Goal: Task Accomplishment & Management: Complete application form

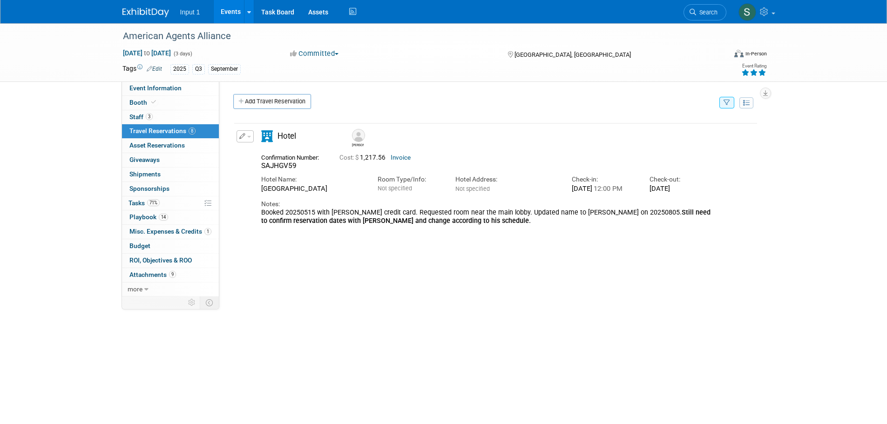
click at [724, 108] on button "button" at bounding box center [726, 103] width 15 height 12
click at [640, 134] on select "-- Select Traveler -- All reservation with no one tagged Barrett Brothers Jairo…" at bounding box center [668, 131] width 115 height 13
click at [587, 42] on div "American Agents Alliance" at bounding box center [416, 36] width 593 height 17
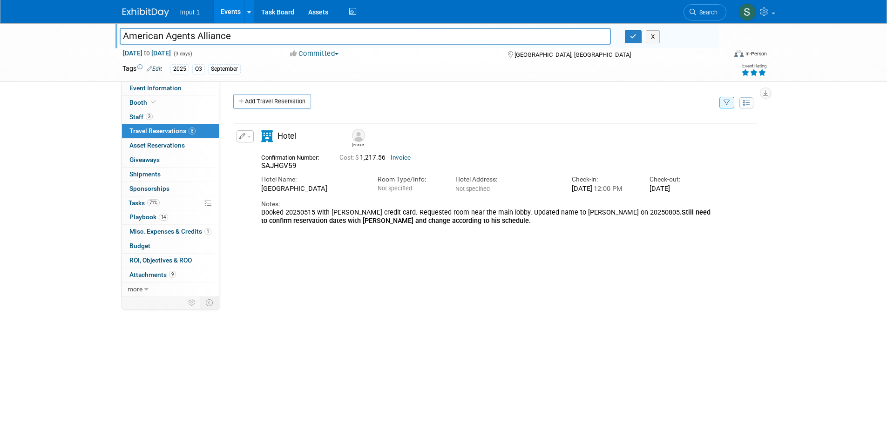
click at [226, 13] on link "Events" at bounding box center [231, 11] width 34 height 23
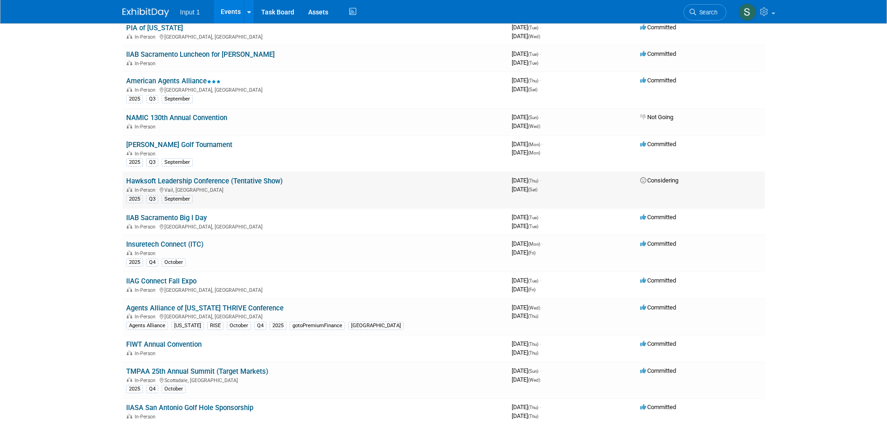
scroll to position [326, 0]
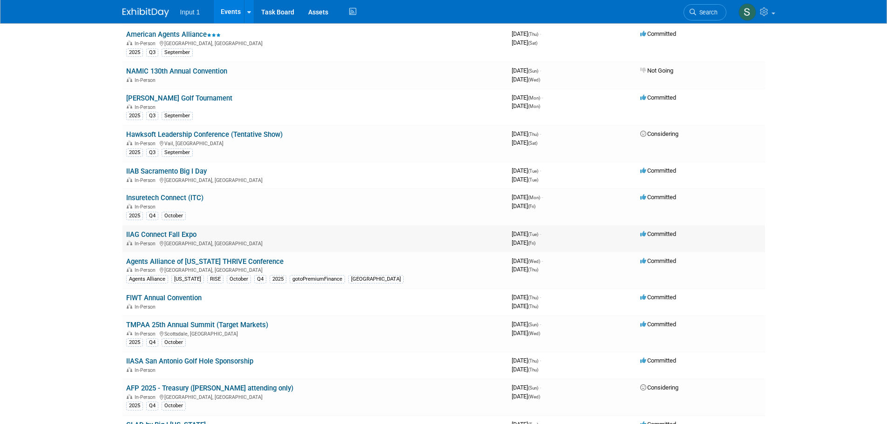
click at [174, 233] on link "IIAG Connect Fall Expo" at bounding box center [161, 234] width 70 height 8
click at [162, 200] on link "Insuretech Connect (ITC)" at bounding box center [164, 198] width 77 height 8
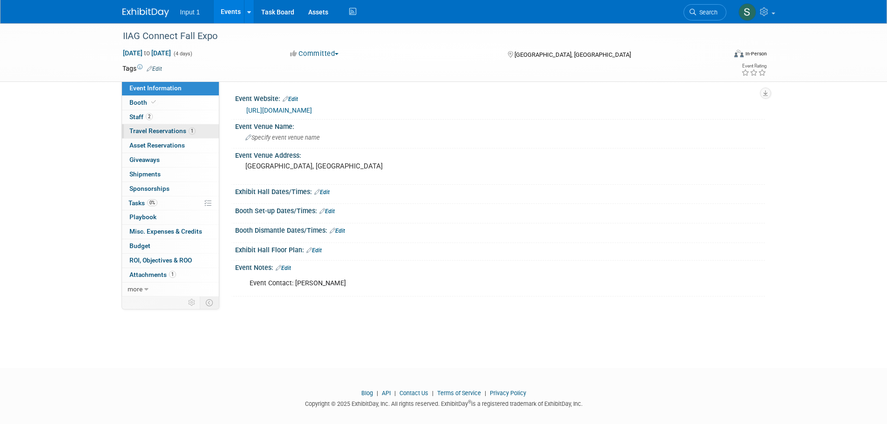
click at [154, 130] on span "Travel Reservations 1" at bounding box center [162, 130] width 66 height 7
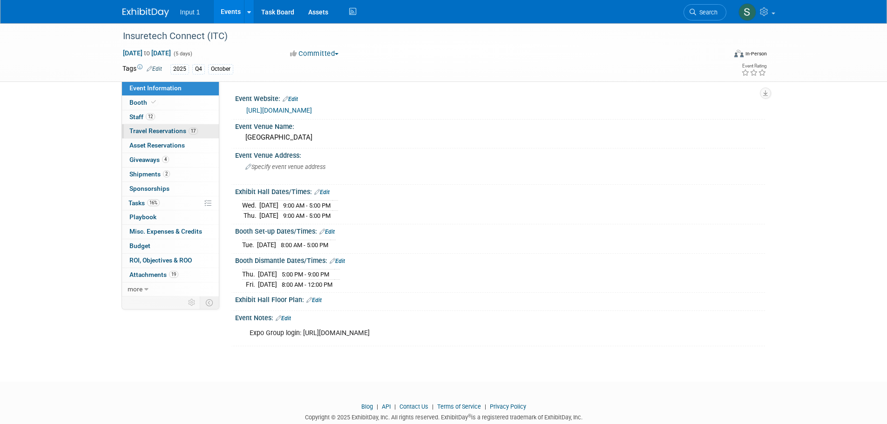
click at [152, 130] on span "Travel Reservations 17" at bounding box center [163, 130] width 68 height 7
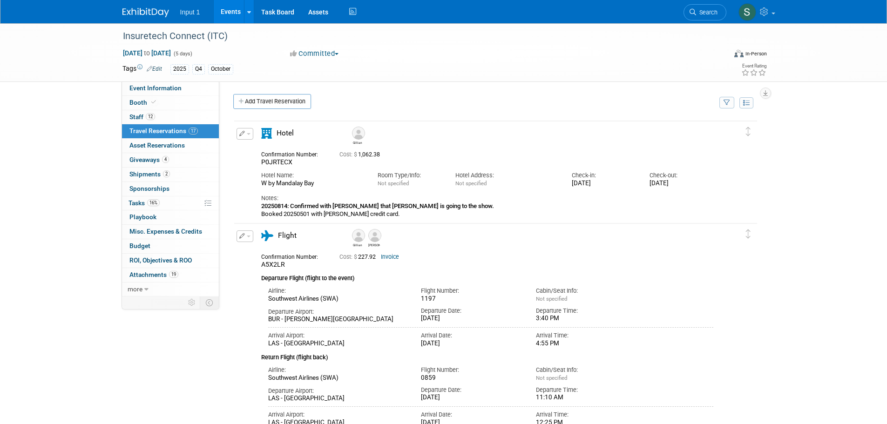
click at [731, 103] on button "button" at bounding box center [726, 103] width 15 height 12
click at [688, 131] on select "-- Select Traveler -- All reservation with no one tagged Chris Farfaras Daniel …" at bounding box center [668, 131] width 115 height 13
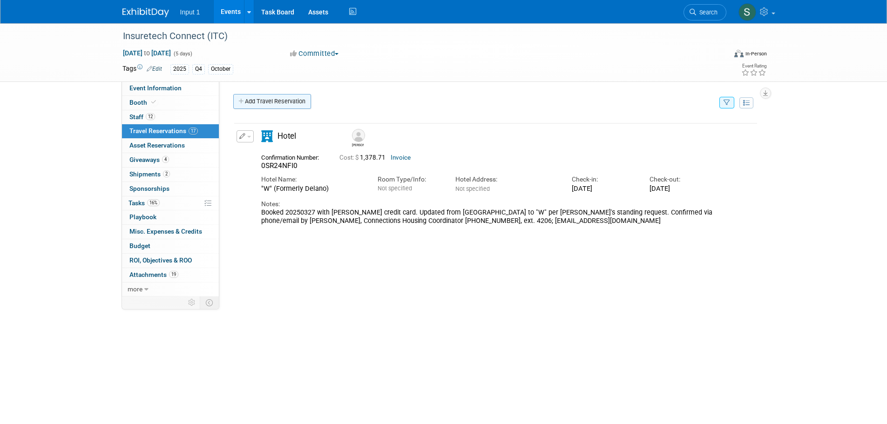
click at [249, 100] on link "Add Travel Reservation" at bounding box center [272, 101] width 78 height 15
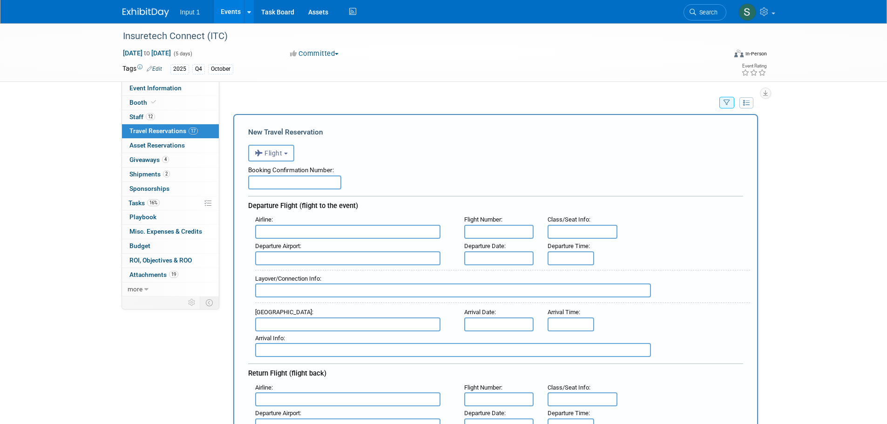
click at [278, 186] on input "text" at bounding box center [294, 182] width 93 height 14
type input "0062342255298"
click at [294, 236] on input "text" at bounding box center [347, 232] width 185 height 14
click at [328, 261] on span "Delta Air Lines (DAL)" at bounding box center [353, 262] width 194 height 15
type input "Delta Air Lines (DAL)"
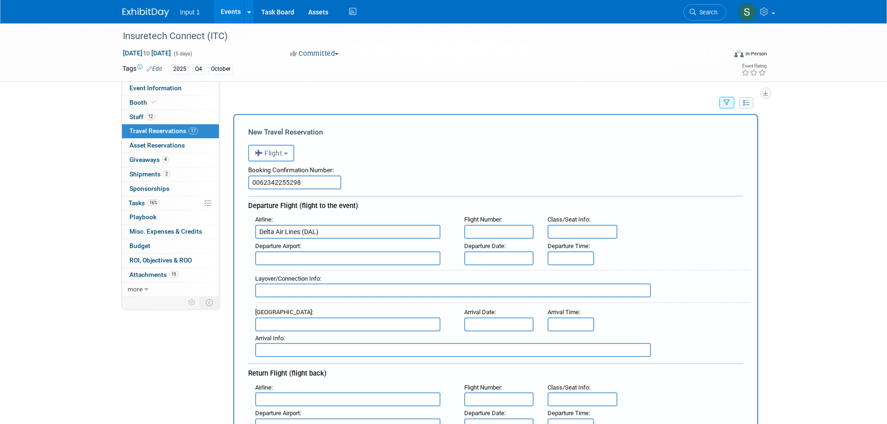
click at [493, 231] on input "text" at bounding box center [499, 232] width 70 height 14
type input "3751"
drag, startPoint x: 283, startPoint y: 261, endPoint x: 235, endPoint y: 261, distance: 47.9
click at [283, 275] on span "MBS - MBS International Airport" at bounding box center [353, 273] width 194 height 15
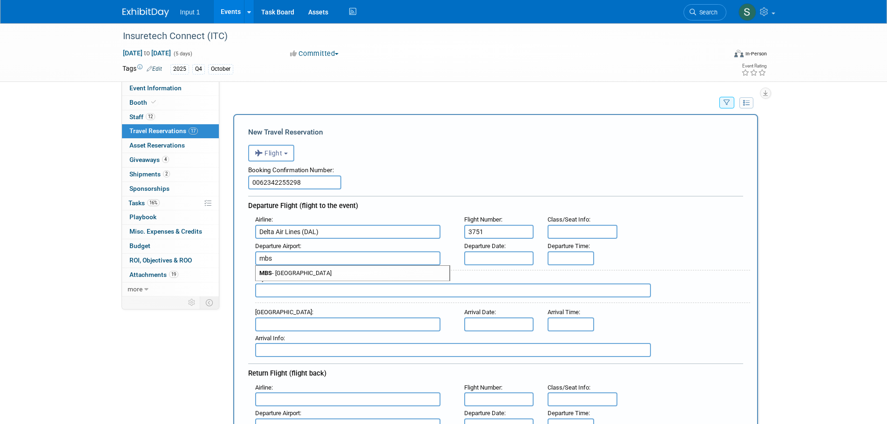
type input "MBS - MBS International Airport"
click at [476, 260] on input "text" at bounding box center [499, 258] width 70 height 14
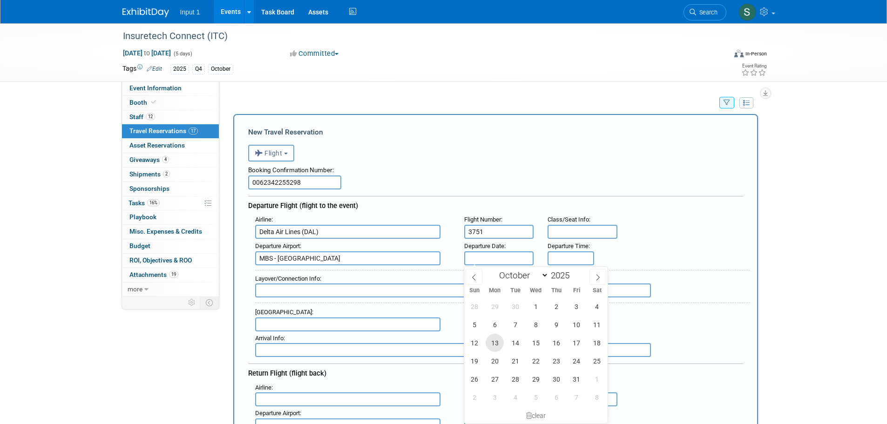
click at [492, 344] on span "13" at bounding box center [494, 343] width 18 height 18
type input "[DATE]"
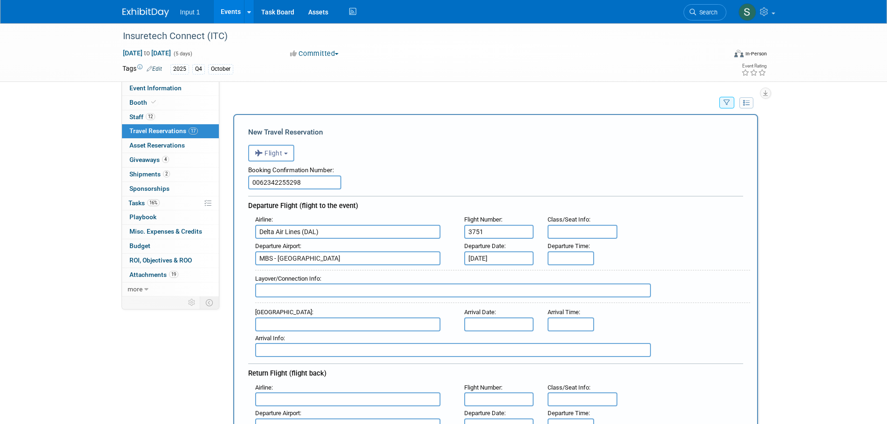
click at [286, 295] on input "text" at bounding box center [453, 290] width 396 height 14
type input "C"
type input "Arrives Detroit Airport 20251013 at 4:27 PM, connects to Delta Flight #544 depa…"
click at [306, 326] on input "text" at bounding box center [347, 324] width 185 height 14
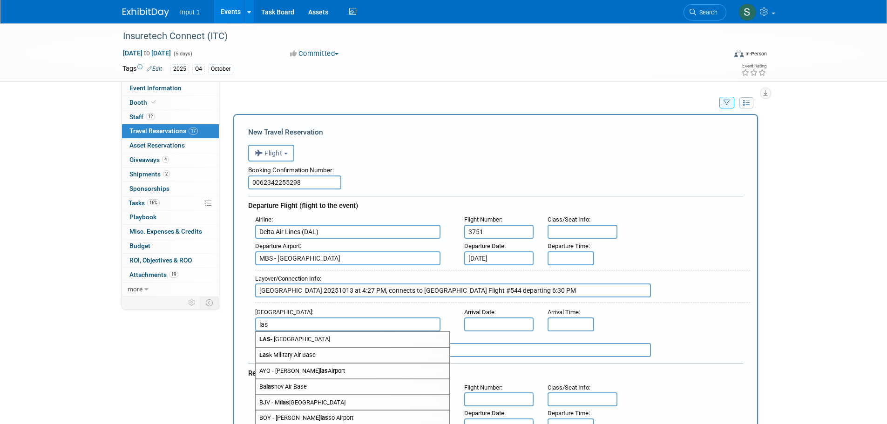
drag, startPoint x: 377, startPoint y: 334, endPoint x: 367, endPoint y: 333, distance: 10.3
click at [375, 331] on div "las LAS - McCarran International Airport Las k Military Air Base AYO - Juan De …" at bounding box center [352, 324] width 195 height 14
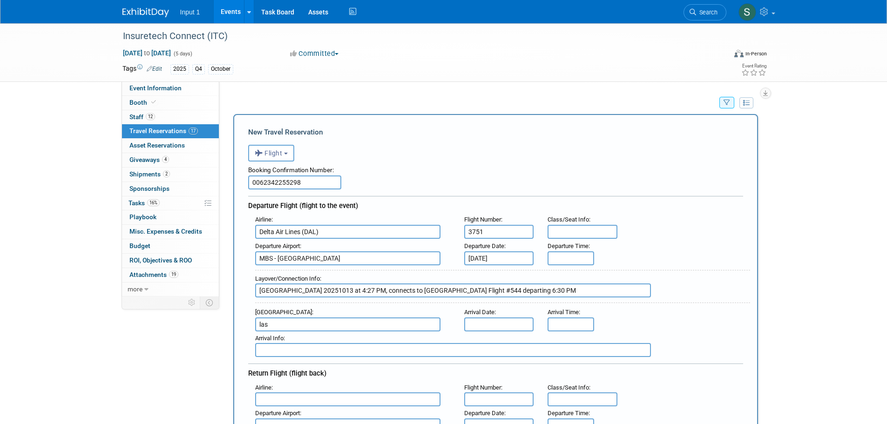
click at [330, 326] on input "las" at bounding box center [347, 324] width 185 height 14
click at [319, 329] on input "las" at bounding box center [347, 324] width 185 height 14
drag, startPoint x: 275, startPoint y: 329, endPoint x: 205, endPoint y: 330, distance: 69.8
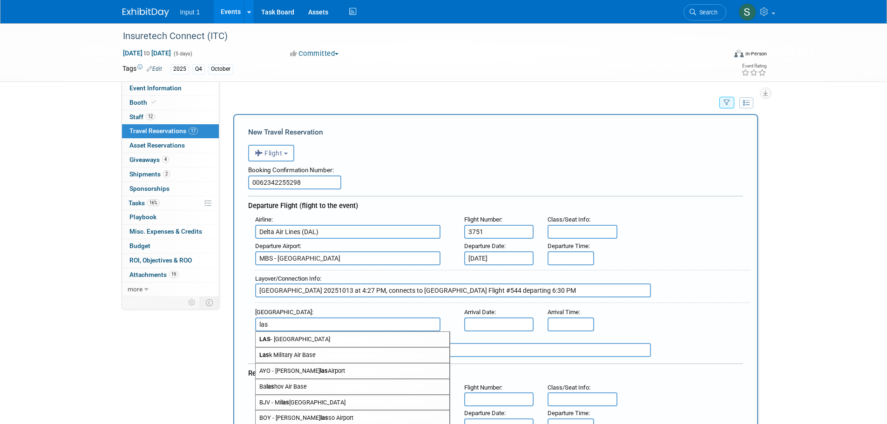
drag, startPoint x: 271, startPoint y: 339, endPoint x: 401, endPoint y: 344, distance: 129.9
click at [275, 338] on span "LAS - McCarran International Airport" at bounding box center [353, 339] width 194 height 15
type input "LAS - [GEOGRAPHIC_DATA]"
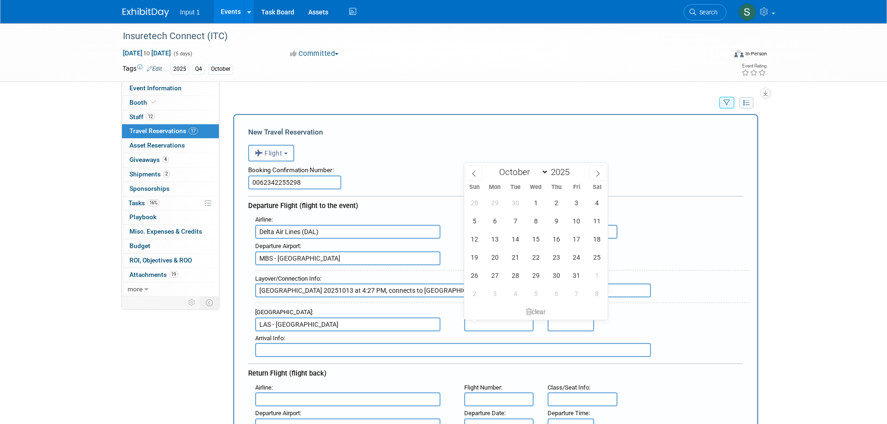
click at [504, 329] on input "text" at bounding box center [499, 324] width 70 height 14
click at [497, 242] on span "13" at bounding box center [494, 239] width 18 height 18
type input "[DATE]"
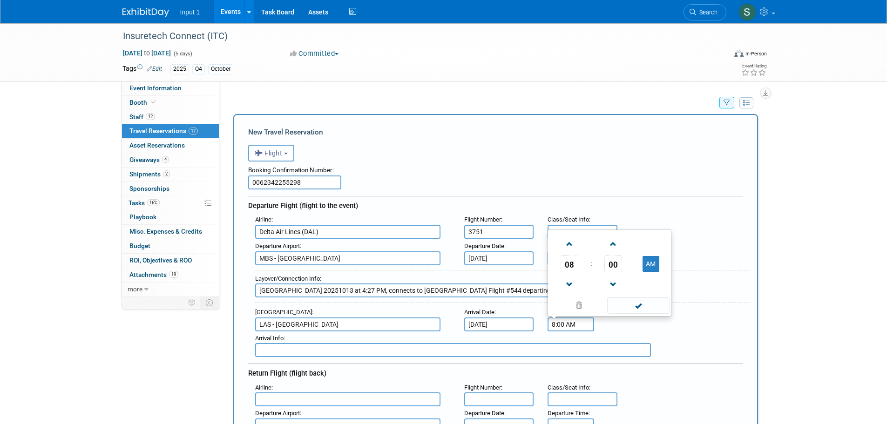
click at [569, 323] on input "8:00 AM" at bounding box center [570, 324] width 47 height 14
click at [611, 248] on span at bounding box center [613, 244] width 16 height 16
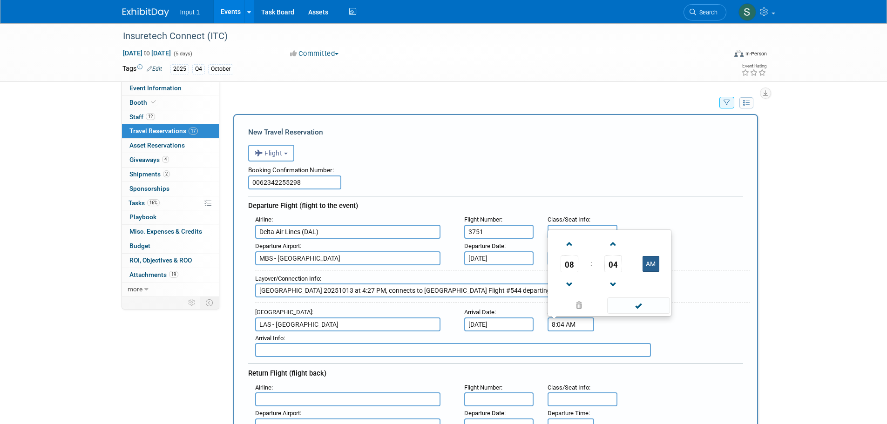
click at [648, 262] on button "AM" at bounding box center [650, 264] width 17 height 16
type input "8:04 PM"
click at [634, 307] on span at bounding box center [638, 305] width 63 height 16
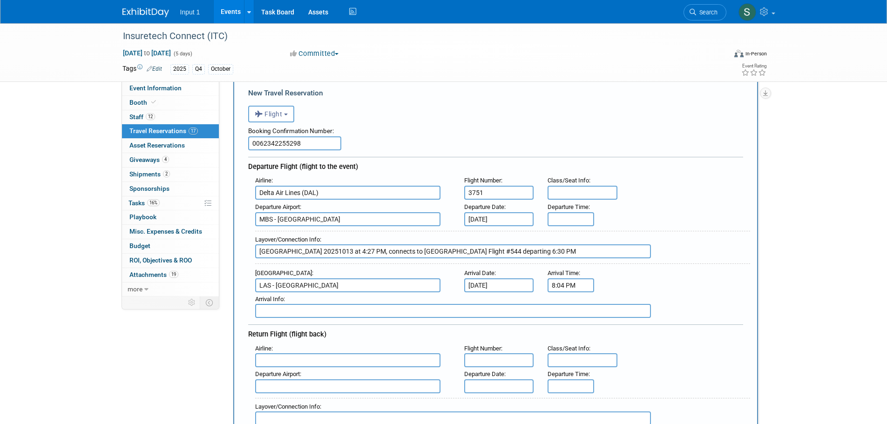
scroll to position [93, 0]
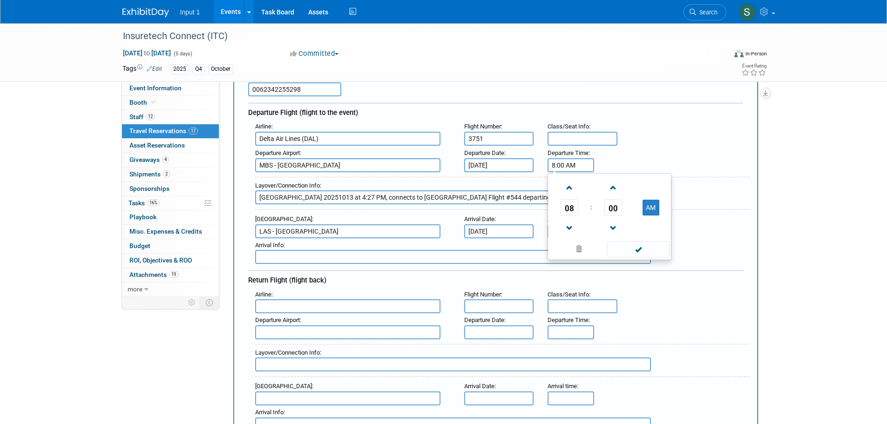
click at [557, 165] on input "8:00 AM" at bounding box center [570, 165] width 47 height 14
click at [570, 210] on span "08" at bounding box center [569, 207] width 18 height 17
click at [654, 189] on td "03" at bounding box center [654, 187] width 30 height 25
click at [617, 211] on span "00" at bounding box center [613, 207] width 18 height 17
click at [623, 215] on td "30" at bounding box center [624, 213] width 30 height 25
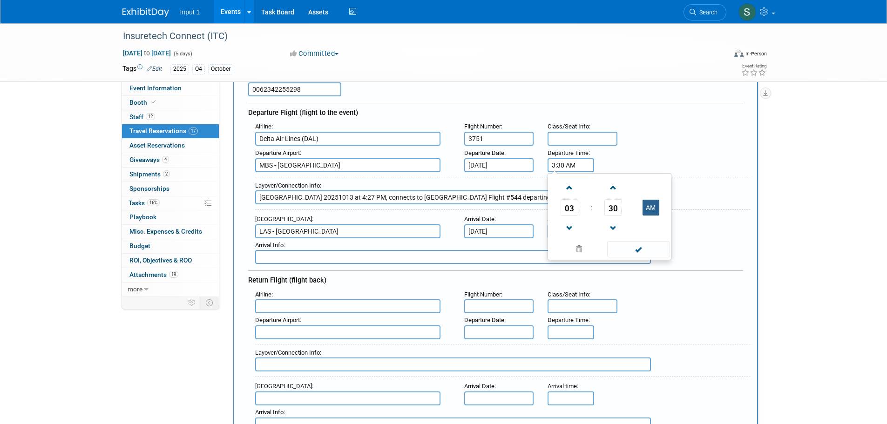
click at [653, 208] on button "AM" at bounding box center [650, 208] width 17 height 16
type input "3:30 PM"
click at [638, 249] on span at bounding box center [638, 249] width 63 height 16
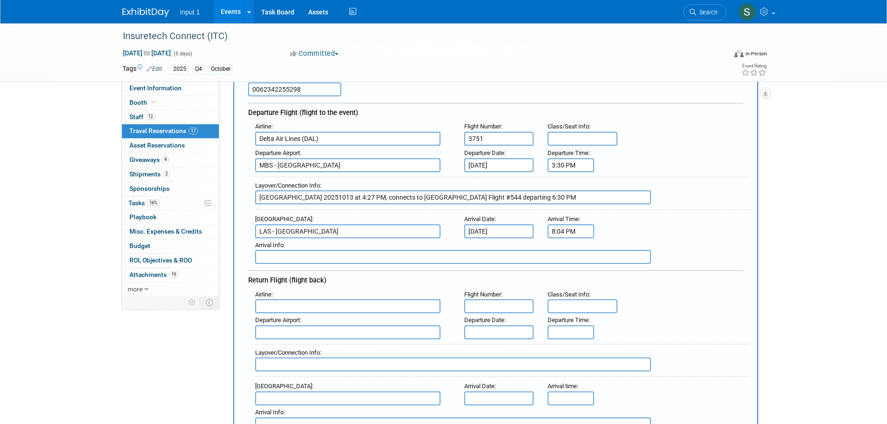
click at [670, 211] on div "Layover/Connection Info : Arrives Detroit Airport 20251013 at 4:27 PM, connects…" at bounding box center [499, 192] width 502 height 40
click at [297, 305] on input "text" at bounding box center [347, 306] width 185 height 14
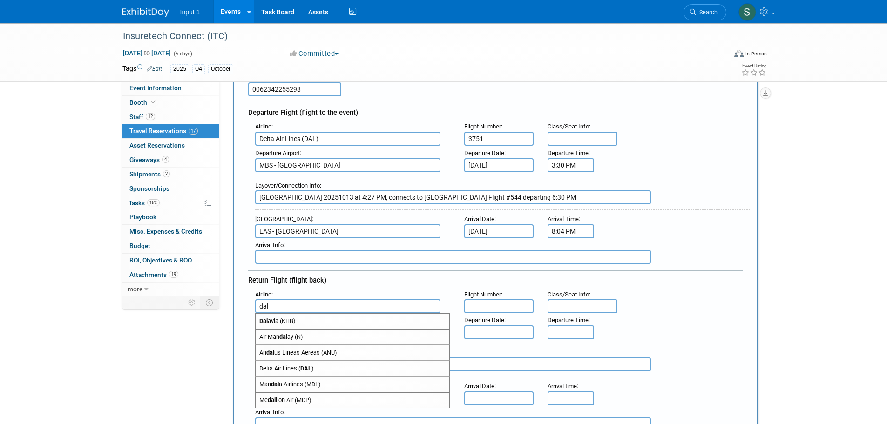
click at [288, 368] on span "Delta Air Lines ( DAL )" at bounding box center [353, 368] width 194 height 15
type input "Delta Air Lines (DAL)"
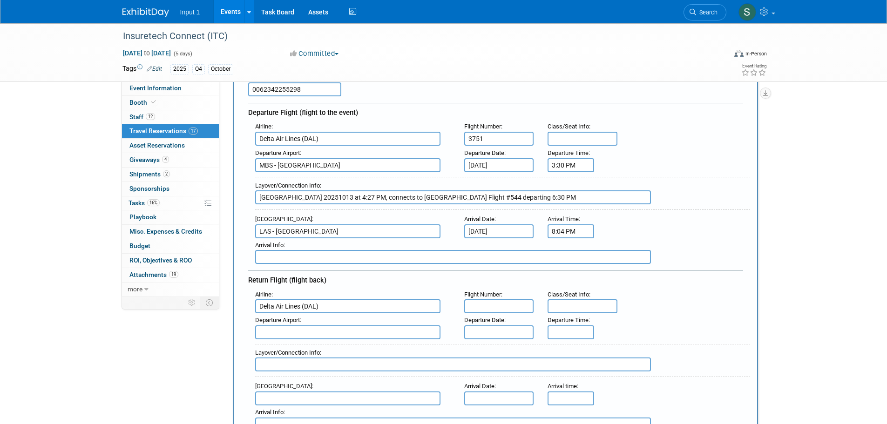
click at [496, 307] on input "text" at bounding box center [499, 306] width 70 height 14
type input "553"
click at [276, 330] on input "text" at bounding box center [347, 332] width 185 height 14
click at [286, 335] on input "text" at bounding box center [347, 332] width 185 height 14
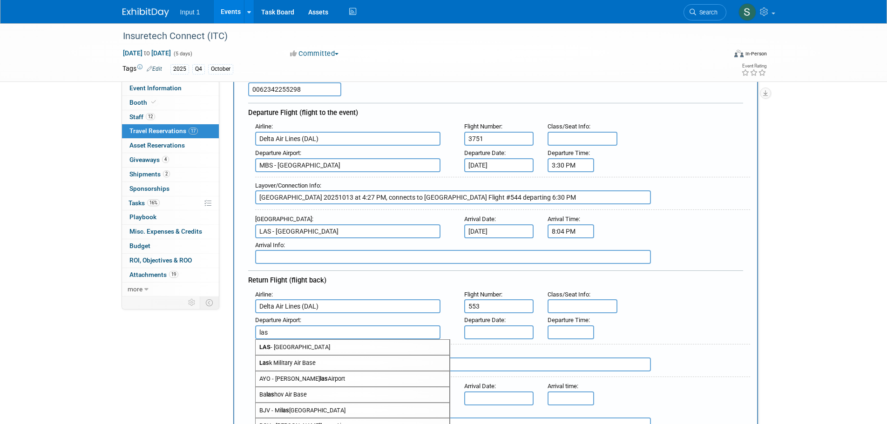
click at [294, 343] on span "LAS - [GEOGRAPHIC_DATA]" at bounding box center [353, 347] width 194 height 15
type input "LAS - [GEOGRAPHIC_DATA]"
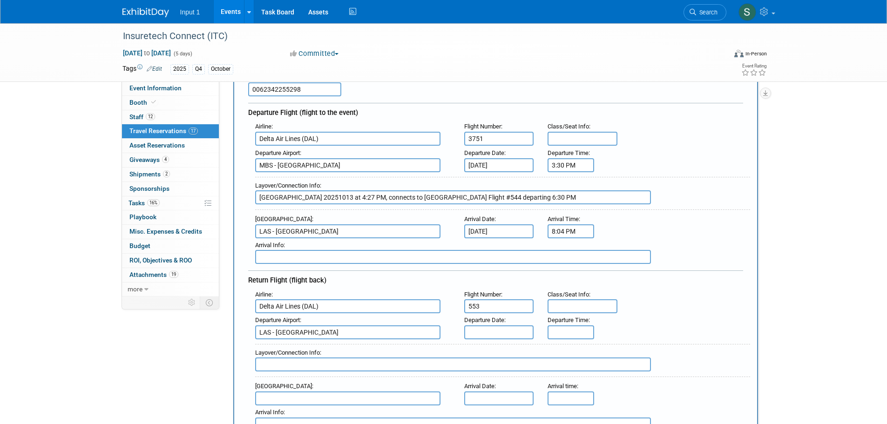
click at [480, 329] on input "text" at bounding box center [499, 332] width 70 height 14
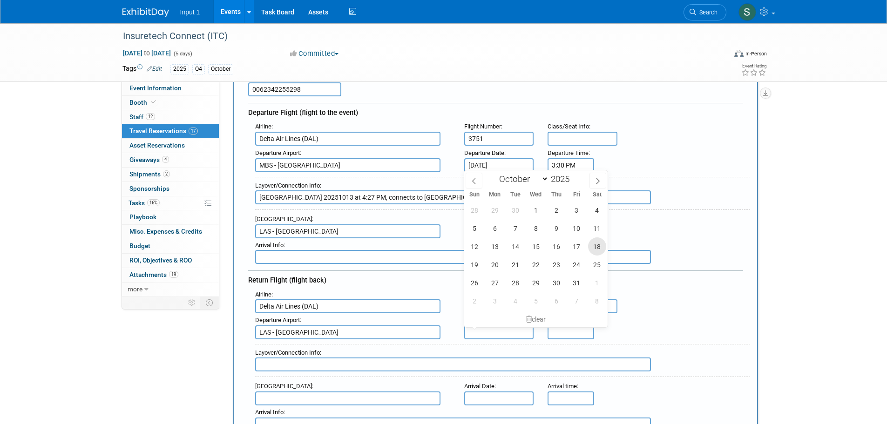
click at [594, 247] on span "18" at bounding box center [597, 246] width 18 height 18
type input "Oct 18, 2025"
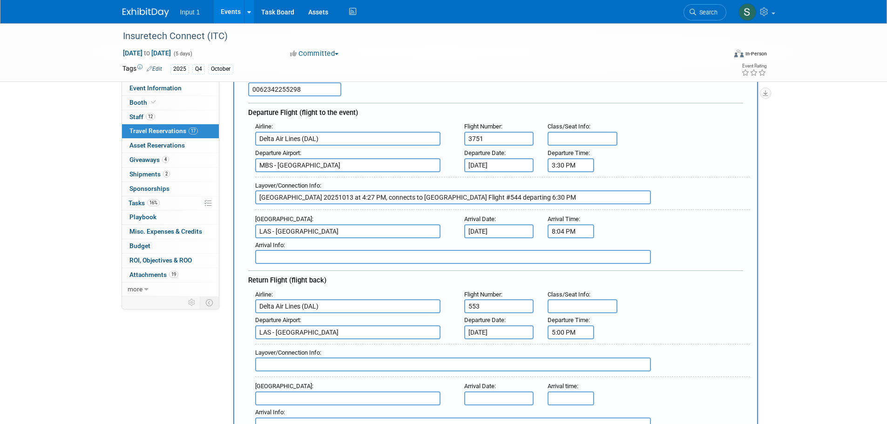
click at [562, 330] on input "5:00 PM" at bounding box center [570, 332] width 47 height 14
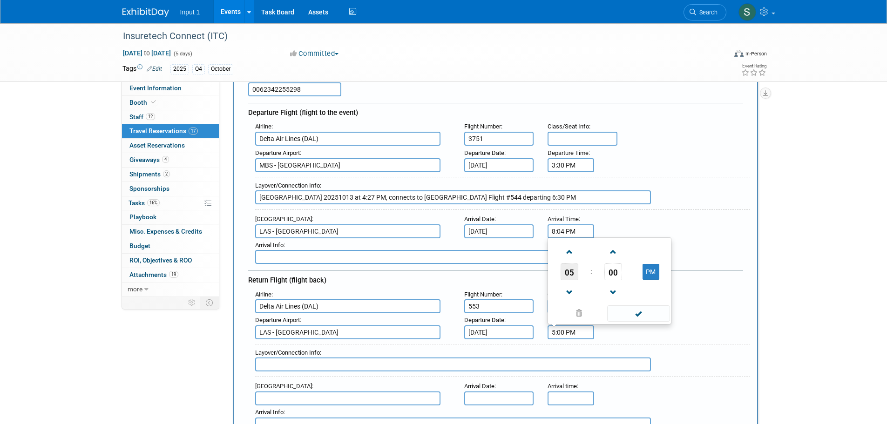
click at [567, 274] on span "05" at bounding box center [569, 271] width 18 height 17
click at [649, 261] on td "07" at bounding box center [654, 266] width 30 height 25
click at [609, 269] on span "00" at bounding box center [613, 271] width 18 height 17
click at [632, 240] on td "10" at bounding box center [624, 241] width 30 height 25
click at [613, 253] on span at bounding box center [613, 252] width 16 height 16
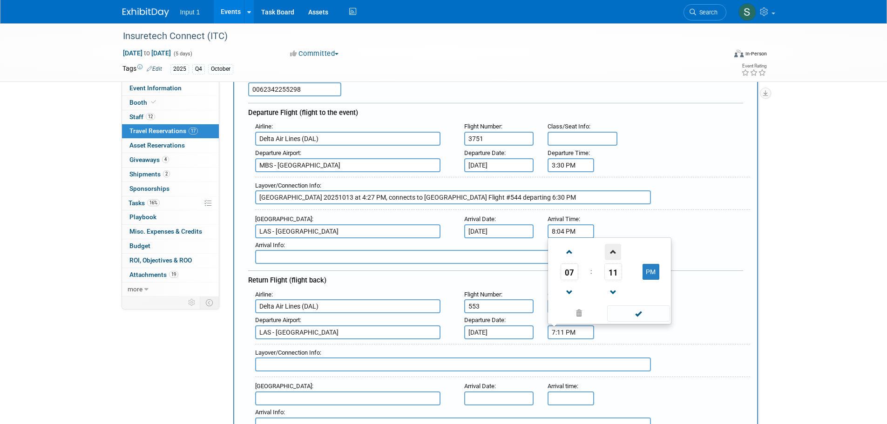
click at [613, 253] on span at bounding box center [613, 252] width 16 height 16
type input "7:12 PM"
drag, startPoint x: 630, startPoint y: 312, endPoint x: 629, endPoint y: 322, distance: 9.4
click at [631, 312] on span at bounding box center [638, 313] width 63 height 16
click at [487, 369] on input "text" at bounding box center [453, 364] width 396 height 14
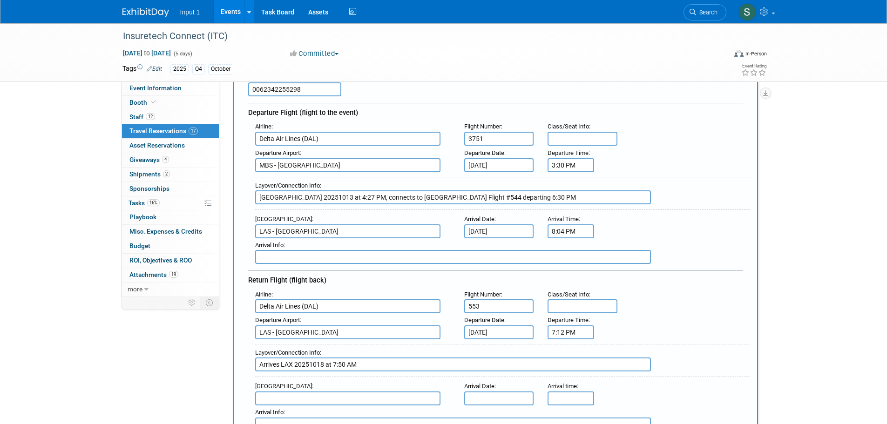
type input "Arrives LAX 20251018 at 7:50 AM"
click at [571, 334] on input "7:12 PM" at bounding box center [570, 332] width 47 height 14
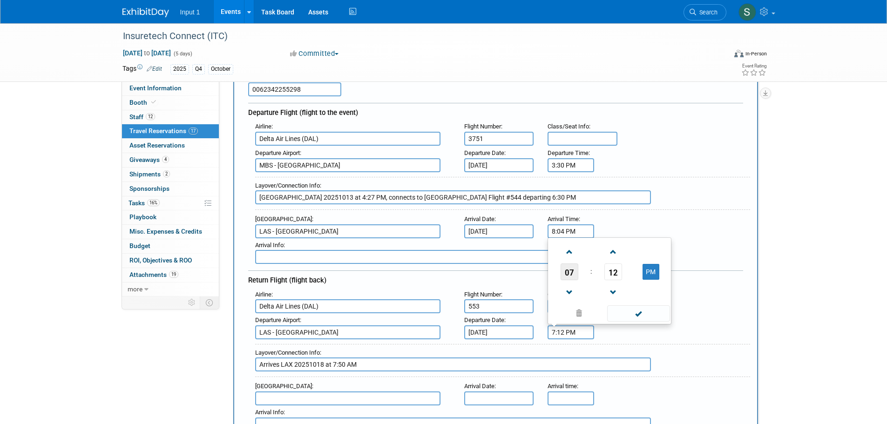
click at [568, 271] on span "07" at bounding box center [569, 271] width 18 height 17
click at [624, 268] on td "06" at bounding box center [624, 266] width 30 height 25
click at [614, 271] on span "12" at bounding box center [613, 271] width 18 height 17
click at [564, 239] on td "00" at bounding box center [565, 241] width 30 height 25
click at [649, 275] on button "PM" at bounding box center [650, 272] width 17 height 16
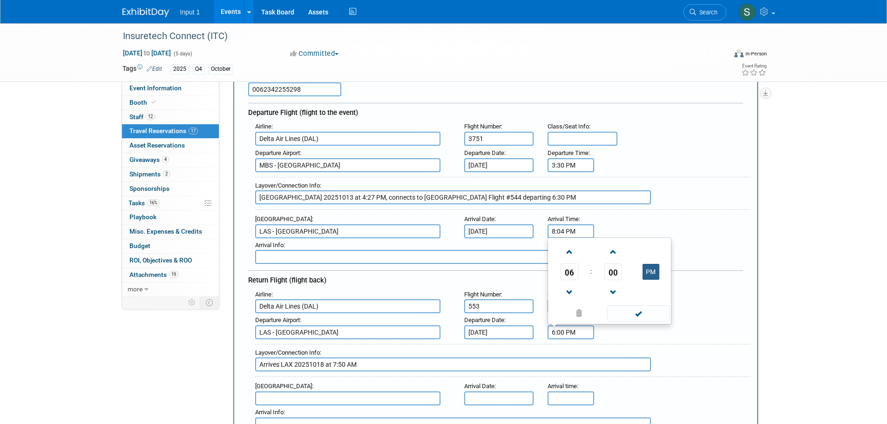
type input "6:00 AM"
click at [635, 318] on span at bounding box center [638, 313] width 63 height 16
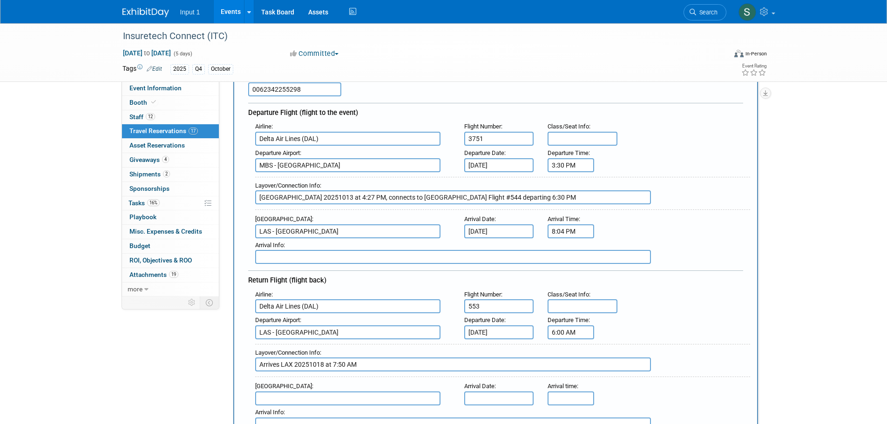
click at [377, 365] on input "Arrives LAX 20251018 at 7:50 AM" at bounding box center [453, 364] width 396 height 14
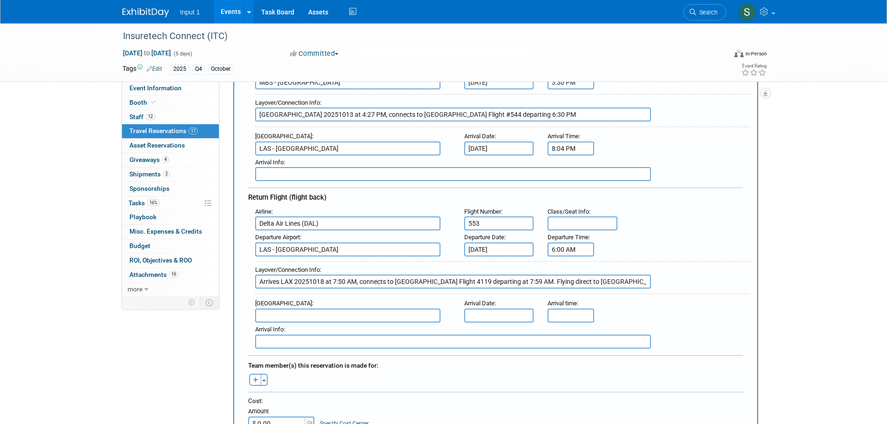
scroll to position [279, 0]
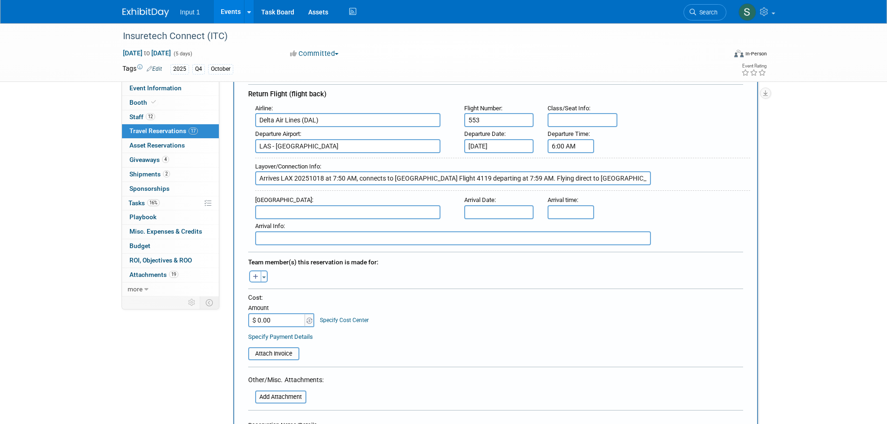
type input "Arrives LAX 20251018 at 7:50 AM, connects to [GEOGRAPHIC_DATA] Flight 4119 depa…"
click at [286, 211] on input "text" at bounding box center [347, 212] width 185 height 14
type input "o"
drag, startPoint x: 312, startPoint y: 229, endPoint x: 351, endPoint y: 218, distance: 41.0
click at [313, 228] on span "PHX - [GEOGRAPHIC_DATA]" at bounding box center [353, 227] width 194 height 15
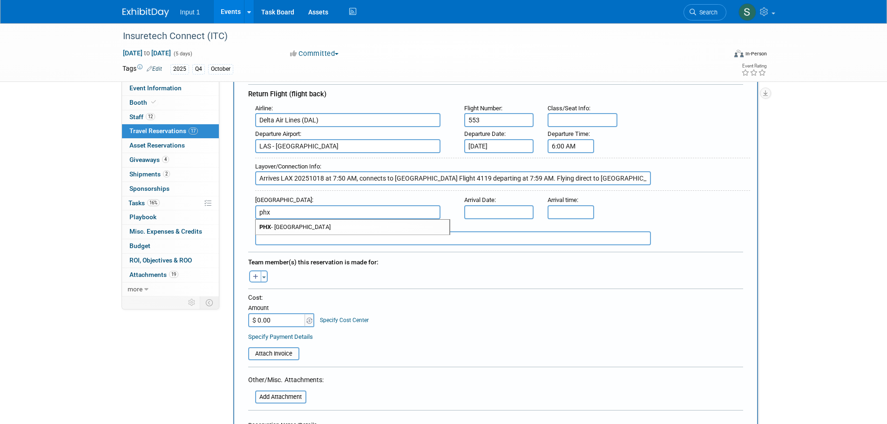
type input "PHX - [GEOGRAPHIC_DATA]"
click at [498, 207] on input "text" at bounding box center [499, 212] width 70 height 14
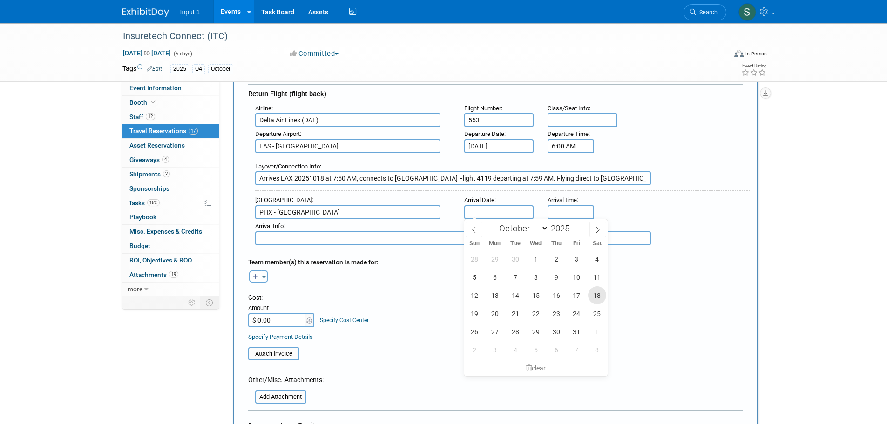
click at [596, 295] on span "18" at bounding box center [597, 295] width 18 height 18
type input "[DATE]"
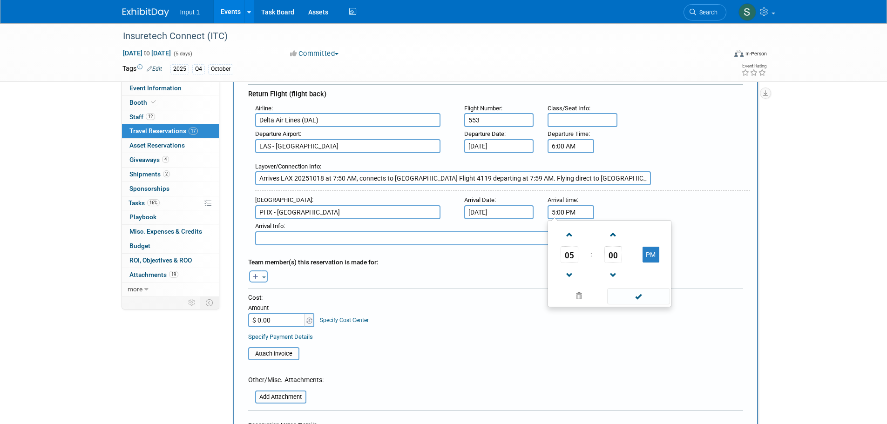
click at [558, 207] on input "5:00 PM" at bounding box center [570, 212] width 47 height 14
click at [565, 255] on span "05" at bounding box center [569, 254] width 18 height 17
click at [597, 286] on td "09" at bounding box center [595, 285] width 30 height 25
click at [650, 256] on button "PM" at bounding box center [650, 255] width 17 height 16
click at [612, 252] on span "00" at bounding box center [613, 254] width 18 height 17
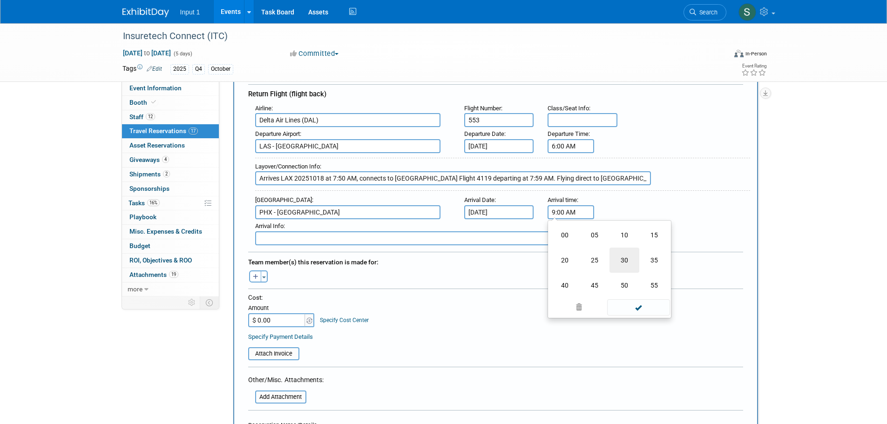
click at [625, 259] on td "30" at bounding box center [624, 260] width 30 height 25
click at [616, 277] on span at bounding box center [613, 275] width 16 height 16
click at [614, 276] on span at bounding box center [613, 275] width 16 height 16
type input "9:27 AM"
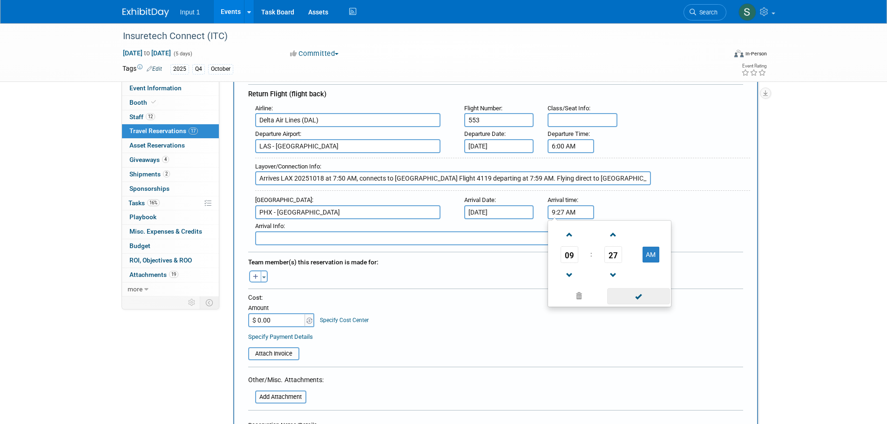
drag, startPoint x: 640, startPoint y: 293, endPoint x: 548, endPoint y: 295, distance: 91.7
click at [640, 293] on span at bounding box center [638, 296] width 63 height 16
click at [467, 297] on div "Cost:" at bounding box center [495, 297] width 495 height 9
click at [283, 313] on input "$ 0.00" at bounding box center [277, 320] width 58 height 14
type input "$ 969.48"
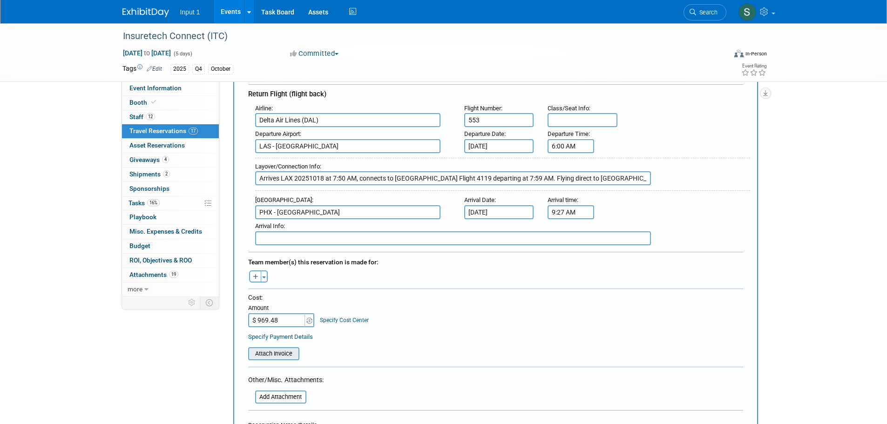
click at [262, 357] on input "file" at bounding box center [243, 353] width 111 height 11
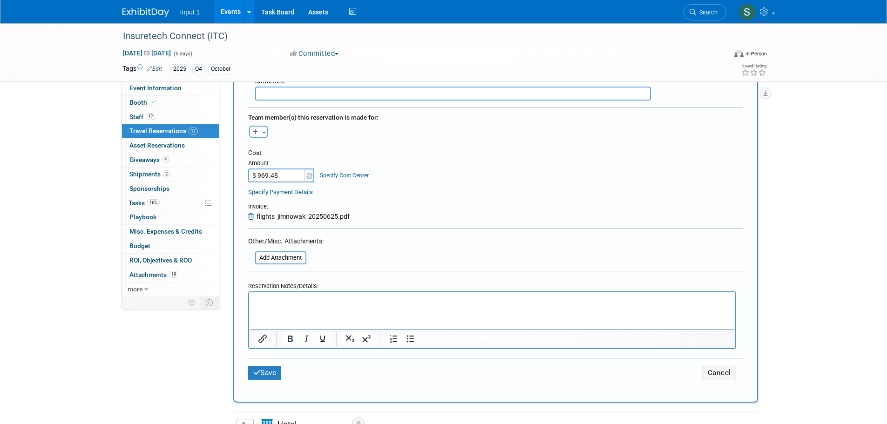
scroll to position [465, 0]
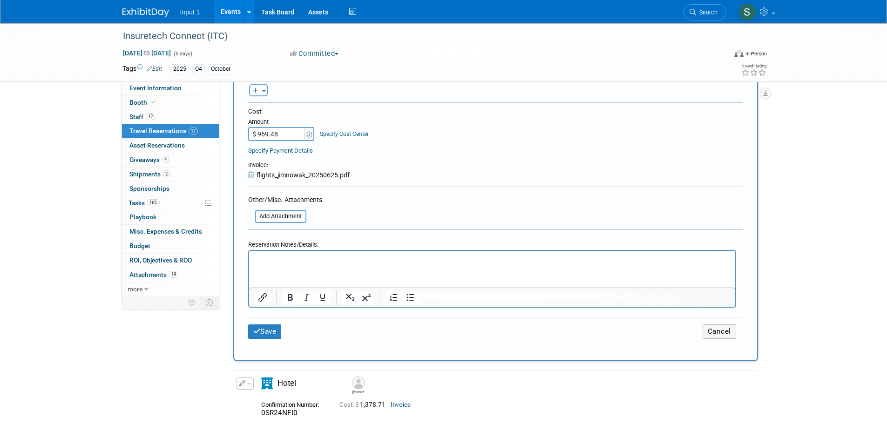
click at [288, 264] on html at bounding box center [492, 257] width 486 height 13
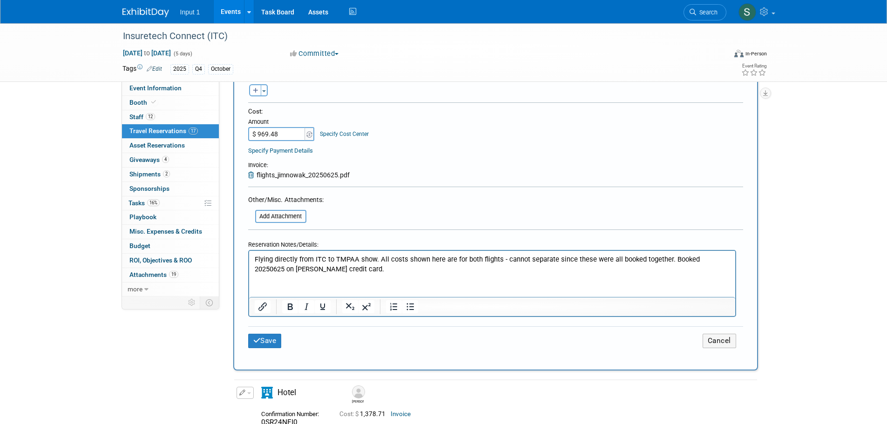
click at [674, 256] on p "Flying directly from ITC to TMPAA show. All costs shown here are for both fligh…" at bounding box center [491, 264] width 475 height 19
click at [287, 268] on p "Flying directly from ITC to TMPAA show. All costs shown here are for both fligh…" at bounding box center [491, 264] width 475 height 19
click at [265, 342] on button "Save" at bounding box center [265, 341] width 34 height 14
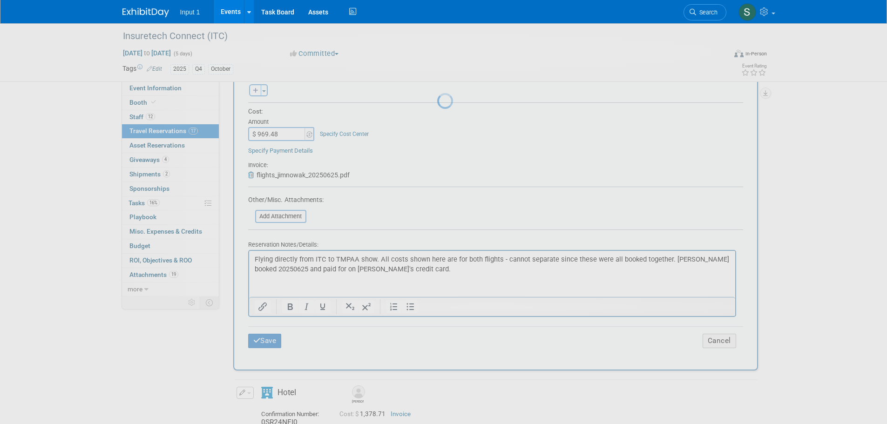
click at [450, 167] on div at bounding box center [443, 212] width 13 height 424
click at [450, 131] on div at bounding box center [443, 212] width 13 height 424
click at [450, 263] on div at bounding box center [443, 212] width 13 height 424
click at [230, 13] on link "Events" at bounding box center [231, 11] width 34 height 23
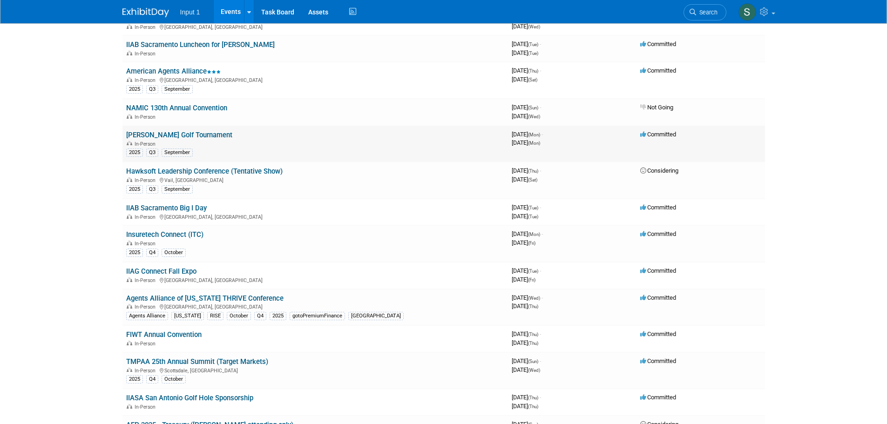
scroll to position [326, 0]
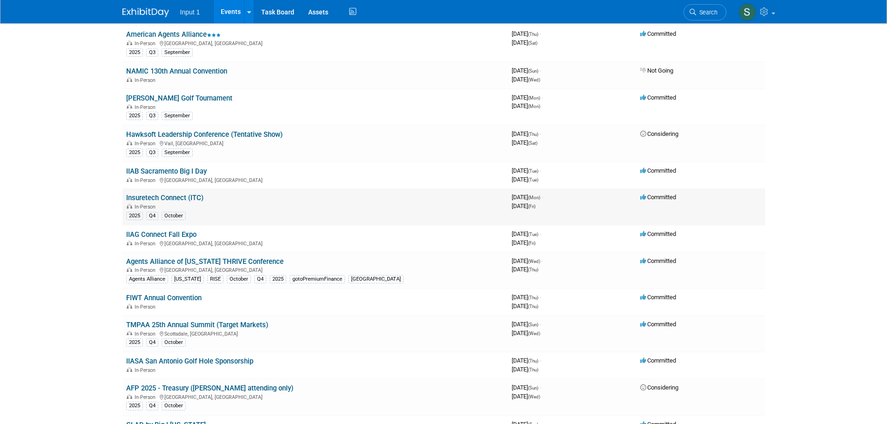
click at [163, 201] on link "Insuretech Connect (ITC)" at bounding box center [164, 198] width 77 height 8
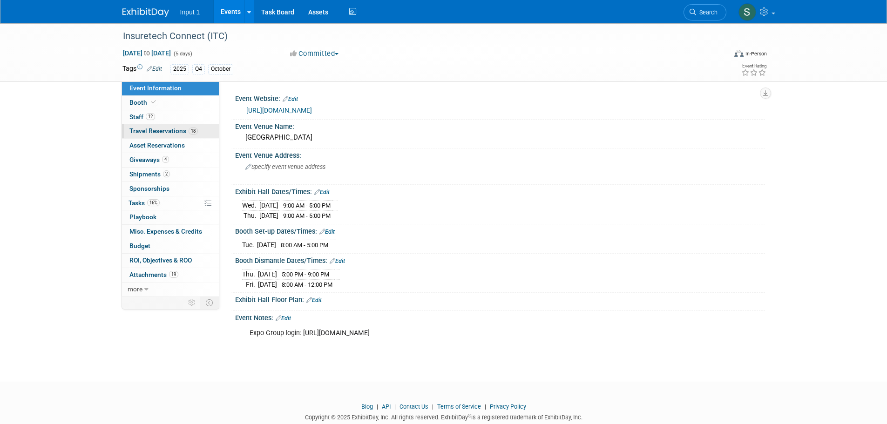
click at [162, 135] on link "18 Travel Reservations 18" at bounding box center [170, 131] width 97 height 14
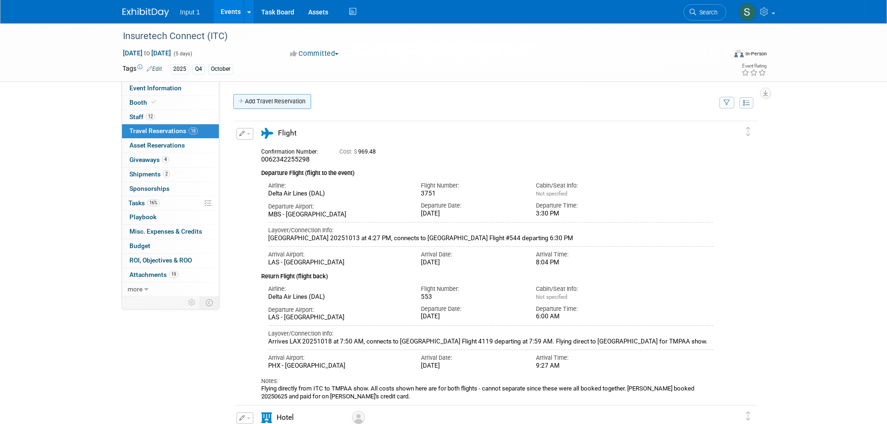
click at [285, 101] on link "Add Travel Reservation" at bounding box center [272, 101] width 78 height 15
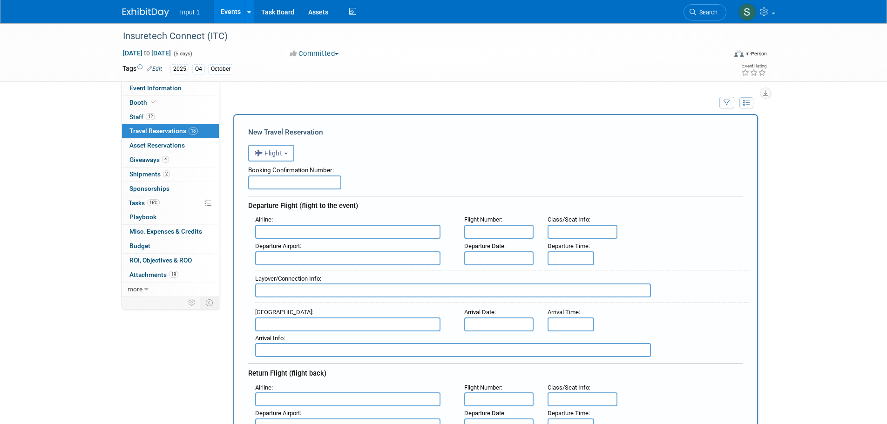
click at [274, 186] on input "text" at bounding box center [294, 182] width 93 height 14
type input "AN7RIW"
click at [270, 236] on input "text" at bounding box center [347, 232] width 185 height 14
click at [283, 270] on span "Southwest Airlines ( SWA )" at bounding box center [353, 262] width 194 height 15
type input "Southwest Airlines (SWA)"
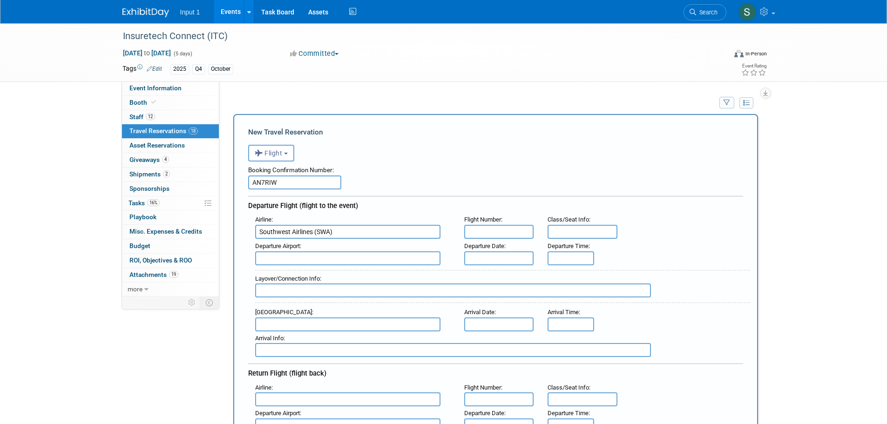
click at [503, 229] on input "text" at bounding box center [499, 232] width 70 height 14
type input "3010"
click at [331, 255] on input "text" at bounding box center [347, 258] width 185 height 14
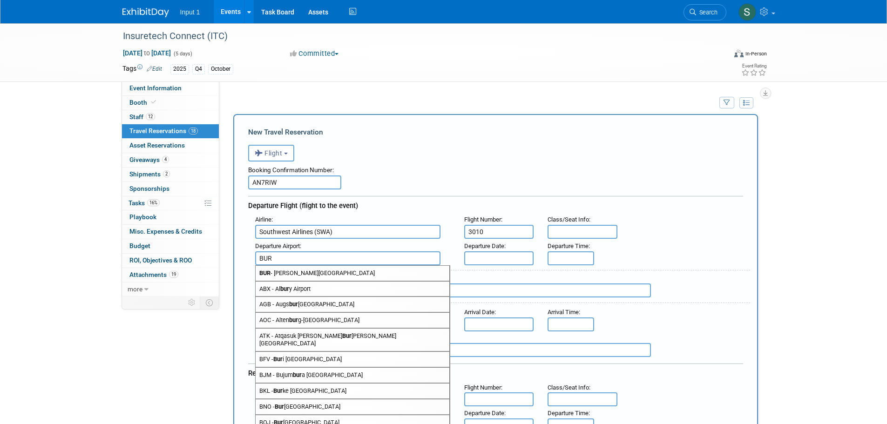
click at [316, 274] on span "BUR - Bob Hope Airport" at bounding box center [353, 273] width 194 height 15
type input "BUR - Bob Hope Airport"
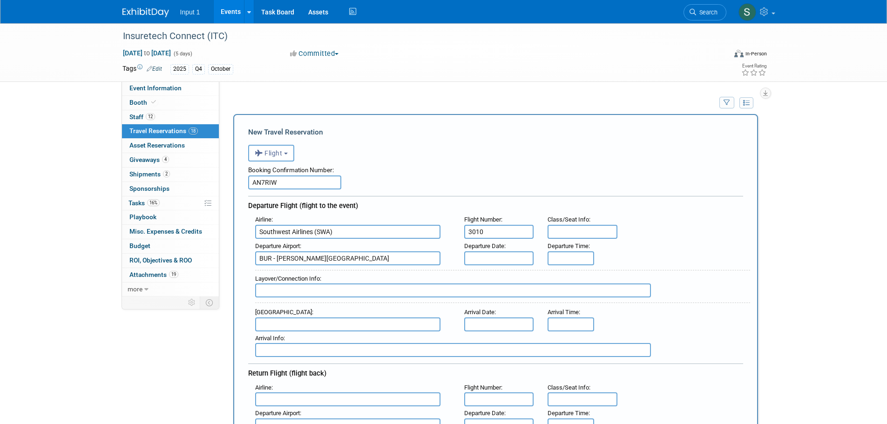
click at [489, 256] on input "text" at bounding box center [499, 258] width 70 height 14
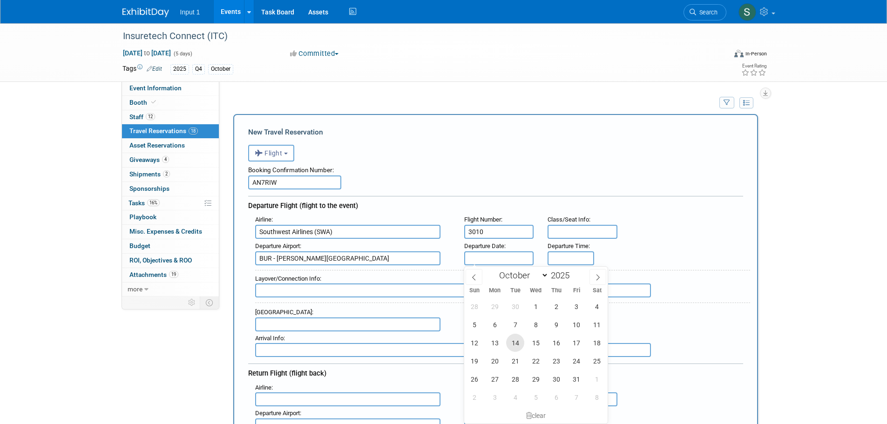
click at [512, 344] on span "14" at bounding box center [515, 343] width 18 height 18
type input "Oct 14, 2025"
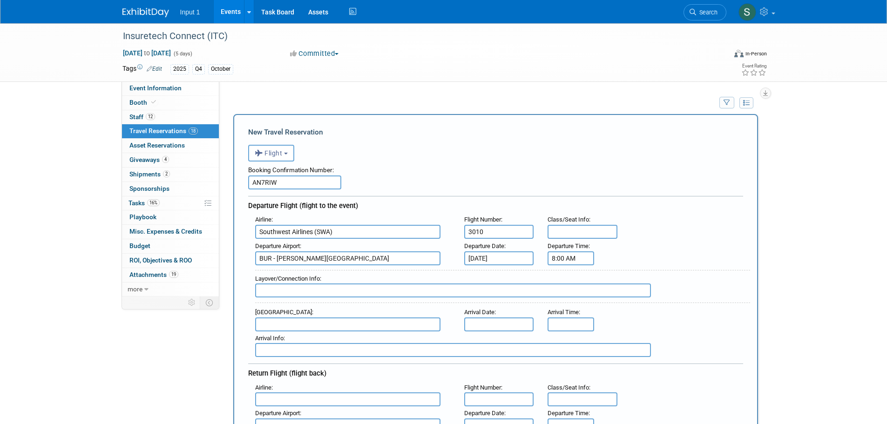
click at [561, 255] on input "8:00 AM" at bounding box center [570, 258] width 47 height 14
click at [572, 303] on span "08" at bounding box center [569, 300] width 18 height 17
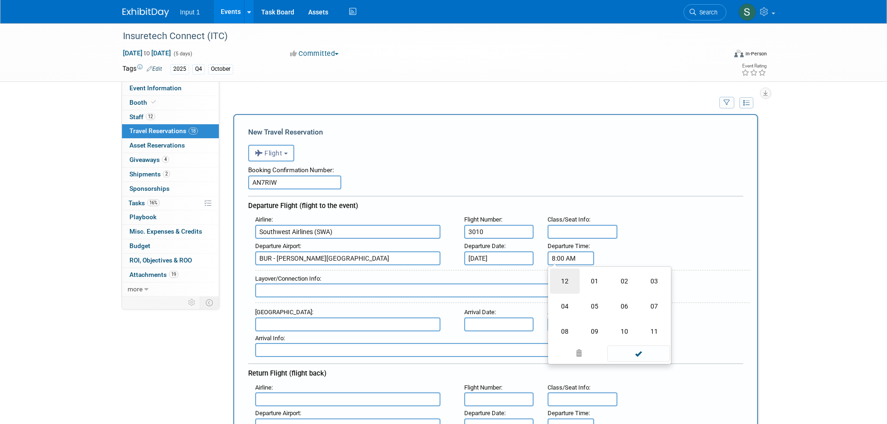
click at [566, 287] on td "12" at bounding box center [565, 281] width 30 height 25
click at [614, 299] on span "00" at bounding box center [613, 300] width 18 height 17
click at [565, 306] on td "20" at bounding box center [565, 306] width 30 height 25
click at [647, 298] on button "AM" at bounding box center [650, 301] width 17 height 16
type input "12:20 PM"
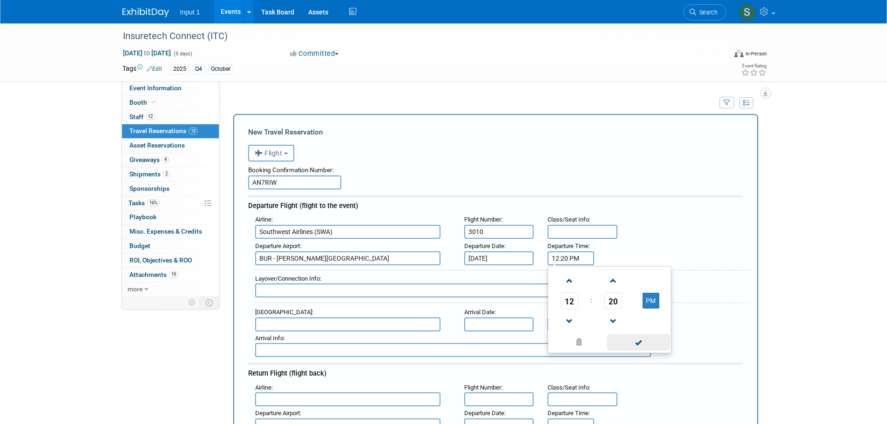
click at [638, 343] on span at bounding box center [638, 342] width 63 height 16
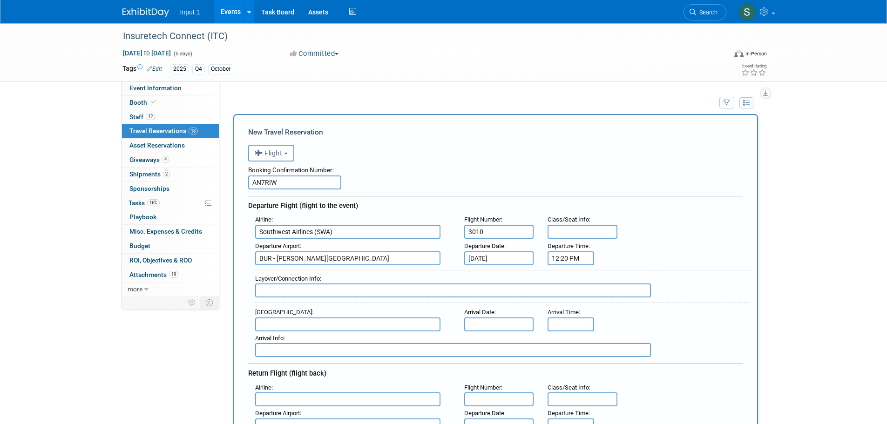
click at [275, 321] on input "text" at bounding box center [347, 324] width 185 height 14
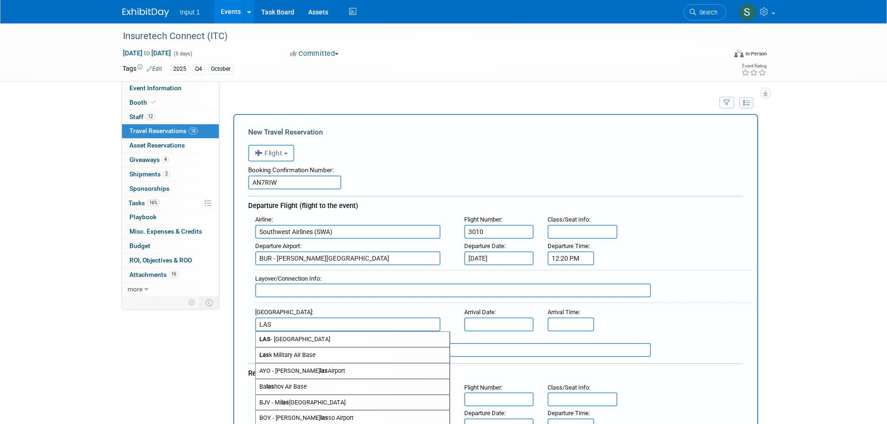
click at [283, 342] on span "LAS - McCarran International Airport" at bounding box center [353, 339] width 194 height 15
type input "LAS - McCarran International Airport"
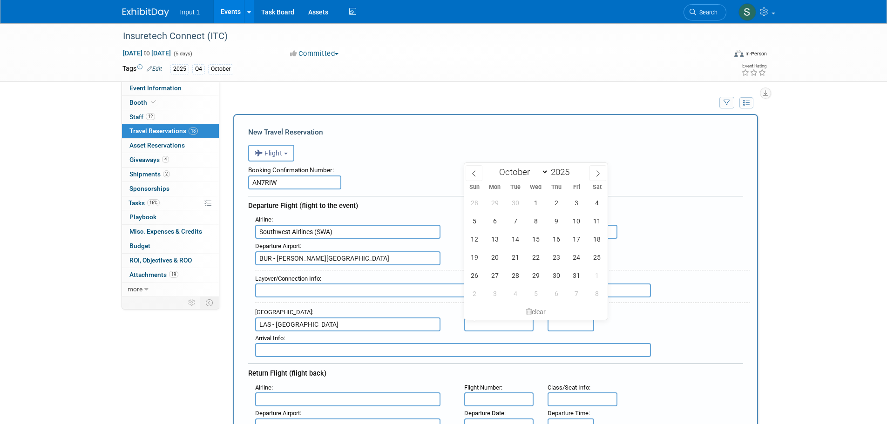
click at [493, 325] on input "text" at bounding box center [499, 324] width 70 height 14
click at [517, 243] on span "14" at bounding box center [515, 239] width 18 height 18
type input "Oct 14, 2025"
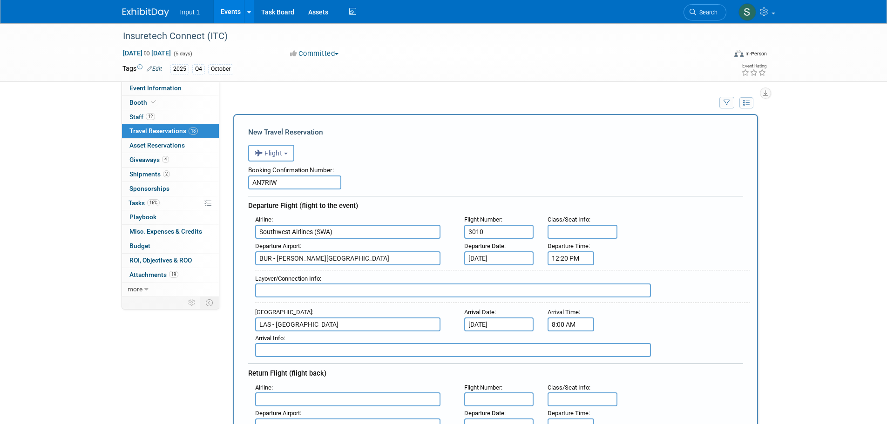
click at [563, 324] on input "8:00 AM" at bounding box center [570, 324] width 47 height 14
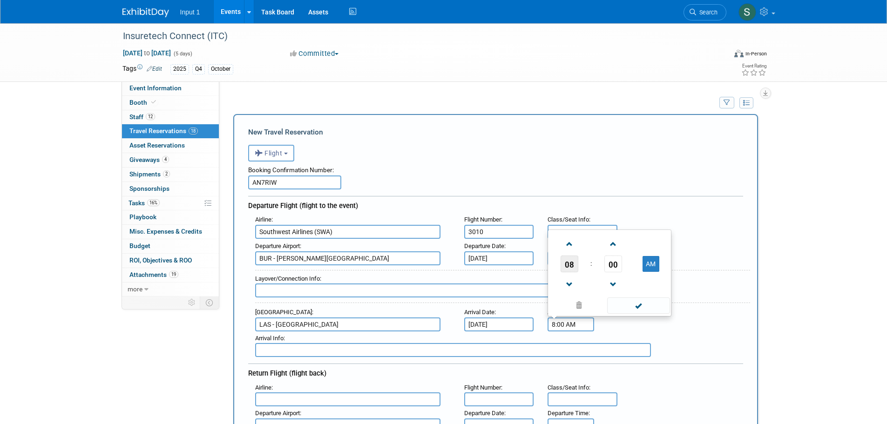
click at [570, 263] on span "08" at bounding box center [569, 264] width 18 height 17
click at [568, 231] on td "12" at bounding box center [565, 233] width 30 height 25
click at [612, 266] on span "00" at bounding box center [613, 264] width 18 height 17
click at [599, 257] on td "25" at bounding box center [595, 258] width 30 height 25
click at [650, 265] on button "AM" at bounding box center [650, 264] width 17 height 16
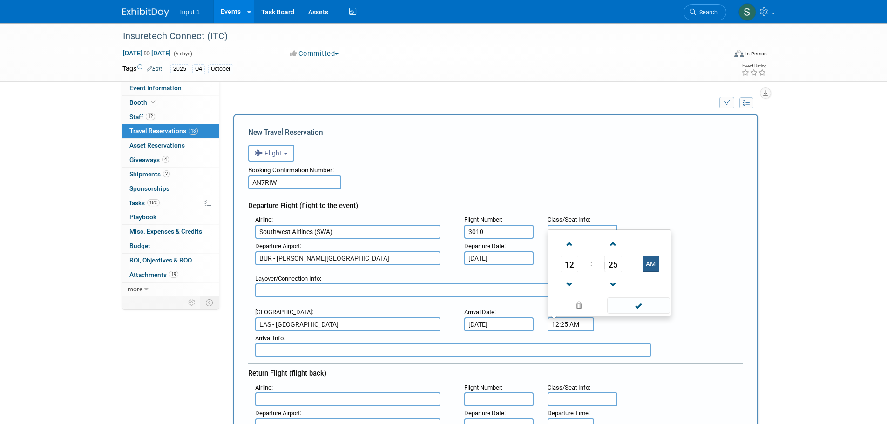
type input "12:25 PM"
click at [640, 304] on span at bounding box center [638, 305] width 63 height 16
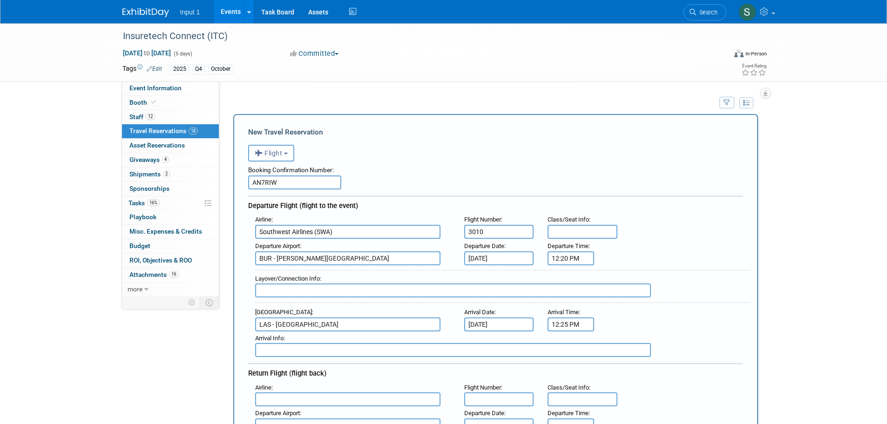
click at [560, 259] on input "12:20 PM" at bounding box center [570, 258] width 47 height 14
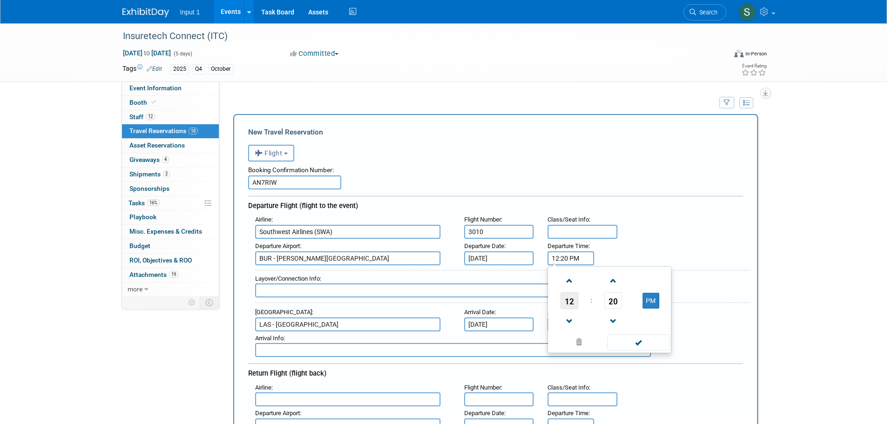
click at [569, 298] on span "12" at bounding box center [569, 300] width 18 height 17
click at [649, 327] on td "11" at bounding box center [654, 331] width 30 height 25
click at [613, 303] on span "20" at bounding box center [613, 300] width 18 height 17
click at [570, 279] on td "00" at bounding box center [565, 281] width 30 height 25
type input "11:00 PM"
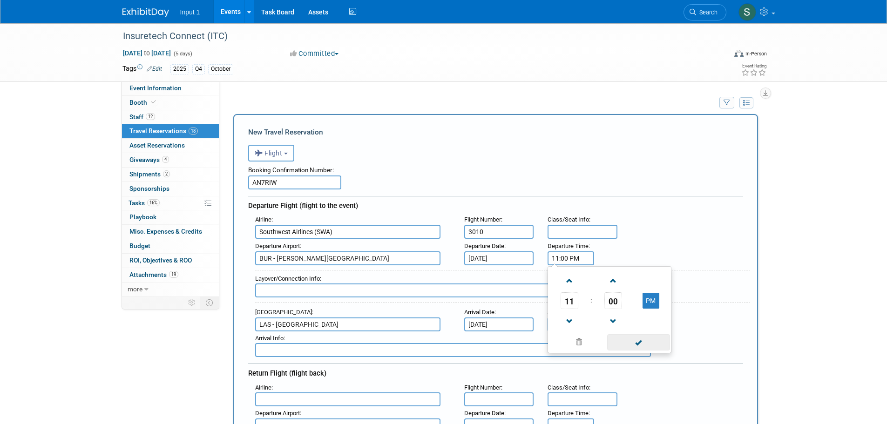
click at [641, 344] on span at bounding box center [638, 342] width 63 height 16
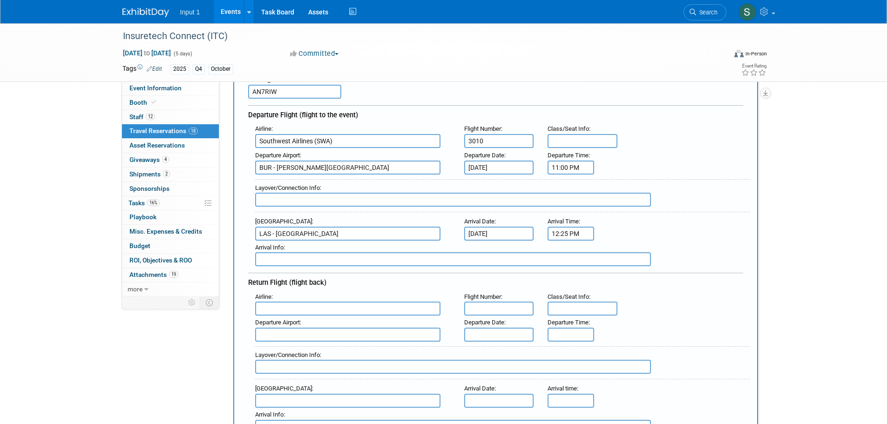
scroll to position [93, 0]
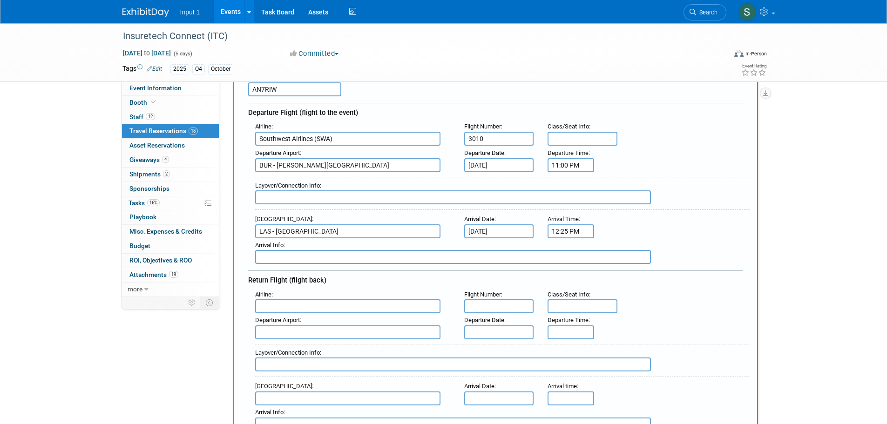
click at [297, 307] on input "text" at bounding box center [347, 306] width 185 height 14
type input "L"
click at [303, 335] on span "Southwest Airlines ( SWA )" at bounding box center [353, 337] width 194 height 15
type input "Southwest Airlines (SWA)"
click at [478, 304] on input "text" at bounding box center [499, 306] width 70 height 14
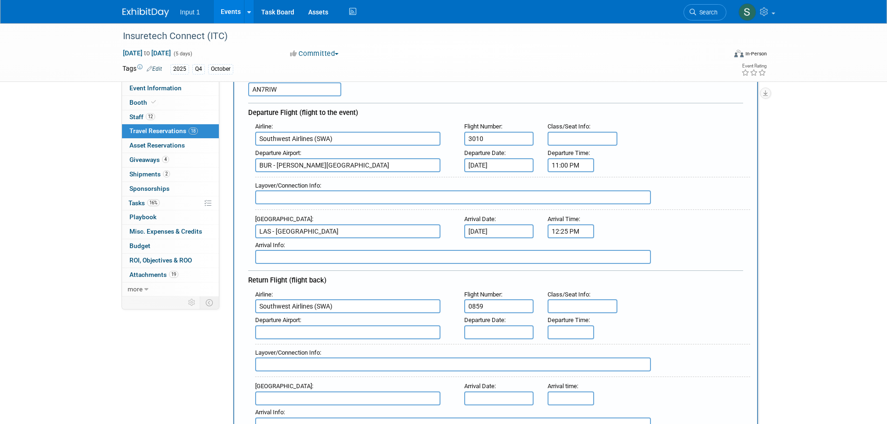
type input "0859"
click at [334, 329] on input "text" at bounding box center [347, 332] width 185 height 14
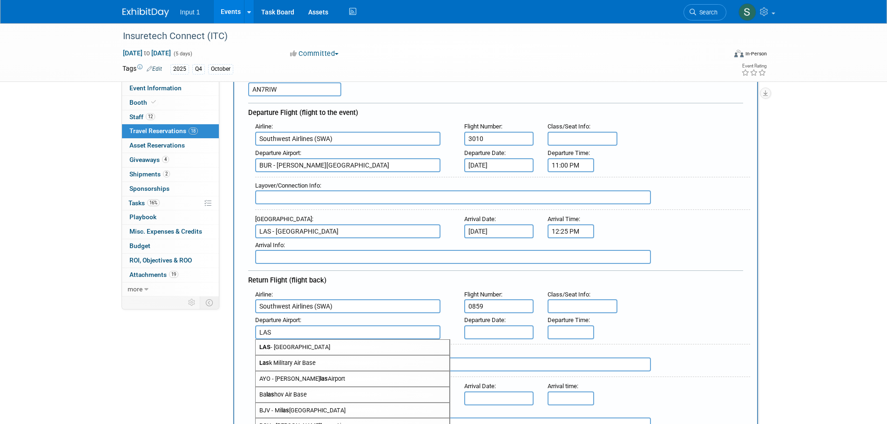
click at [280, 347] on span "LAS - McCarran International Airport" at bounding box center [353, 347] width 194 height 15
type input "LAS - McCarran International Airport"
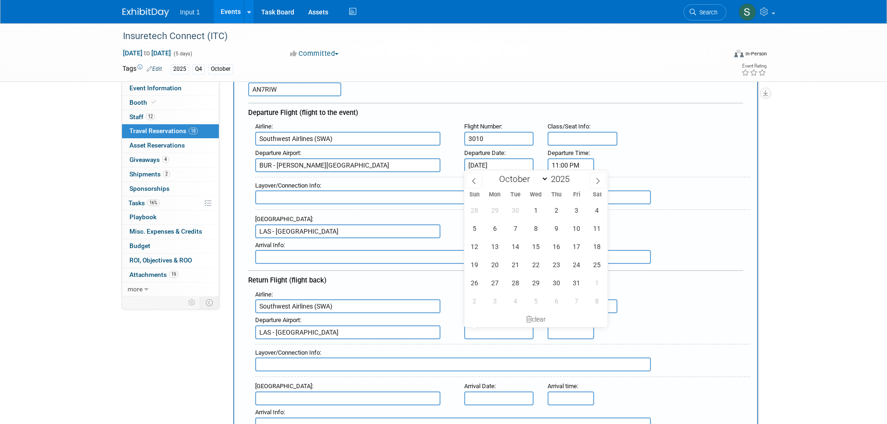
click at [499, 336] on input "text" at bounding box center [499, 332] width 70 height 14
click at [574, 247] on span "17" at bounding box center [576, 246] width 18 height 18
type input "Oct 17, 2025"
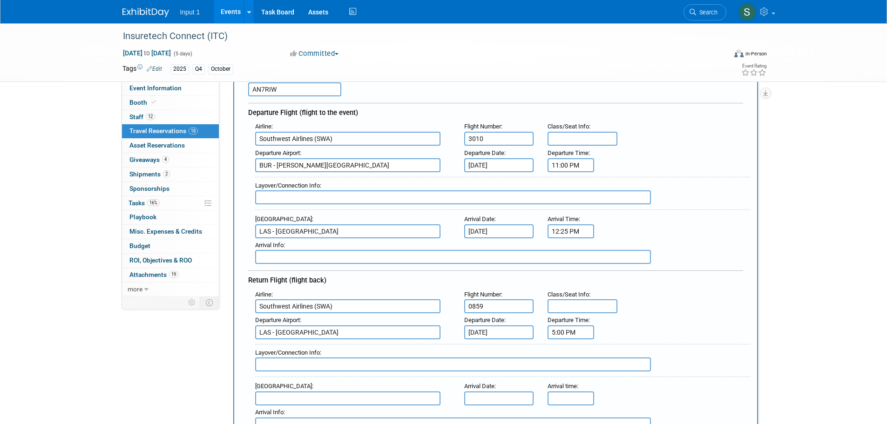
click at [561, 331] on input "5:00 PM" at bounding box center [570, 332] width 47 height 14
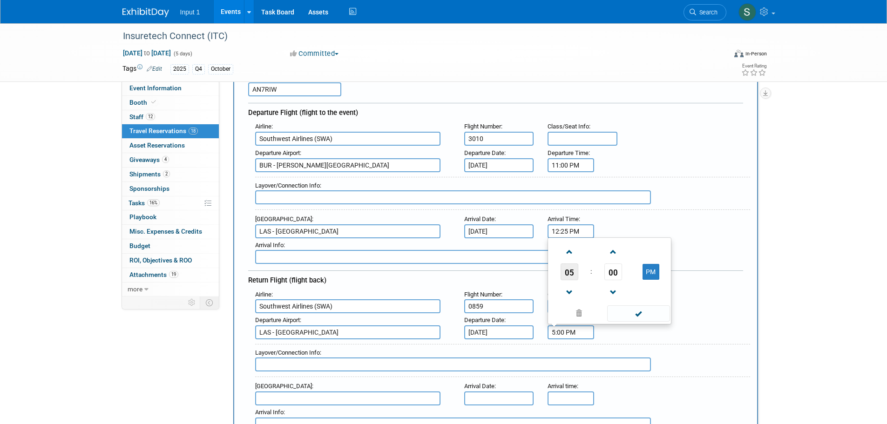
click at [570, 272] on span "05" at bounding box center [569, 271] width 18 height 17
click at [660, 292] on td "11" at bounding box center [654, 291] width 30 height 25
click at [611, 274] on span "00" at bounding box center [613, 271] width 18 height 17
click at [620, 238] on td "10" at bounding box center [624, 241] width 30 height 25
click at [649, 273] on button "PM" at bounding box center [650, 272] width 17 height 16
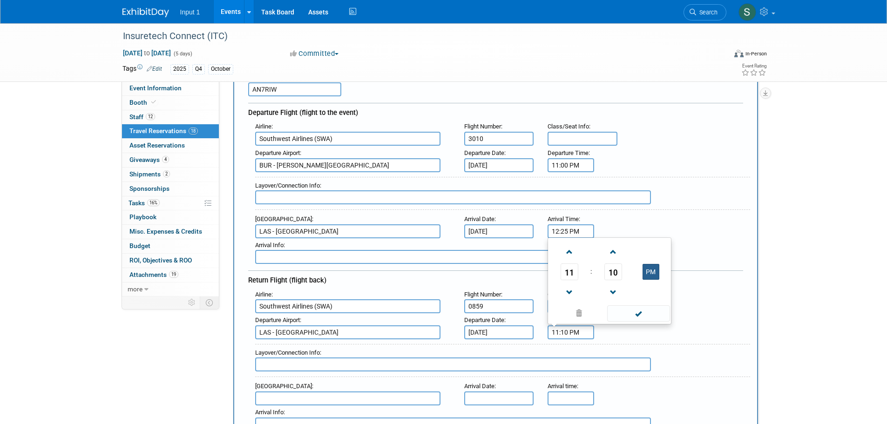
type input "11:10 AM"
click at [639, 315] on span at bounding box center [638, 313] width 63 height 16
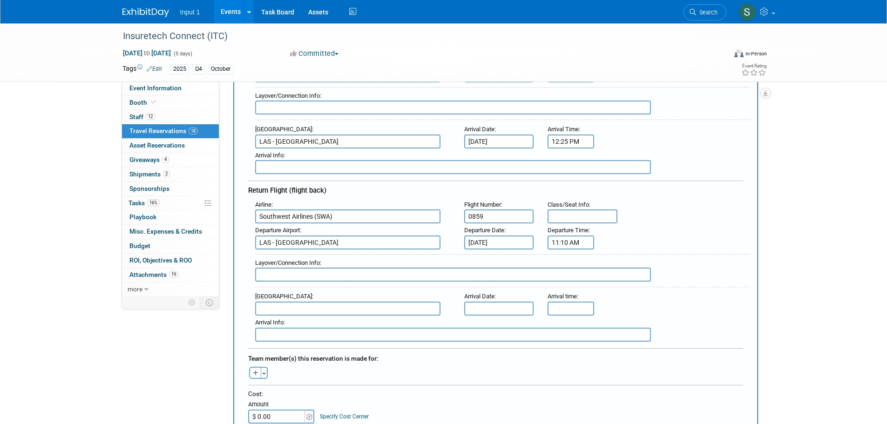
scroll to position [186, 0]
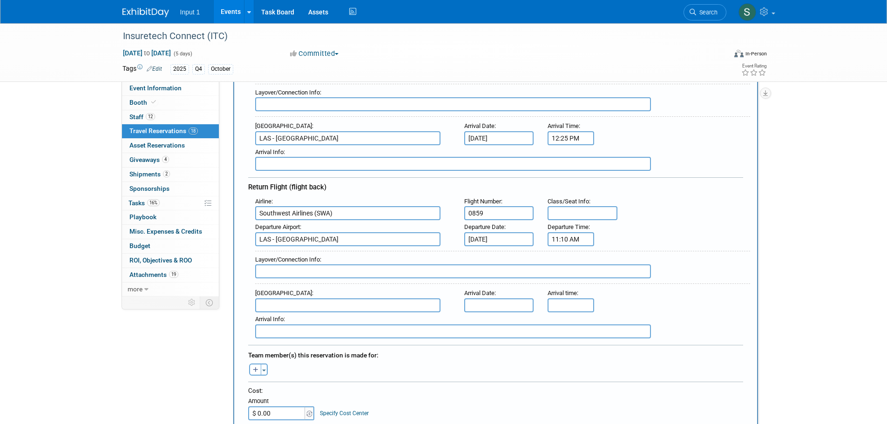
click at [290, 305] on input "text" at bounding box center [347, 305] width 185 height 14
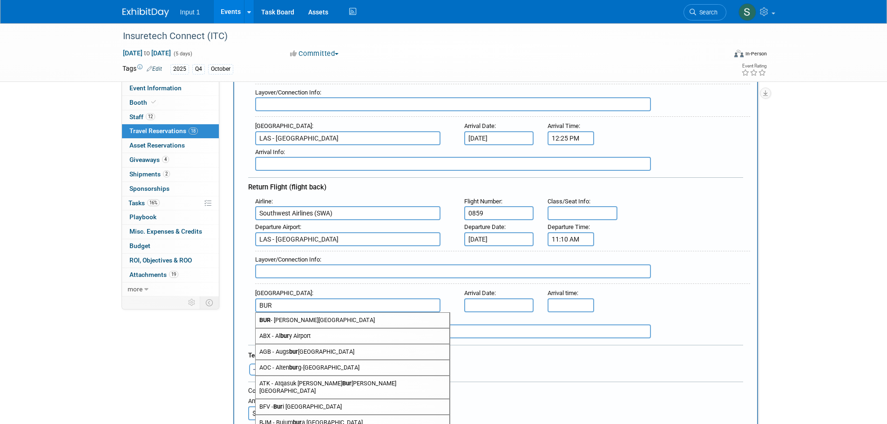
click at [297, 319] on span "BUR - Bob Hope Airport" at bounding box center [353, 320] width 194 height 15
type input "BUR - Bob Hope Airport"
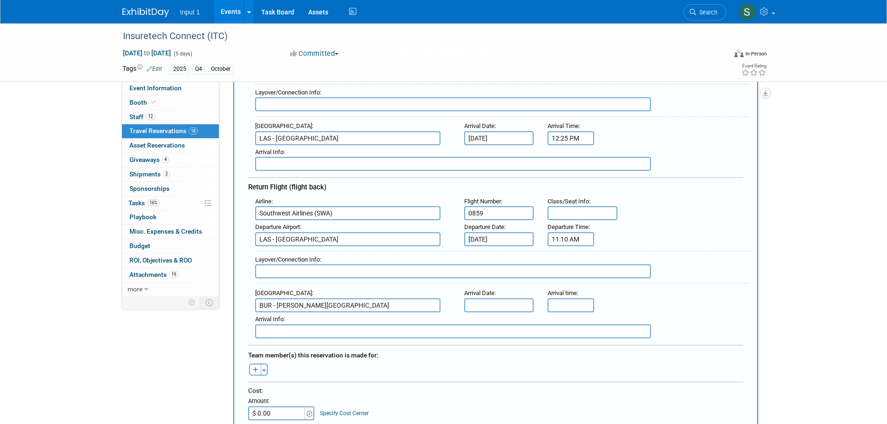
click at [486, 305] on input "text" at bounding box center [499, 305] width 70 height 14
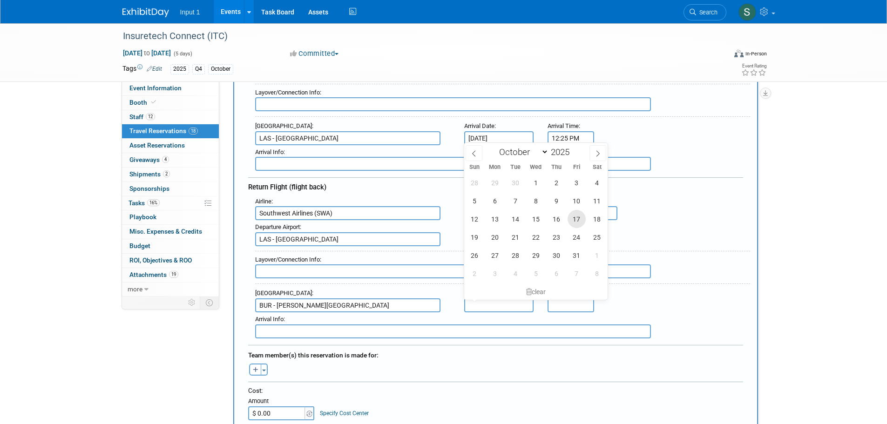
click at [578, 222] on span "17" at bounding box center [576, 219] width 18 height 18
type input "Oct 17, 2025"
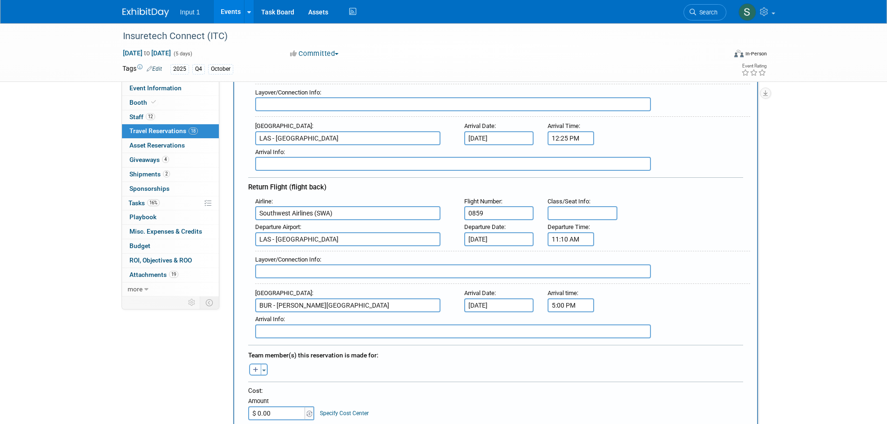
click at [568, 310] on input "5:00 PM" at bounding box center [570, 305] width 47 height 14
click at [572, 350] on span "05" at bounding box center [569, 347] width 18 height 17
click at [568, 330] on td "12" at bounding box center [565, 328] width 30 height 25
click at [612, 346] on span "00" at bounding box center [613, 347] width 18 height 17
click at [598, 353] on td "25" at bounding box center [595, 353] width 30 height 25
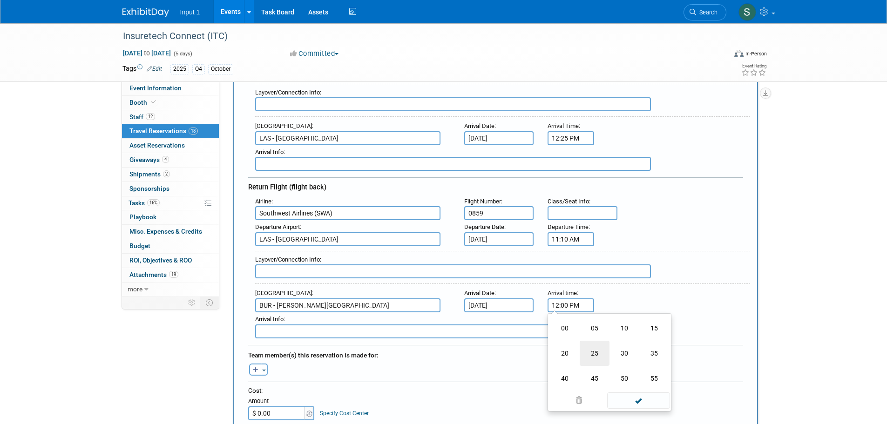
type input "12:25 PM"
click at [639, 392] on span at bounding box center [638, 389] width 63 height 16
click at [263, 371] on button "Toggle Dropdown" at bounding box center [264, 370] width 7 height 12
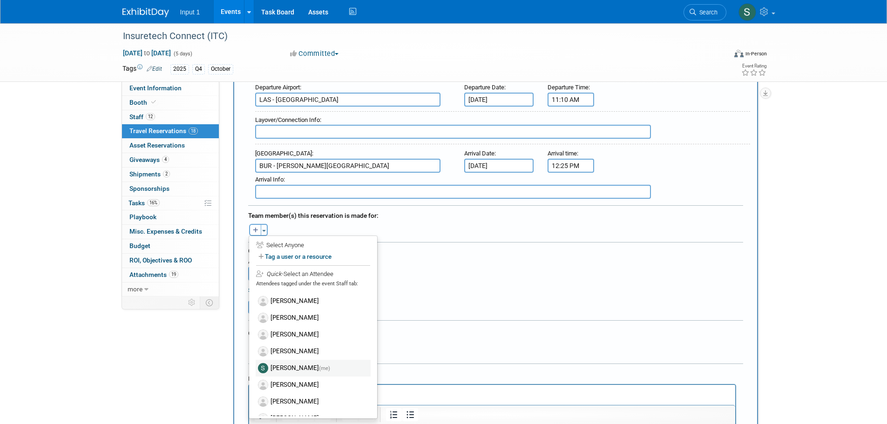
scroll to position [77, 0]
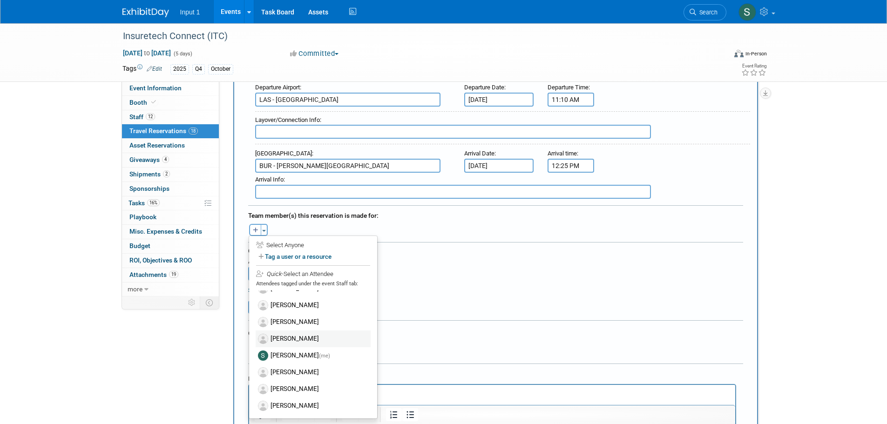
click at [289, 333] on label "[PERSON_NAME]" at bounding box center [313, 338] width 115 height 17
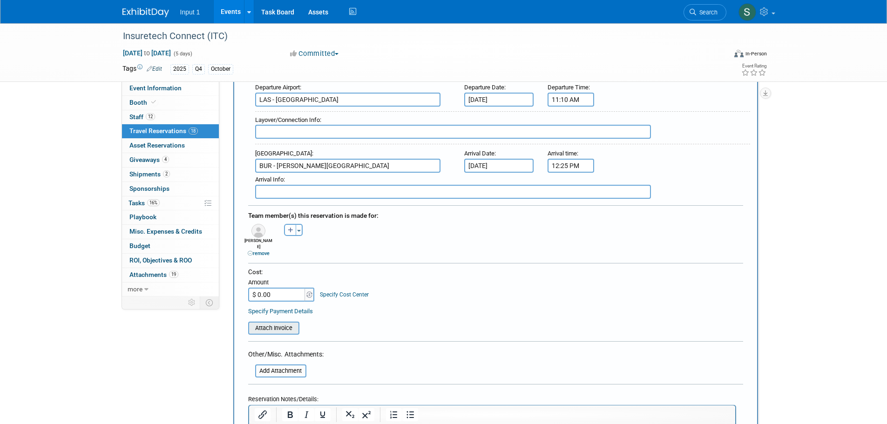
click at [269, 323] on input "file" at bounding box center [243, 328] width 111 height 11
type input "$ 173.96"
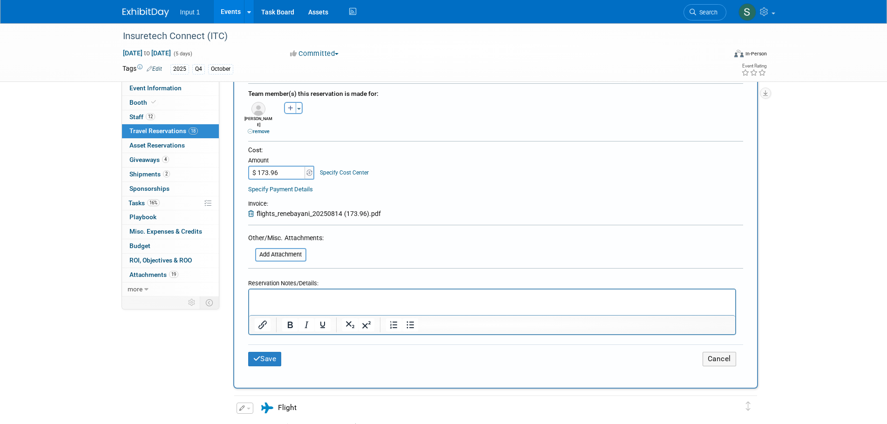
scroll to position [465, 0]
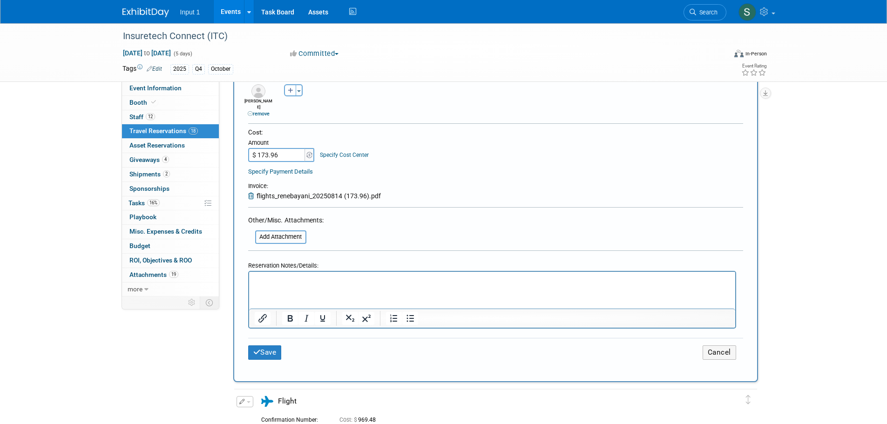
click at [304, 285] on html at bounding box center [492, 277] width 486 height 13
click at [273, 349] on button "Save" at bounding box center [265, 352] width 34 height 14
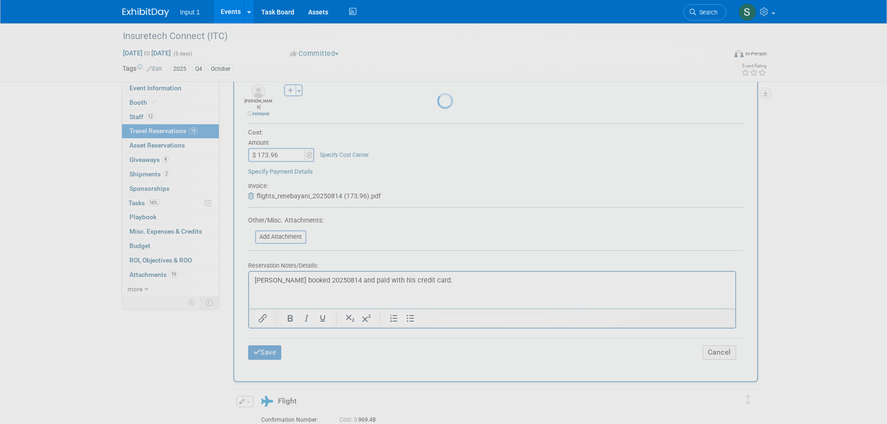
click at [450, 233] on div at bounding box center [443, 212] width 13 height 424
click at [450, 351] on div at bounding box center [443, 212] width 13 height 424
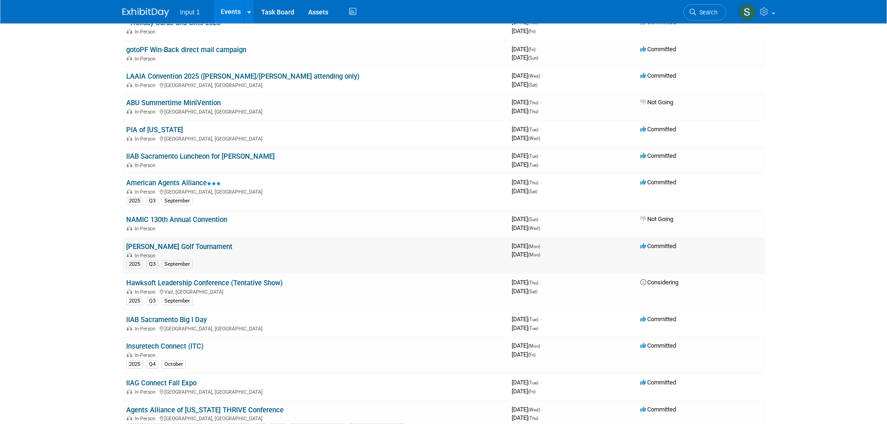
scroll to position [233, 0]
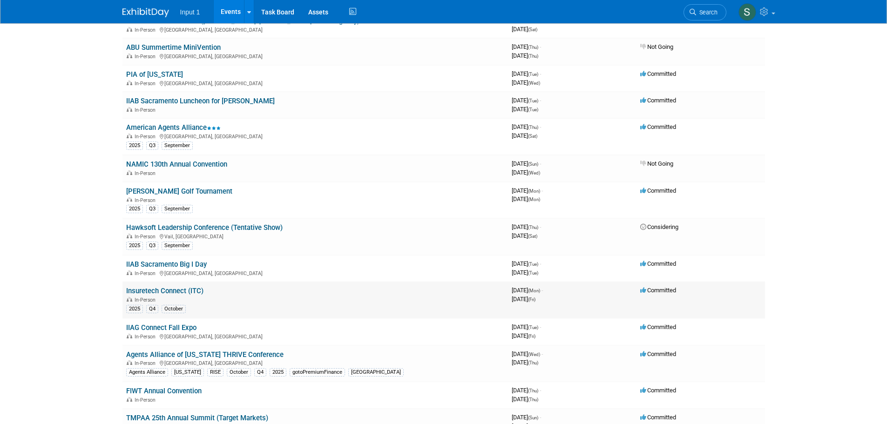
click at [153, 289] on link "Insuretech Connect (ITC)" at bounding box center [164, 291] width 77 height 8
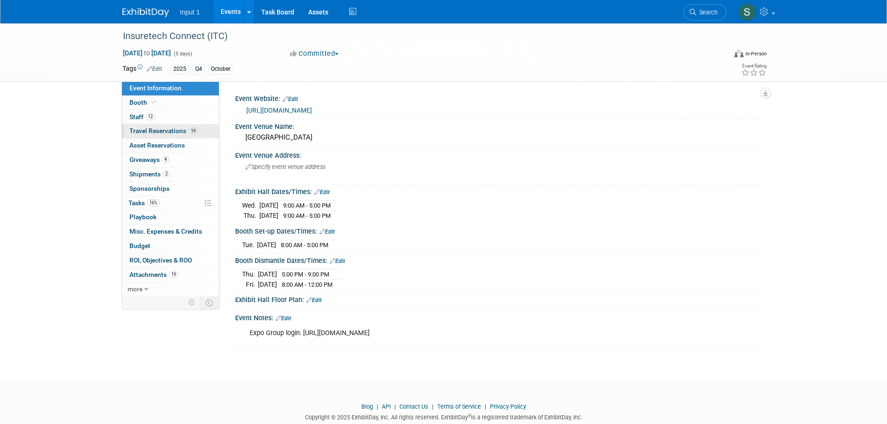
click at [143, 133] on span "Travel Reservations 19" at bounding box center [163, 130] width 68 height 7
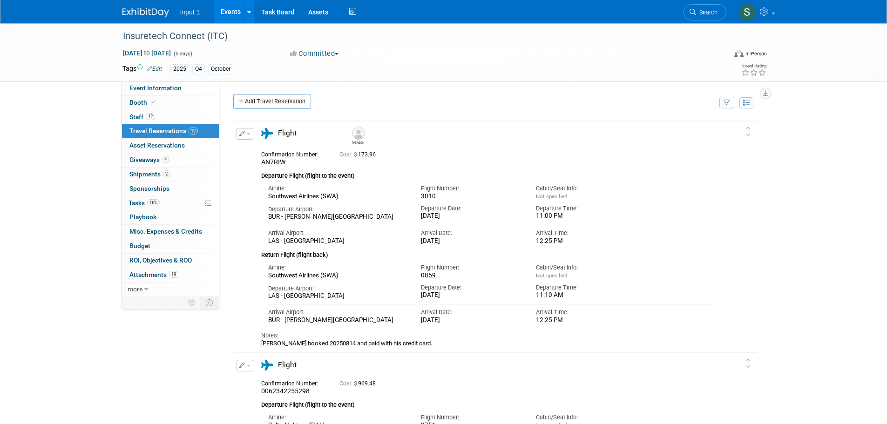
click at [728, 105] on icon "button" at bounding box center [726, 103] width 7 height 6
drag, startPoint x: 662, startPoint y: 132, endPoint x: 660, endPoint y: 137, distance: 5.0
click at [662, 132] on select "-- Select Traveler -- All reservation with no one tagged [PERSON_NAME] [PERSON_…" at bounding box center [668, 131] width 115 height 13
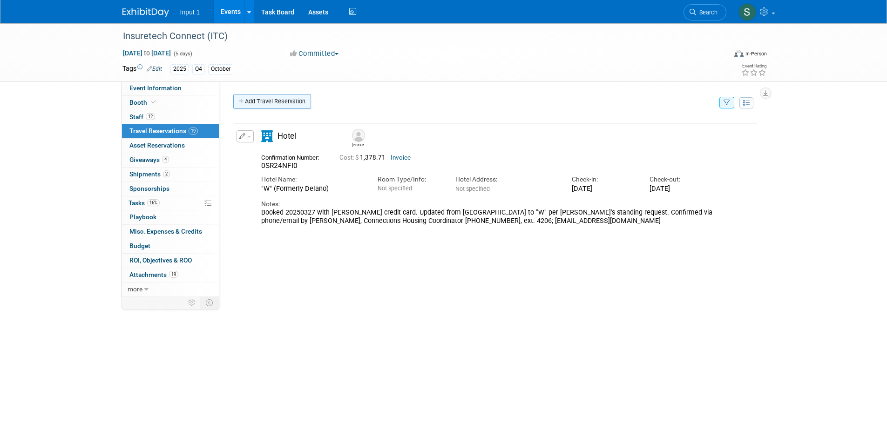
click at [270, 101] on link "Add Travel Reservation" at bounding box center [272, 101] width 78 height 15
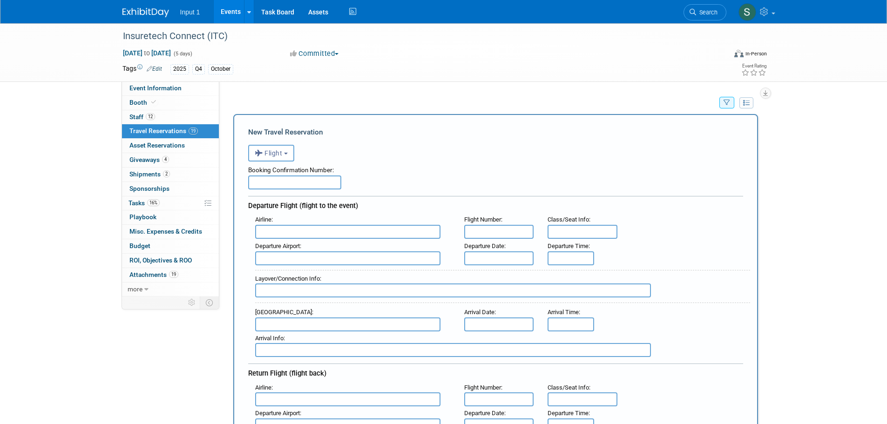
click at [285, 187] on input "text" at bounding box center [294, 182] width 93 height 14
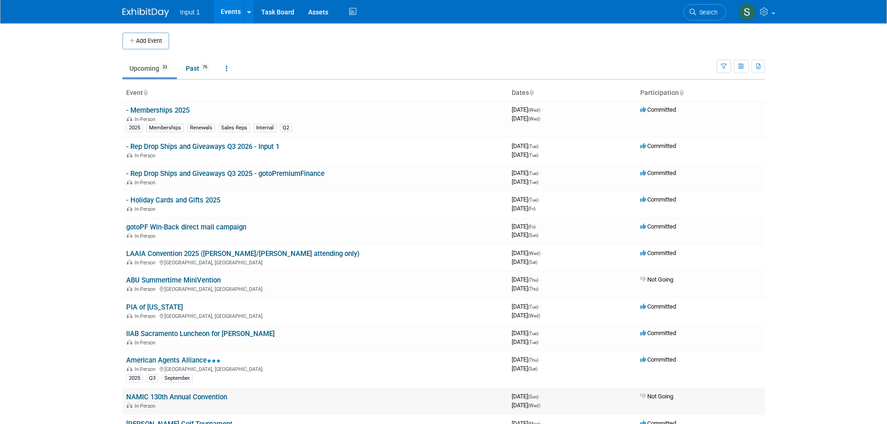
drag, startPoint x: 279, startPoint y: 393, endPoint x: 345, endPoint y: 388, distance: 66.8
click at [345, 388] on td "NAMIC 130th Annual Convention In-Person" at bounding box center [314, 401] width 385 height 27
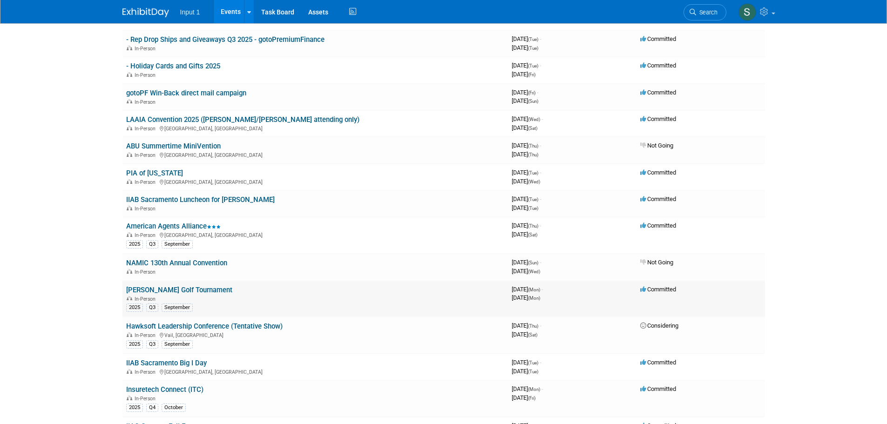
scroll to position [140, 0]
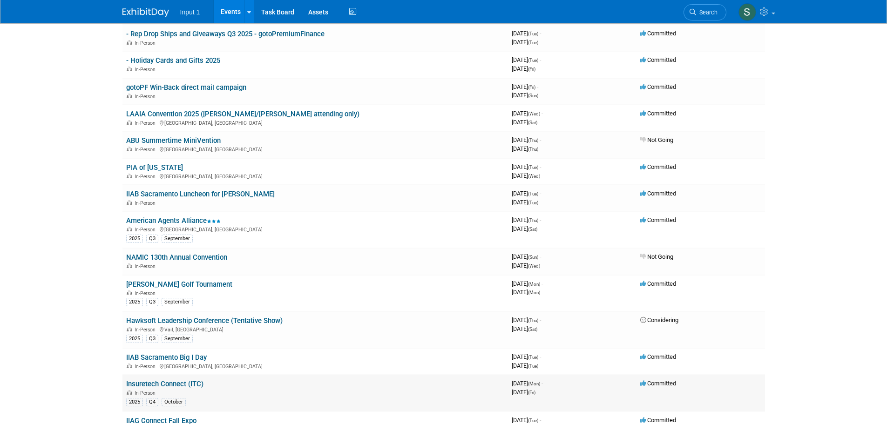
click at [171, 382] on link "Insuretech Connect (ITC)" at bounding box center [164, 384] width 77 height 8
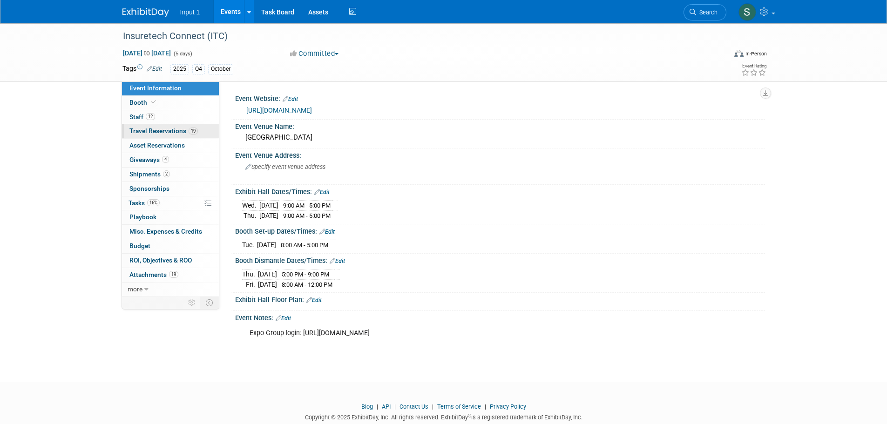
drag, startPoint x: 155, startPoint y: 132, endPoint x: 260, endPoint y: 147, distance: 105.8
click at [156, 132] on span "Travel Reservations 19" at bounding box center [163, 130] width 68 height 7
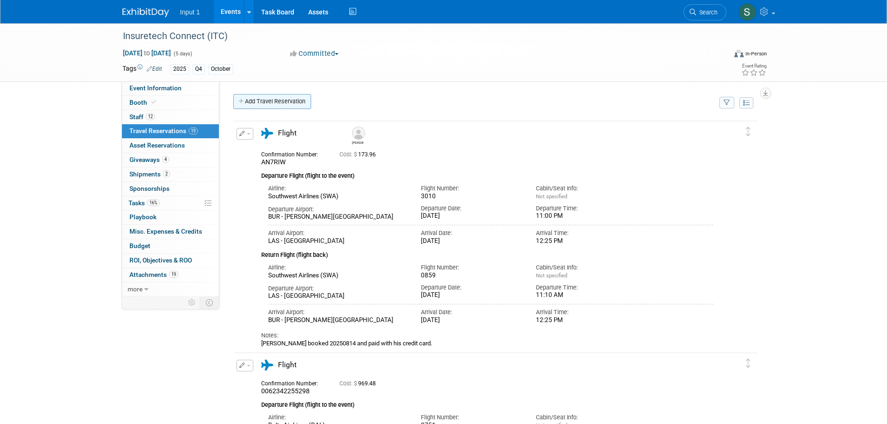
click at [271, 108] on link "Add Travel Reservation" at bounding box center [272, 101] width 78 height 15
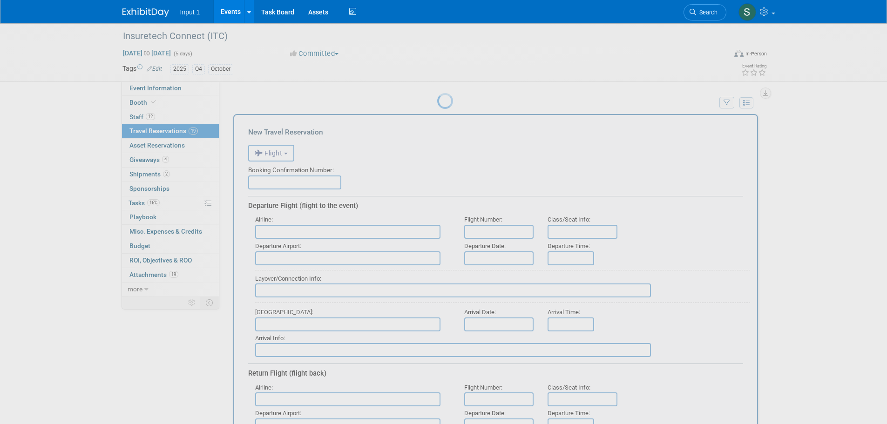
click at [270, 104] on body "Input 1 Events Add Event Bulk Upload Events Shareable Event Boards Recently Vie…" at bounding box center [443, 212] width 887 height 424
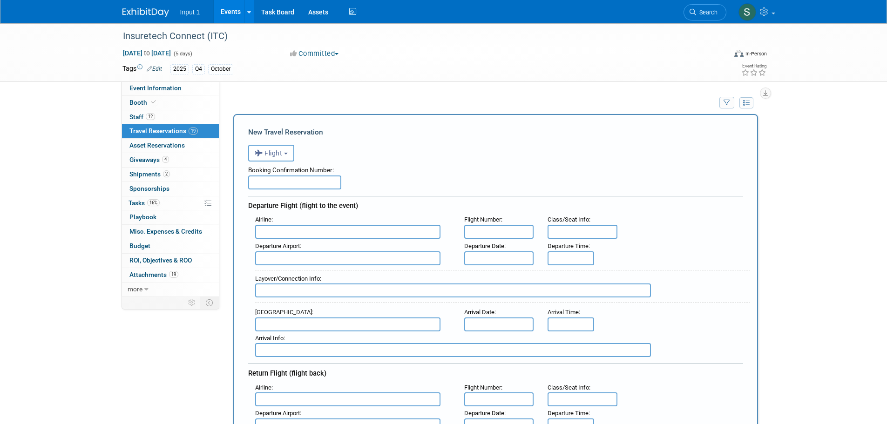
click at [284, 185] on input "text" at bounding box center [294, 182] width 93 height 14
click at [727, 104] on icon "button" at bounding box center [726, 103] width 7 height 6
click at [645, 128] on select "-- Select Traveler -- All reservation with no one tagged Chris Farfaras Daniel …" at bounding box center [668, 131] width 115 height 13
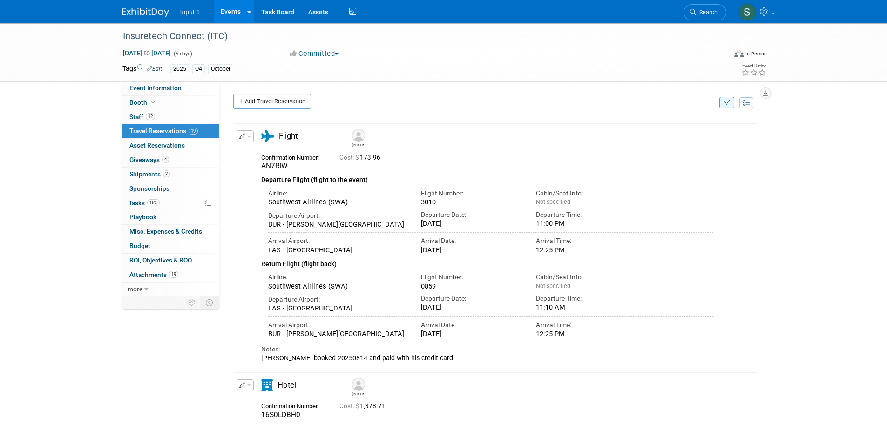
click at [725, 105] on icon "button" at bounding box center [726, 103] width 7 height 6
click at [655, 133] on select "-- Select Traveler -- All reservation with no one tagged Chris Farfaras Daniel …" at bounding box center [668, 131] width 115 height 13
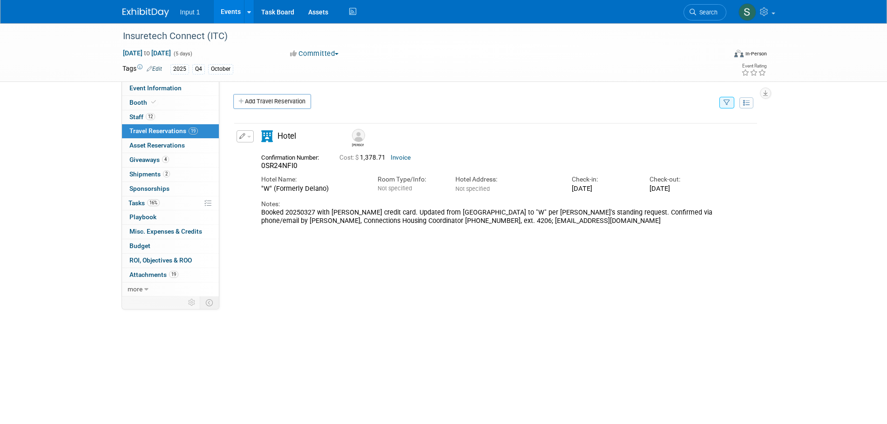
click at [483, 104] on div "Add Travel Reservation" at bounding box center [474, 102] width 486 height 17
click at [289, 96] on link "Add Travel Reservation" at bounding box center [272, 101] width 78 height 15
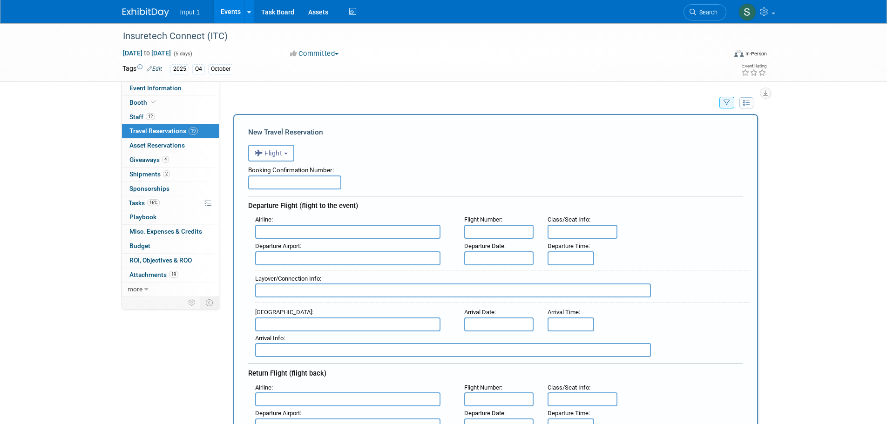
click at [284, 185] on input "text" at bounding box center [294, 182] width 93 height 14
type input "PDCBXH"
click at [379, 235] on input "text" at bounding box center [347, 232] width 185 height 14
type input "JSX"
click at [409, 216] on div "Airline :" at bounding box center [352, 220] width 195 height 10
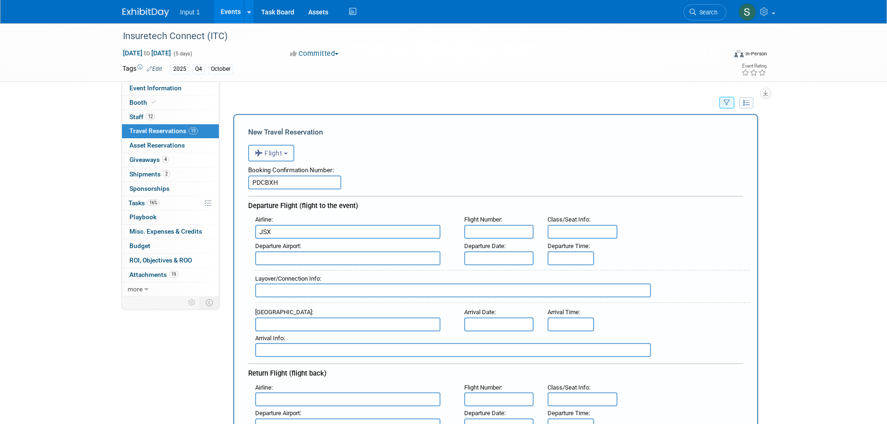
click at [373, 251] on div "Departure Airport :" at bounding box center [352, 246] width 195 height 10
drag, startPoint x: 279, startPoint y: 235, endPoint x: 230, endPoint y: 236, distance: 49.4
click at [478, 224] on div "Flight Number :" at bounding box center [499, 220] width 70 height 10
click at [482, 232] on input "text" at bounding box center [499, 232] width 70 height 14
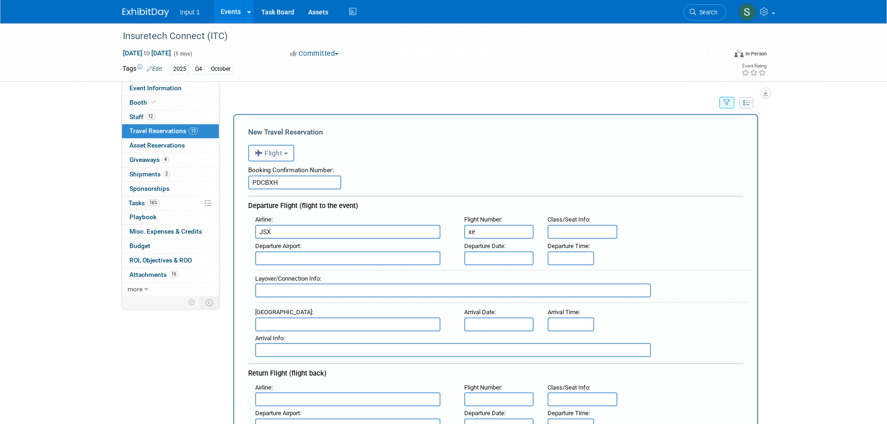
type input "x"
type input "XE108"
click at [288, 260] on input "text" at bounding box center [347, 258] width 185 height 14
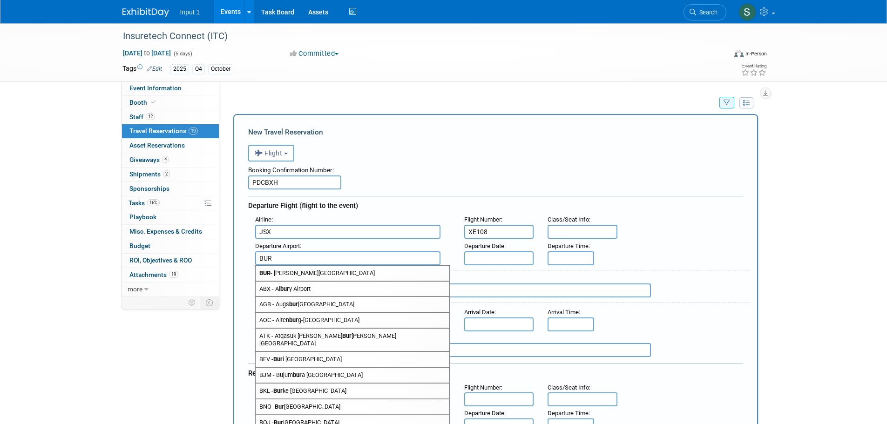
click at [322, 281] on div "ABX - Al bur y Airport" at bounding box center [352, 289] width 195 height 16
type input "ABX - Albury Airport"
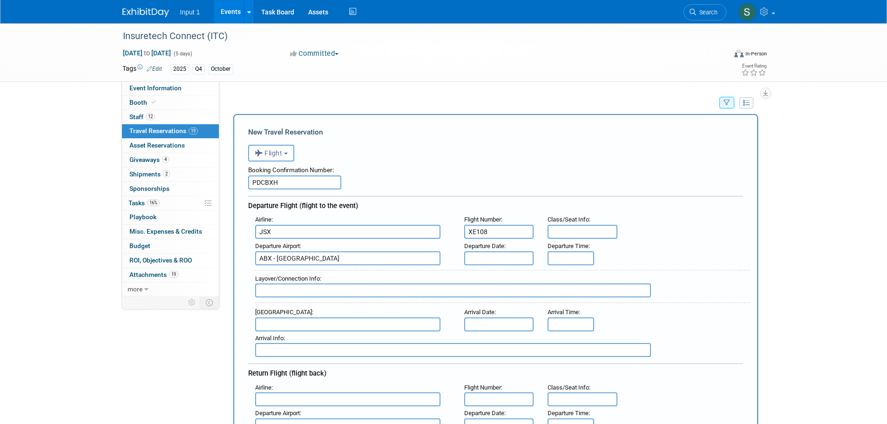
click at [480, 261] on input "text" at bounding box center [499, 258] width 70 height 14
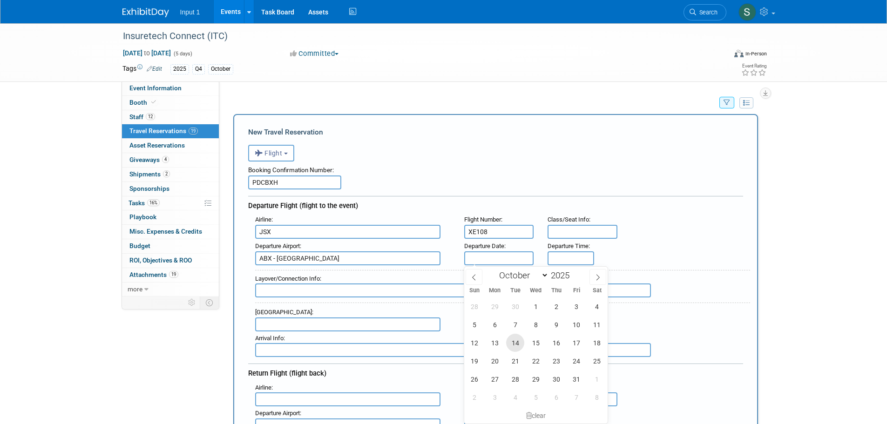
click at [514, 344] on span "14" at bounding box center [515, 343] width 18 height 18
type input "Oct 14, 2025"
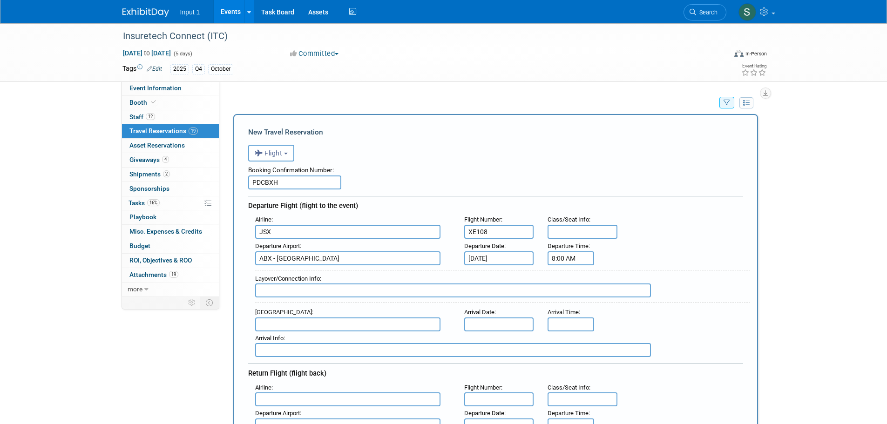
click at [562, 263] on input "8:00 AM" at bounding box center [570, 258] width 47 height 14
click at [568, 300] on span "08" at bounding box center [569, 300] width 18 height 17
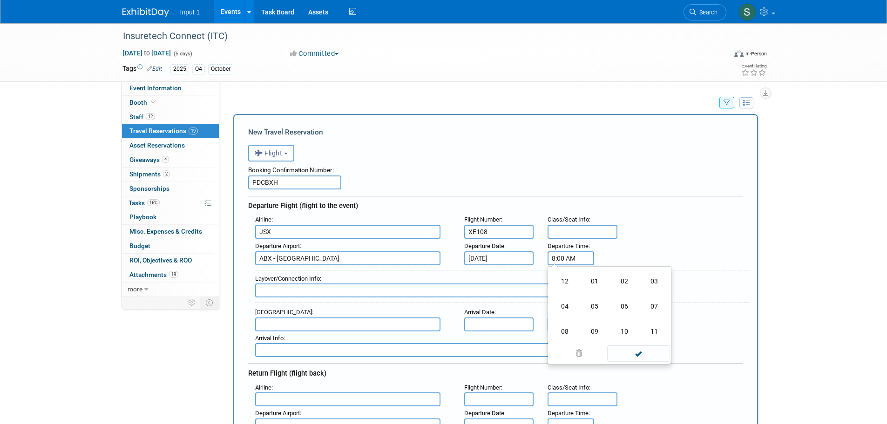
click at [590, 279] on td "01" at bounding box center [595, 281] width 30 height 25
click at [647, 302] on button "AM" at bounding box center [650, 301] width 17 height 16
click at [617, 302] on span "00" at bounding box center [613, 300] width 18 height 17
click at [652, 329] on td "55" at bounding box center [654, 331] width 30 height 25
type input "1:55 PM"
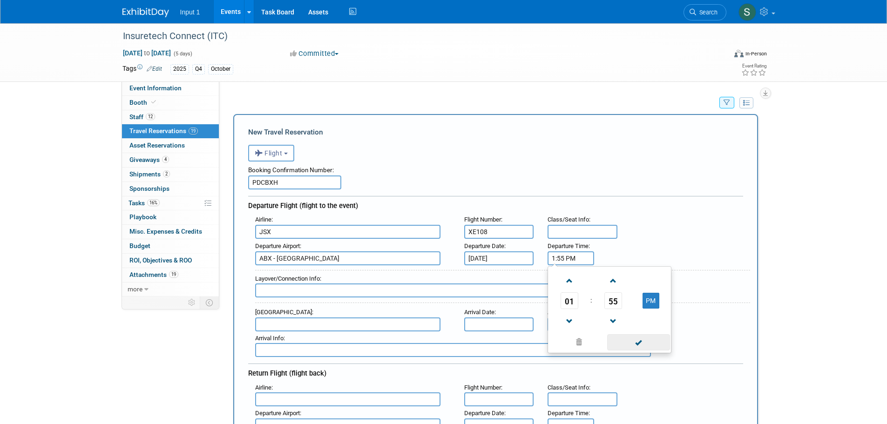
click at [640, 341] on span at bounding box center [638, 342] width 63 height 16
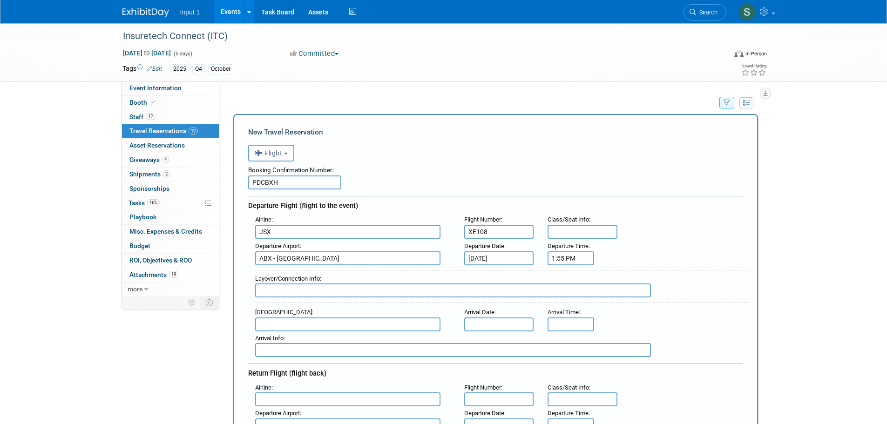
click at [270, 327] on input "text" at bounding box center [347, 324] width 185 height 14
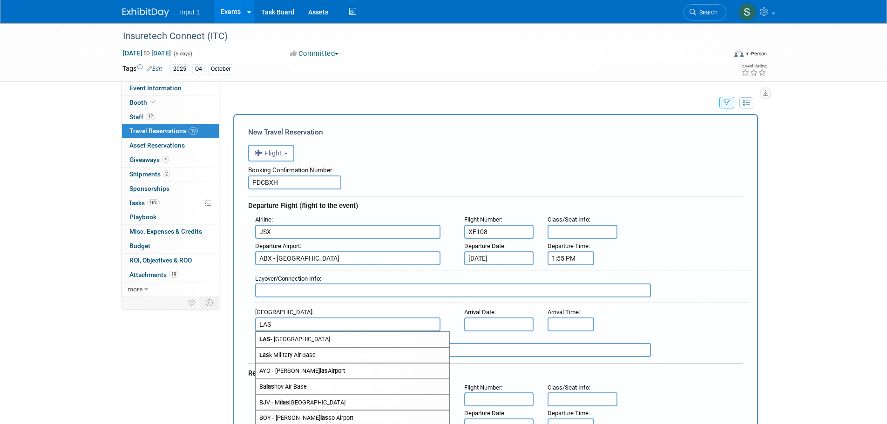
drag, startPoint x: 297, startPoint y: 340, endPoint x: 517, endPoint y: 317, distance: 221.8
click at [297, 340] on span "LAS - McCarran International Airport" at bounding box center [353, 339] width 194 height 15
type input "LAS - McCarran International Airport"
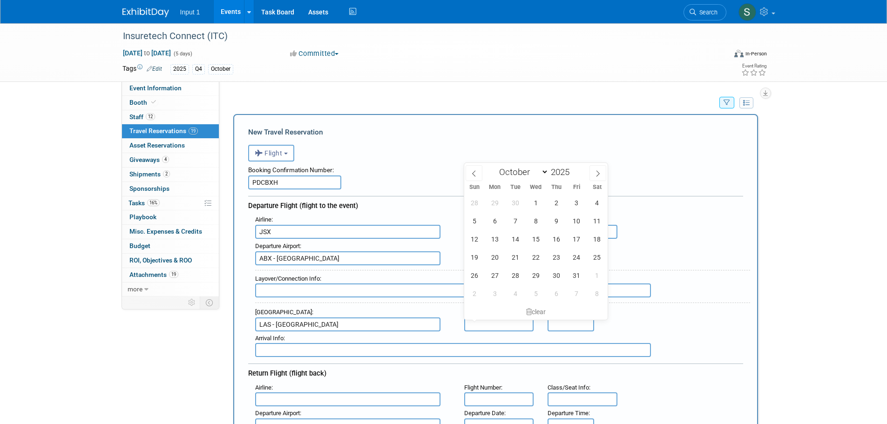
click at [471, 323] on input "text" at bounding box center [499, 324] width 70 height 14
click at [518, 240] on span "14" at bounding box center [515, 239] width 18 height 18
type input "Oct 14, 2025"
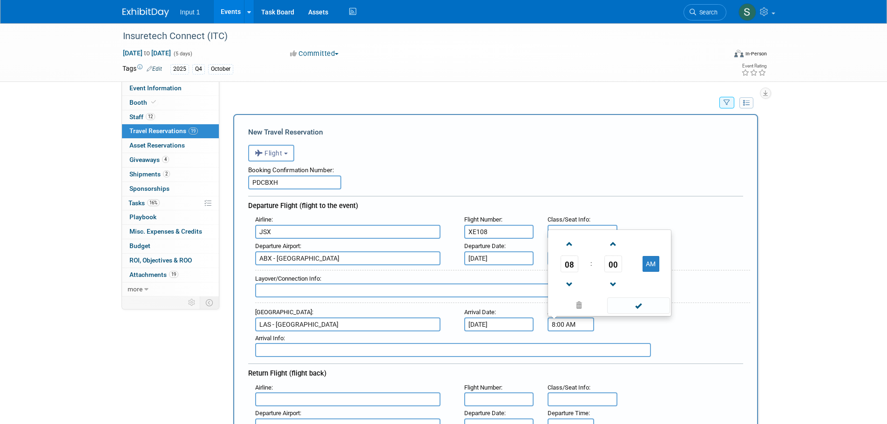
click at [560, 326] on input "8:00 AM" at bounding box center [570, 324] width 47 height 14
click at [569, 266] on span "08" at bounding box center [569, 264] width 18 height 17
click at [660, 229] on td "03" at bounding box center [654, 233] width 30 height 25
click at [610, 268] on span "00" at bounding box center [613, 264] width 18 height 17
click at [594, 231] on td "05" at bounding box center [595, 233] width 30 height 25
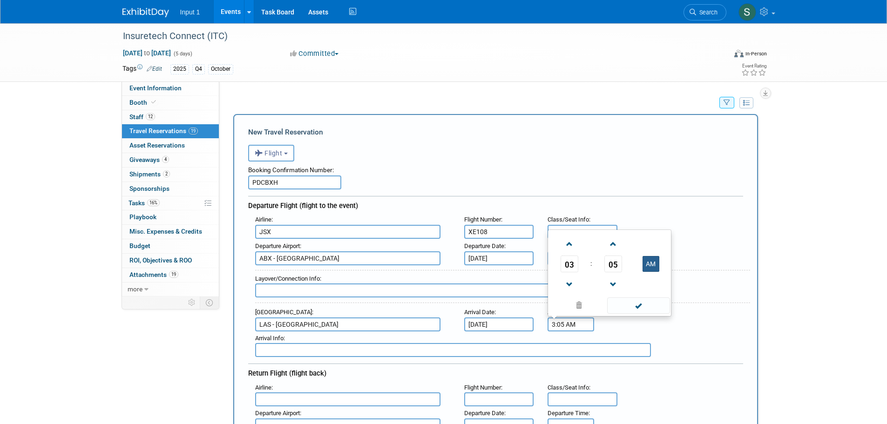
click at [652, 264] on button "AM" at bounding box center [650, 264] width 17 height 16
type input "3:05 PM"
click at [642, 305] on span at bounding box center [638, 305] width 63 height 16
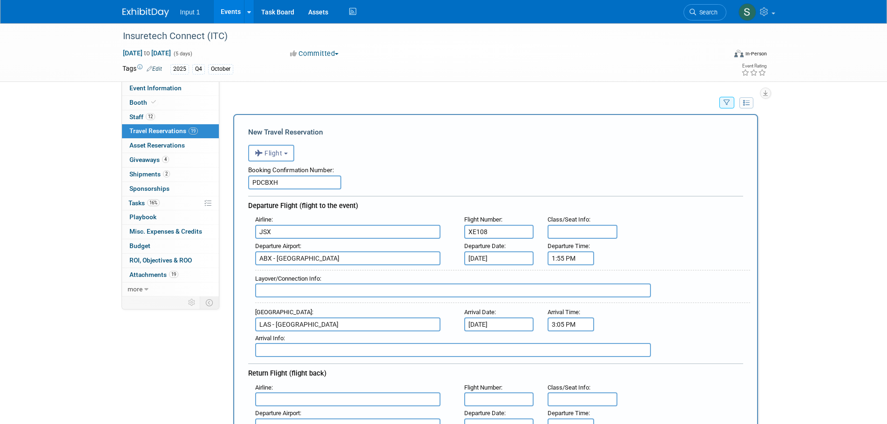
scroll to position [186, 0]
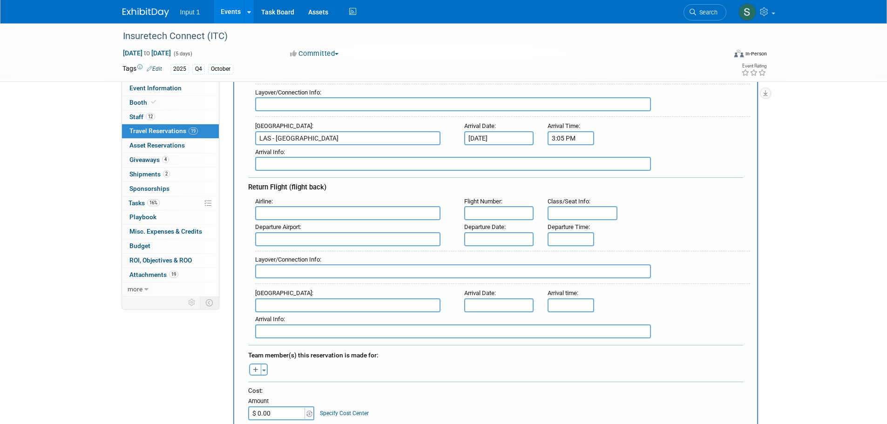
click at [298, 210] on input "text" at bounding box center [347, 213] width 185 height 14
type input "JSX"
click at [500, 209] on input "text" at bounding box center [499, 213] width 70 height 14
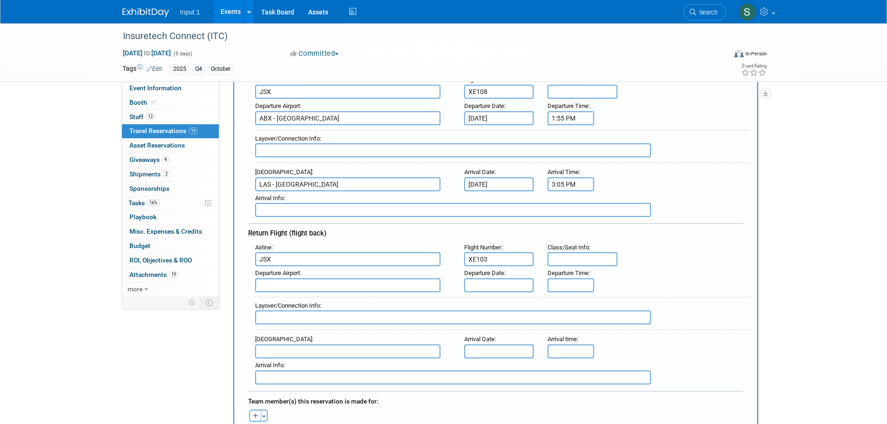
scroll to position [140, 0]
type input "XE103"
click at [277, 283] on input "text" at bounding box center [347, 286] width 185 height 14
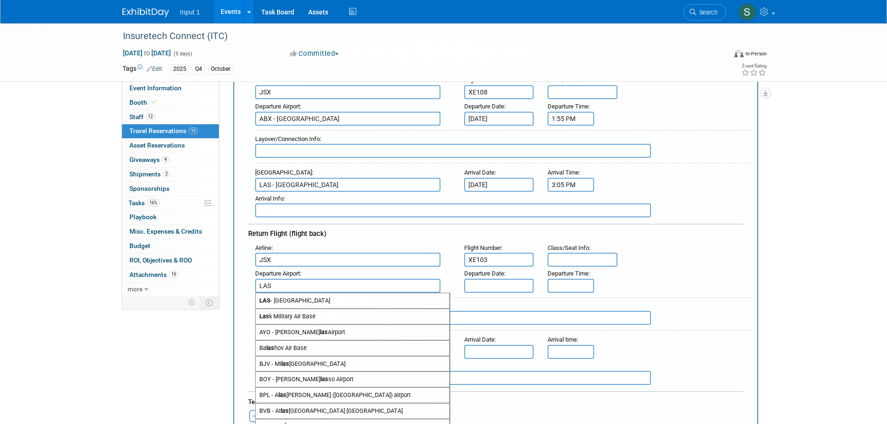
click at [323, 305] on span "LAS - McCarran International Airport" at bounding box center [353, 300] width 194 height 15
type input "LAS - McCarran International Airport"
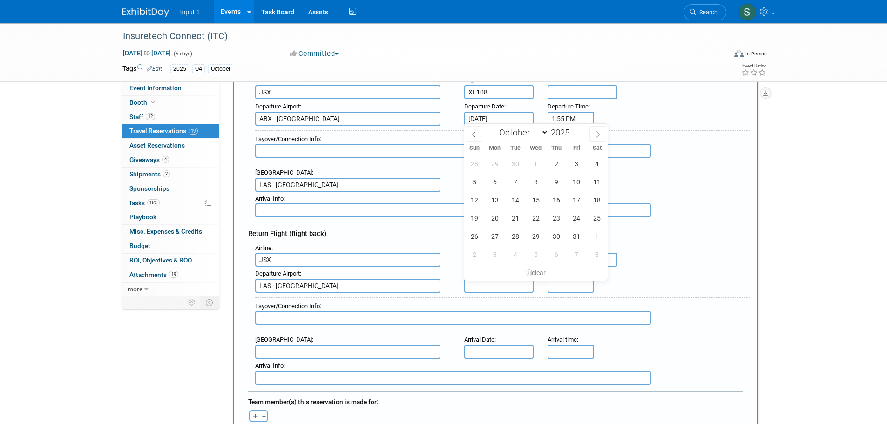
click at [474, 288] on input "text" at bounding box center [499, 286] width 70 height 14
click at [576, 196] on span "17" at bounding box center [576, 200] width 18 height 18
type input "Oct 17, 2025"
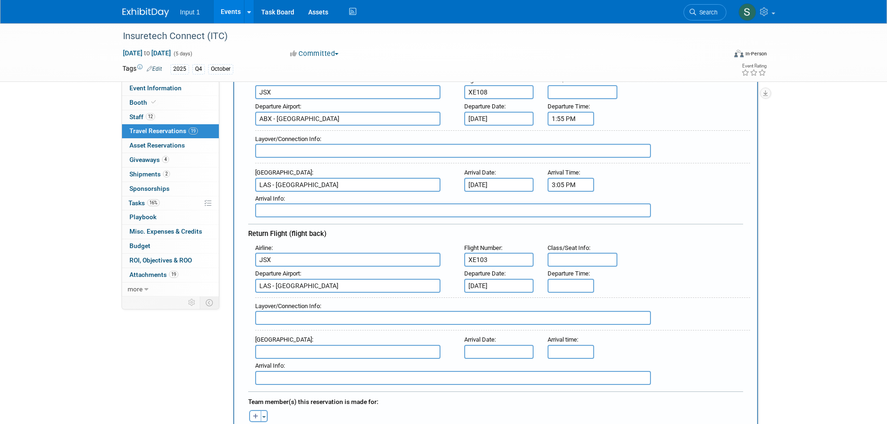
click at [272, 349] on input "text" at bounding box center [347, 352] width 185 height 14
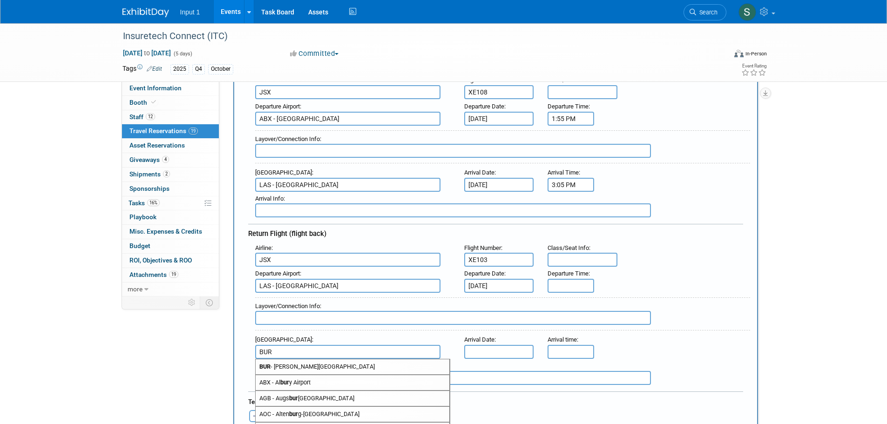
click at [294, 369] on span "BUR - Bob Hope Airport" at bounding box center [353, 366] width 194 height 15
type input "BUR - Bob Hope Airport"
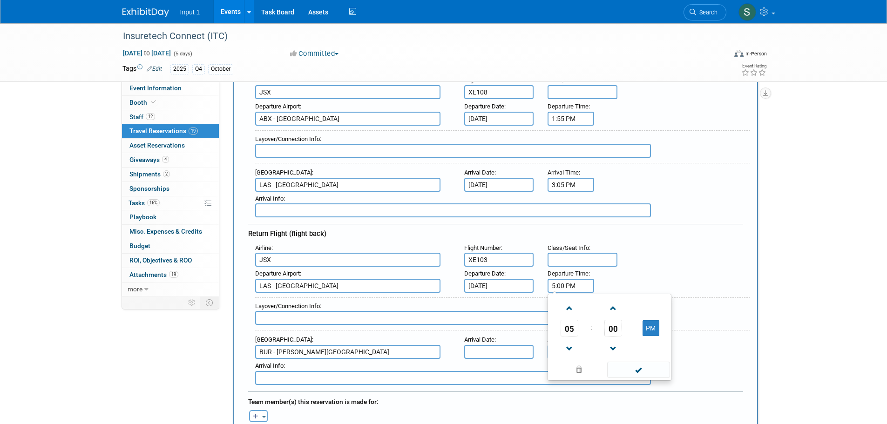
click at [572, 289] on input "5:00 PM" at bounding box center [570, 286] width 47 height 14
click at [575, 330] on span "05" at bounding box center [569, 328] width 18 height 17
click at [563, 361] on td "08" at bounding box center [565, 358] width 30 height 25
click at [648, 327] on button "PM" at bounding box center [650, 328] width 17 height 16
click at [615, 331] on span "00" at bounding box center [613, 328] width 18 height 17
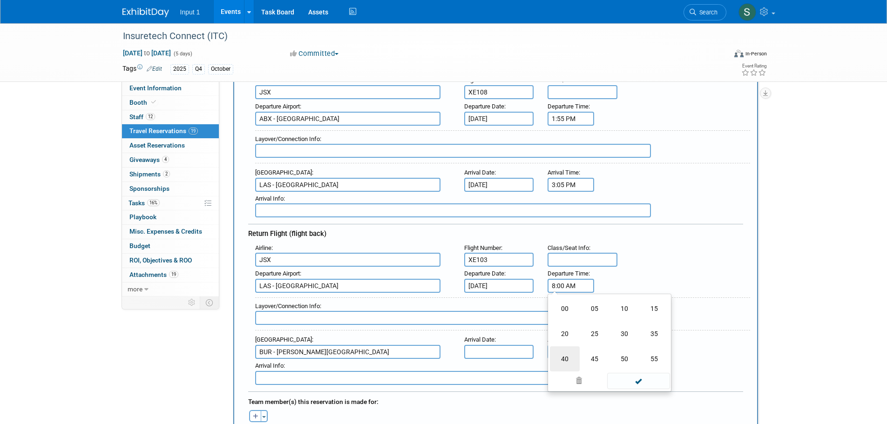
click at [561, 358] on td "40" at bounding box center [565, 358] width 30 height 25
type input "8:40 AM"
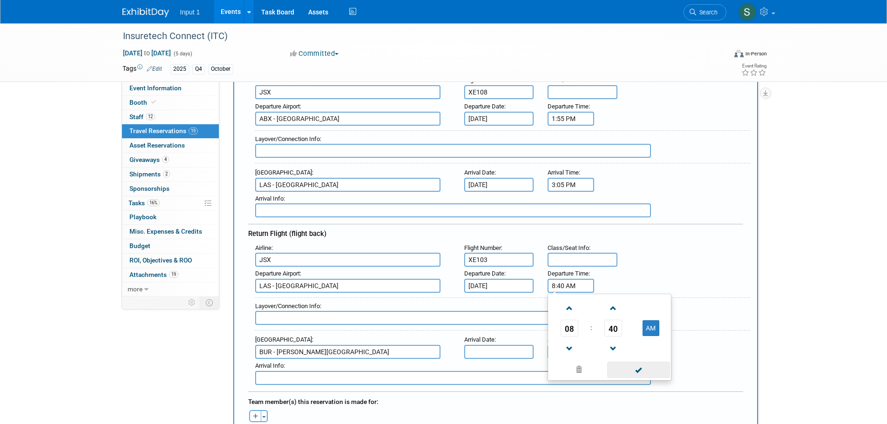
click at [639, 371] on span at bounding box center [638, 370] width 63 height 16
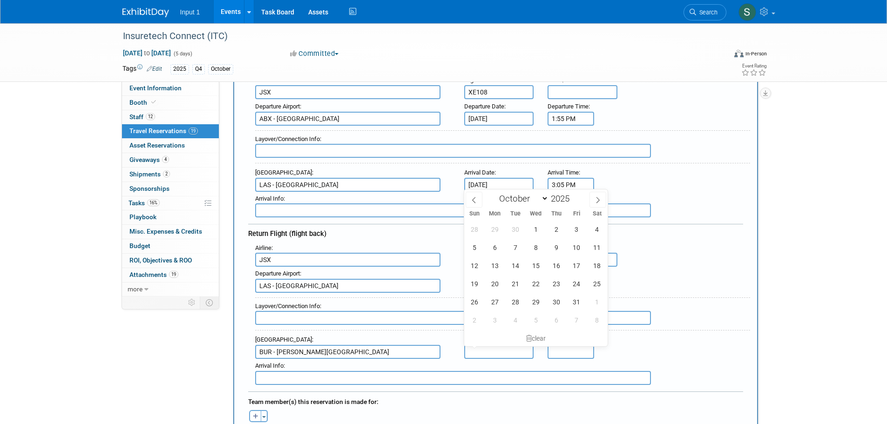
click at [504, 351] on input "text" at bounding box center [499, 352] width 70 height 14
click at [578, 266] on span "17" at bounding box center [576, 265] width 18 height 18
type input "Oct 17, 2025"
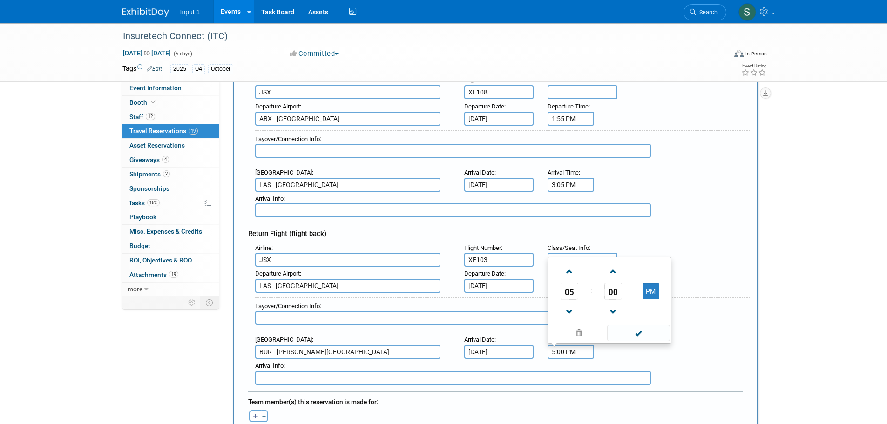
click at [566, 356] on input "5:00 PM" at bounding box center [570, 352] width 47 height 14
click at [569, 283] on span "05" at bounding box center [569, 291] width 18 height 17
click at [590, 311] on td "09" at bounding box center [595, 310] width 30 height 25
click at [613, 293] on span "00" at bounding box center [613, 291] width 18 height 17
click at [626, 307] on td "50" at bounding box center [624, 310] width 30 height 25
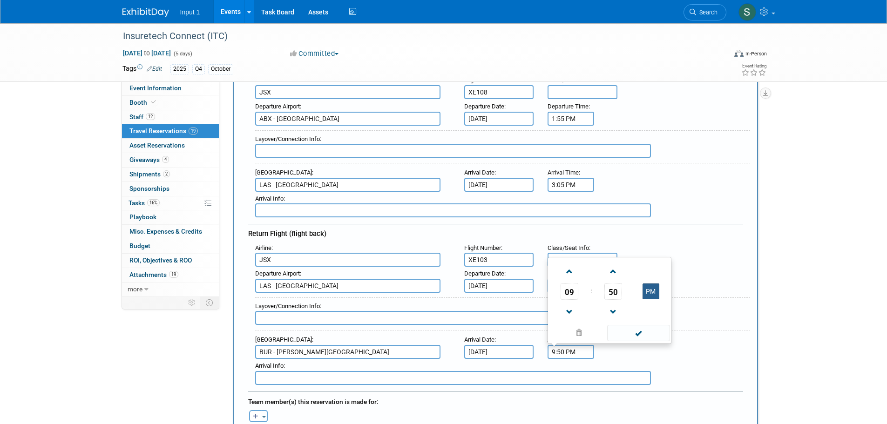
click at [649, 291] on button "PM" at bounding box center [650, 291] width 17 height 16
type input "9:50 AM"
click at [635, 327] on span at bounding box center [638, 333] width 63 height 16
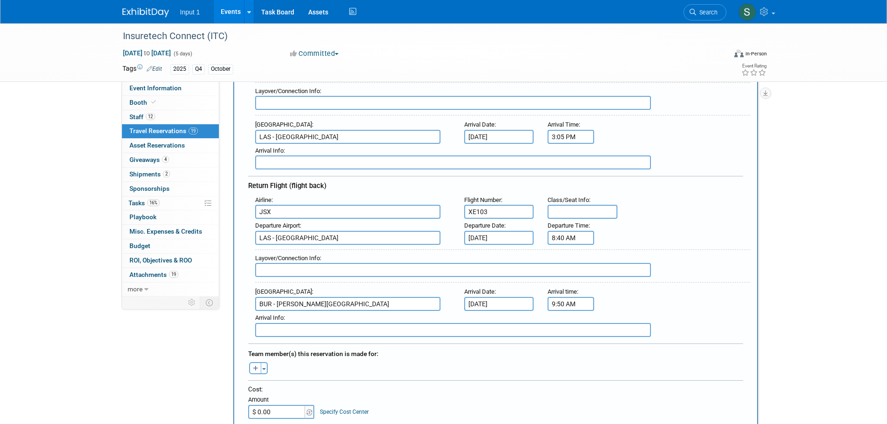
scroll to position [279, 0]
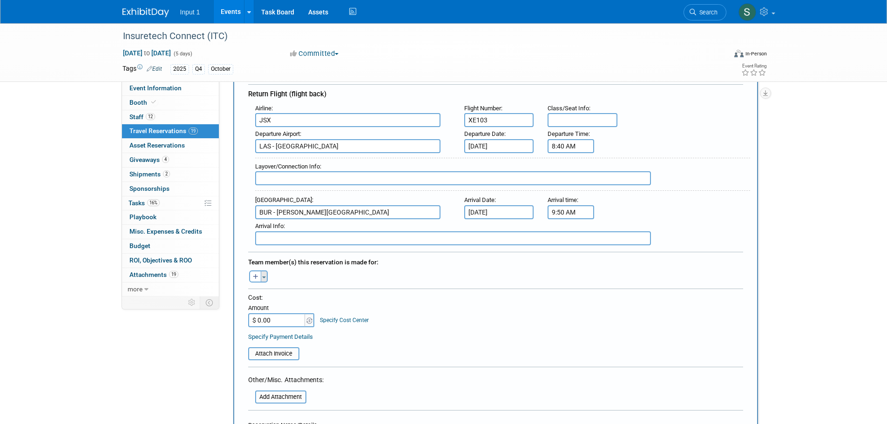
click at [263, 282] on button "Toggle Dropdown" at bounding box center [264, 276] width 7 height 12
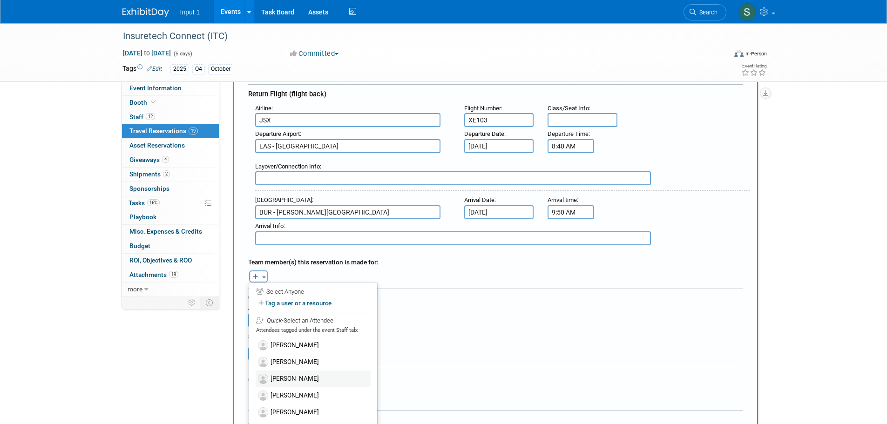
click at [289, 376] on label "[PERSON_NAME]" at bounding box center [313, 379] width 115 height 17
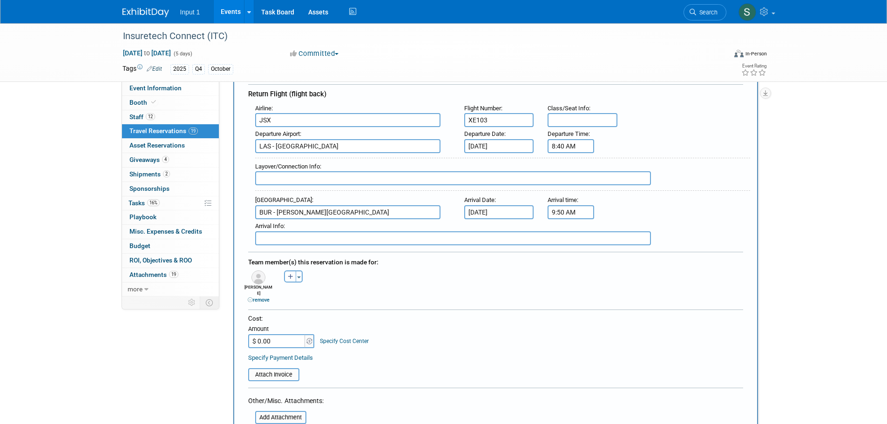
click at [376, 314] on div "Cost:" at bounding box center [495, 318] width 495 height 9
click at [273, 334] on input "$ 0.00" at bounding box center [277, 341] width 58 height 14
type input "$ 473.00"
click at [282, 369] on input "file" at bounding box center [243, 374] width 111 height 11
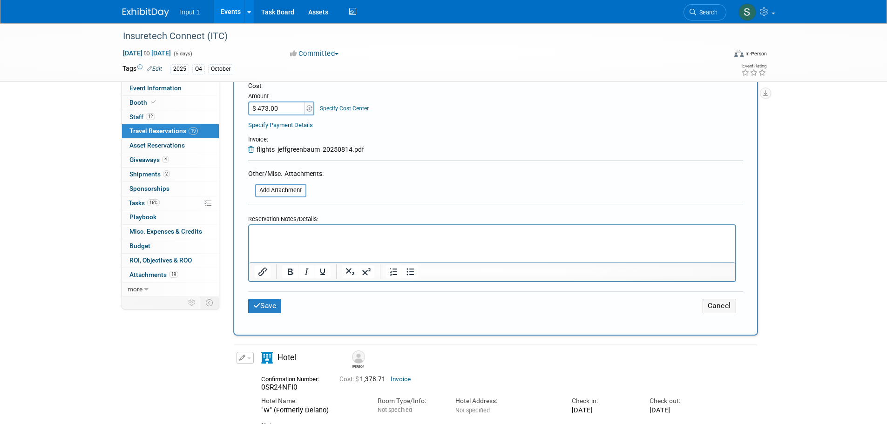
click at [304, 238] on html at bounding box center [492, 231] width 486 height 13
click at [293, 232] on p "Jeff booked and paid with his credit card." at bounding box center [491, 234] width 475 height 10
click at [256, 302] on icon "submit" at bounding box center [256, 305] width 7 height 7
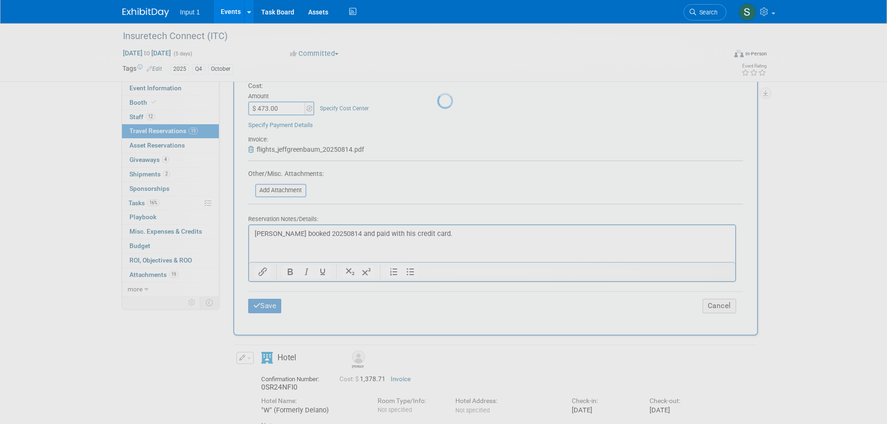
click at [450, 350] on div at bounding box center [443, 212] width 13 height 424
click at [450, 102] on div at bounding box center [443, 212] width 13 height 424
click at [234, 18] on link "Events" at bounding box center [231, 11] width 34 height 23
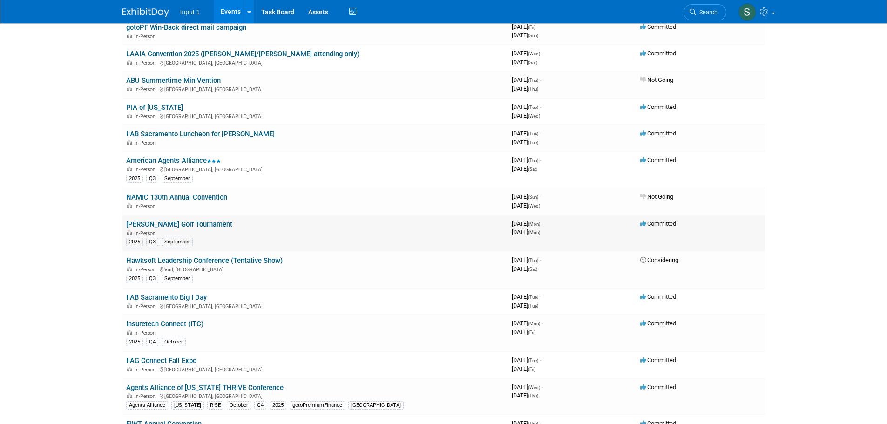
scroll to position [326, 0]
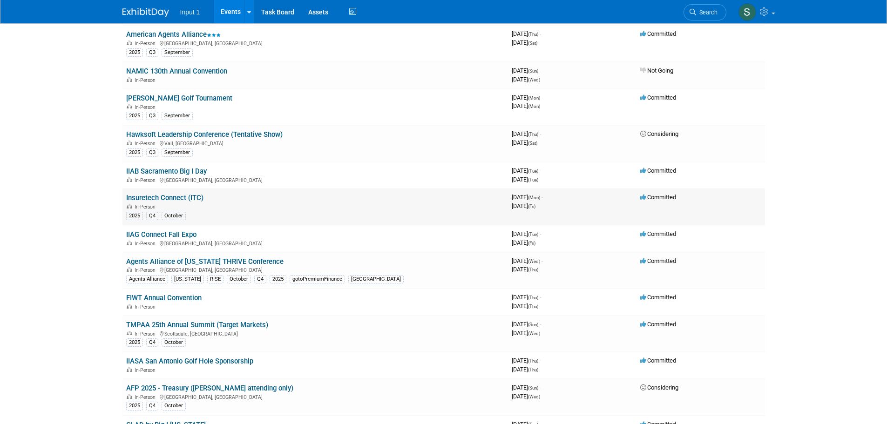
click at [177, 197] on link "Insuretech Connect (ITC)" at bounding box center [164, 198] width 77 height 8
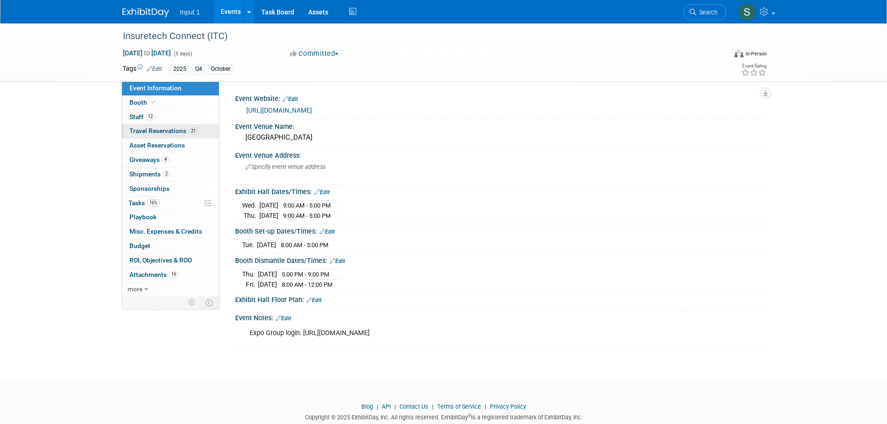
click at [148, 129] on span "Travel Reservations 21" at bounding box center [163, 130] width 68 height 7
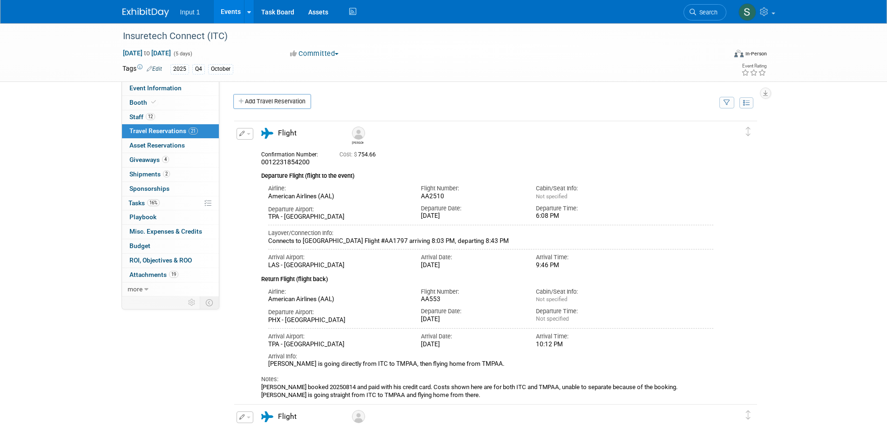
click at [728, 103] on icon "button" at bounding box center [726, 103] width 7 height 6
click at [698, 125] on select "-- Select Traveler -- All reservation with no one tagged [PERSON_NAME] [PERSON_…" at bounding box center [668, 131] width 115 height 13
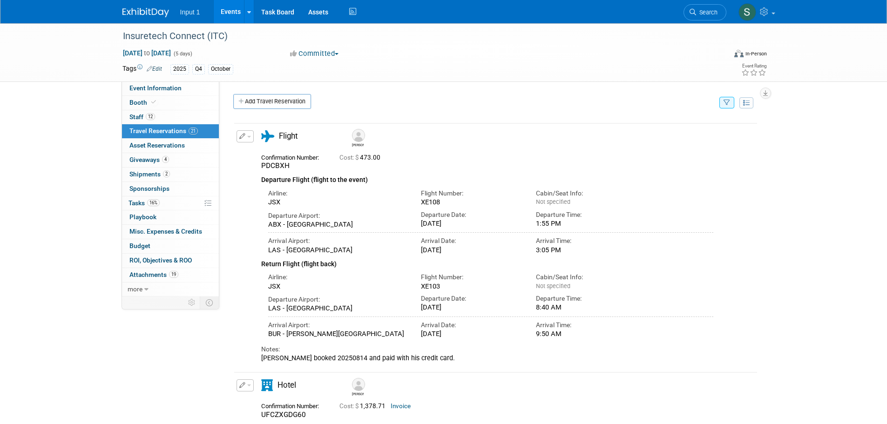
click at [729, 104] on button "button" at bounding box center [726, 103] width 15 height 12
click at [674, 130] on select "-- Select Traveler -- All reservation with no one tagged [PERSON_NAME] [PERSON_…" at bounding box center [668, 131] width 115 height 13
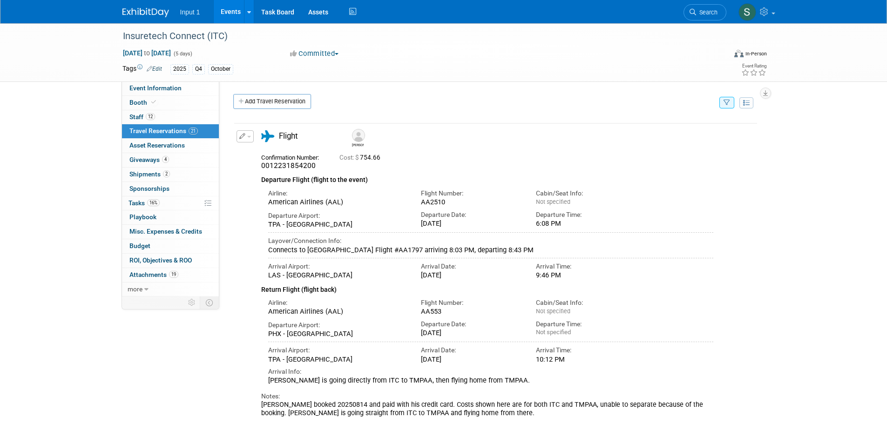
click at [139, 129] on span "Travel Reservations 21" at bounding box center [163, 130] width 68 height 7
click at [285, 104] on link "Add Travel Reservation" at bounding box center [272, 101] width 78 height 15
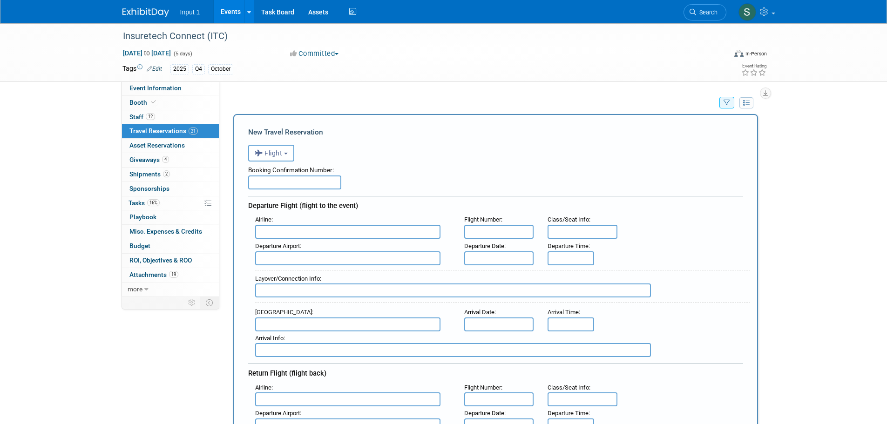
click at [290, 184] on input "text" at bounding box center [294, 182] width 93 height 14
type input "0062342255298"
click at [276, 229] on input "text" at bounding box center [347, 232] width 185 height 14
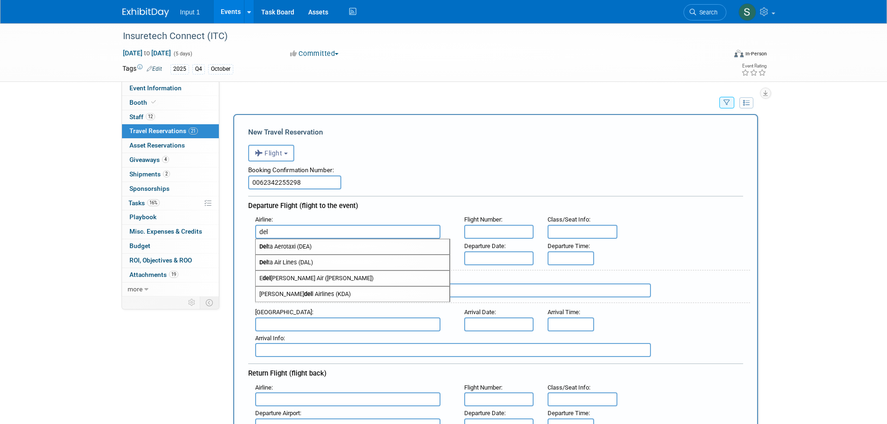
drag, startPoint x: 293, startPoint y: 232, endPoint x: 223, endPoint y: 233, distance: 69.4
click at [225, 233] on div "Event Website: Edit [URL][DOMAIN_NAME] Event Venue Name: [GEOGRAPHIC_DATA] Even…" at bounding box center [492, 188] width 546 height 215
click at [276, 266] on span "Delta Air Lines (DAL)" at bounding box center [353, 262] width 194 height 15
type input "Delta Air Lines (DAL)"
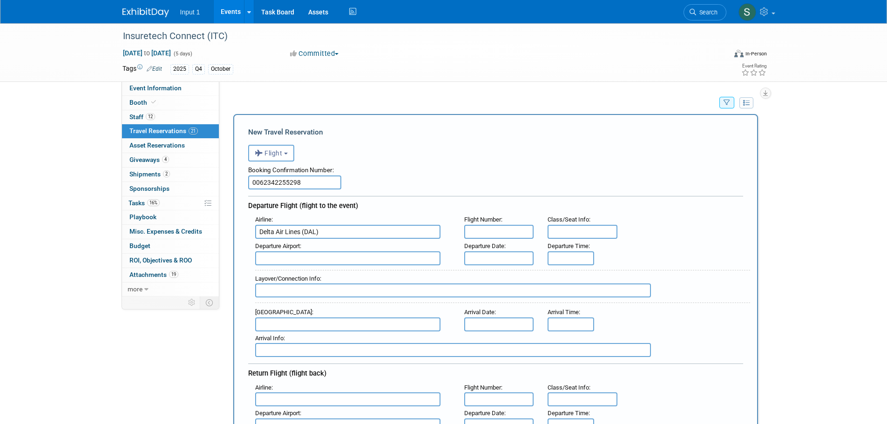
click at [484, 231] on input "text" at bounding box center [499, 232] width 70 height 14
type input "3751"
click at [334, 262] on input "text" at bounding box center [347, 258] width 185 height 14
click at [328, 280] on span "MBS - MBS International Airport" at bounding box center [353, 273] width 194 height 15
type input "MBS - MBS International Airport"
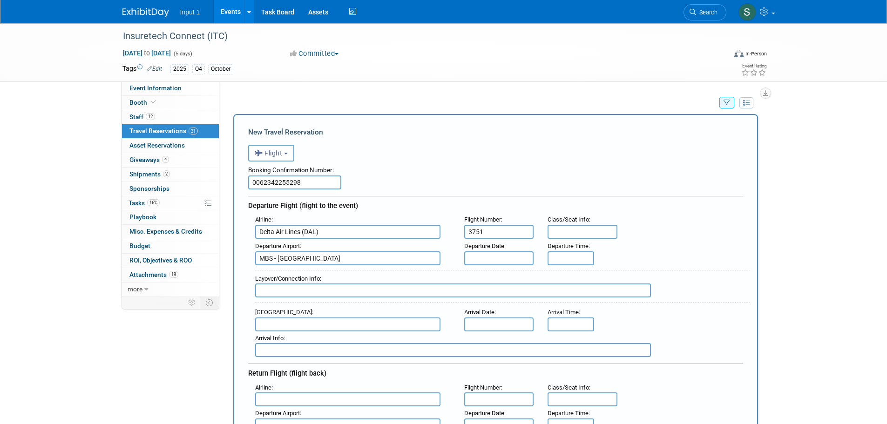
click at [475, 260] on input "text" at bounding box center [499, 258] width 70 height 14
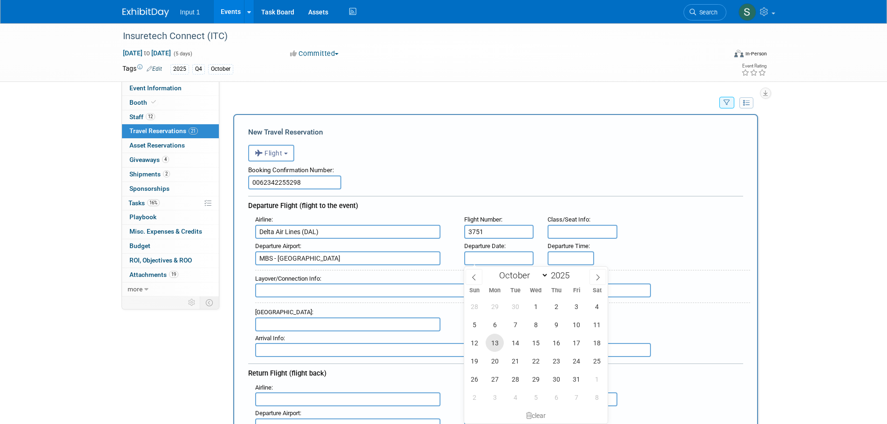
click at [494, 340] on span "13" at bounding box center [494, 343] width 18 height 18
type input "Oct 13, 2025"
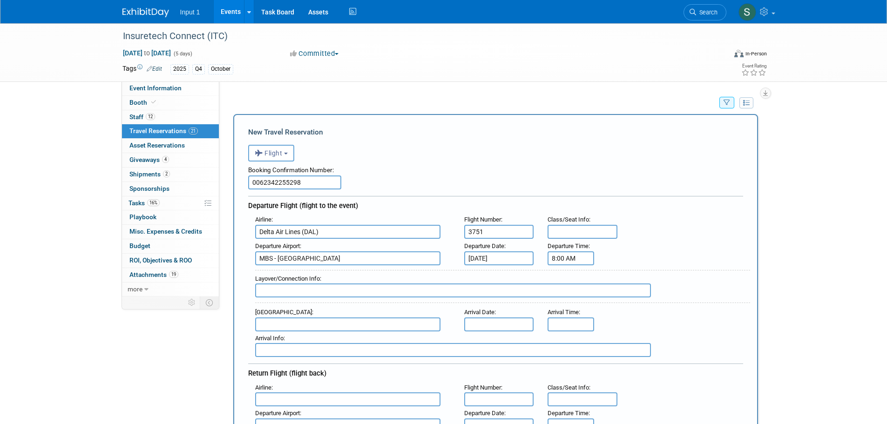
click at [559, 261] on input "8:00 AM" at bounding box center [570, 258] width 47 height 14
click at [565, 303] on span "08" at bounding box center [569, 300] width 18 height 17
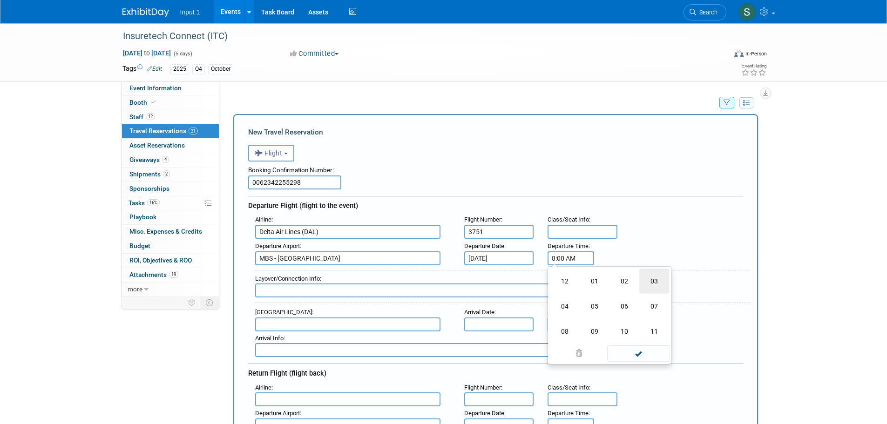
click at [654, 282] on td "03" at bounding box center [654, 281] width 30 height 25
click at [608, 302] on span "00" at bounding box center [613, 300] width 18 height 17
click at [633, 310] on td "30" at bounding box center [624, 306] width 30 height 25
click at [652, 300] on button "AM" at bounding box center [650, 301] width 17 height 16
type input "3:30 PM"
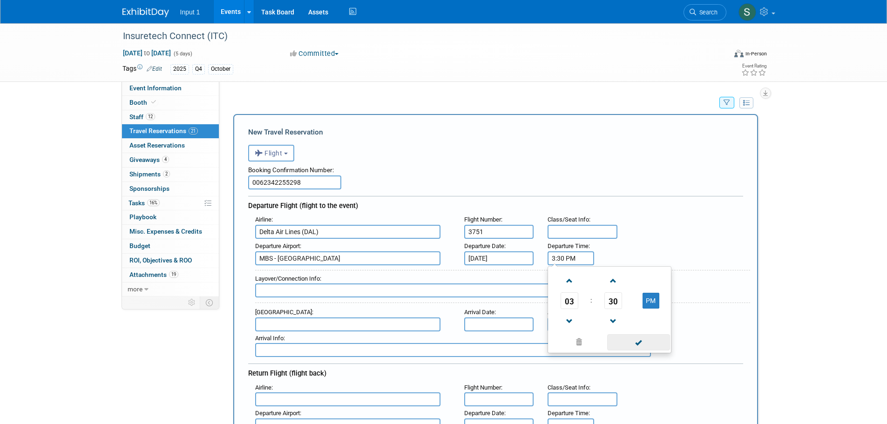
click at [630, 345] on span at bounding box center [638, 342] width 63 height 16
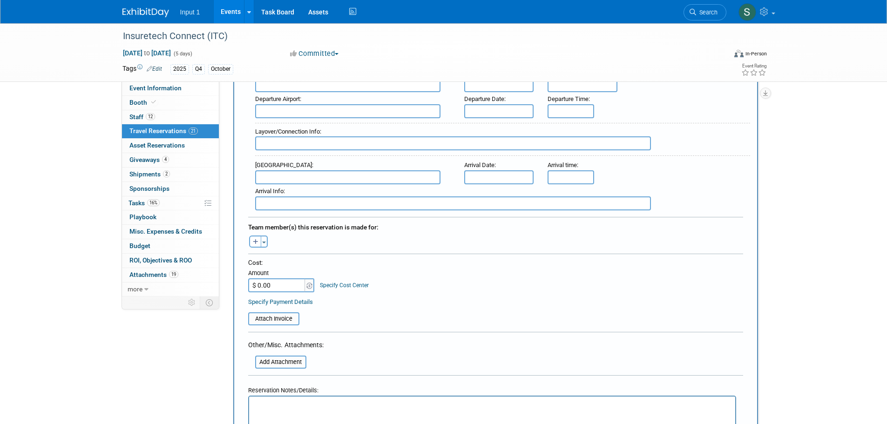
scroll to position [465, 0]
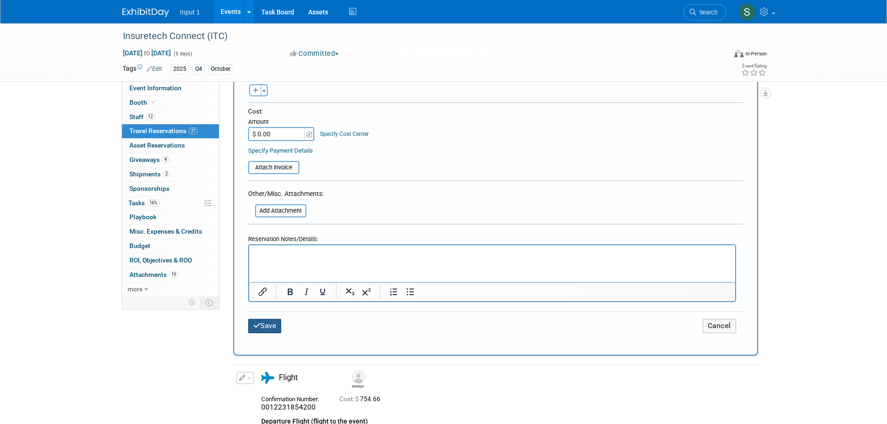
click at [272, 328] on button "Save" at bounding box center [265, 326] width 34 height 14
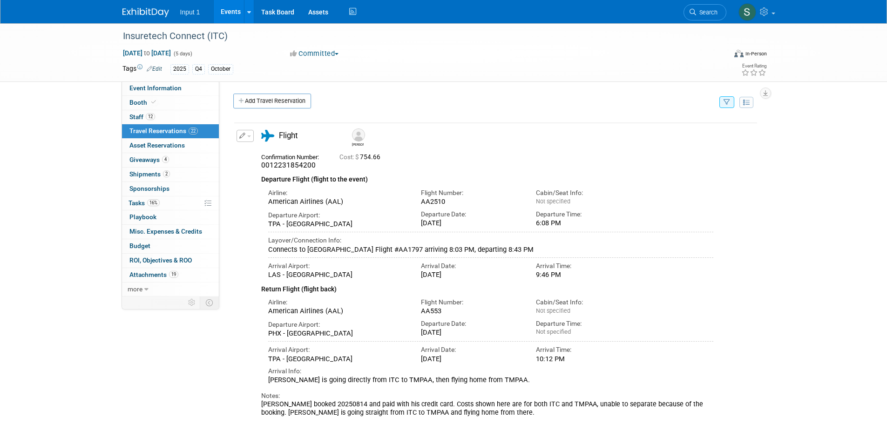
scroll to position [0, 0]
click at [728, 104] on icon "button" at bounding box center [726, 103] width 7 height 6
click at [644, 137] on select "-- Select Traveler -- All reservation with no one tagged Chris Farfaras Daniel …" at bounding box center [668, 131] width 115 height 13
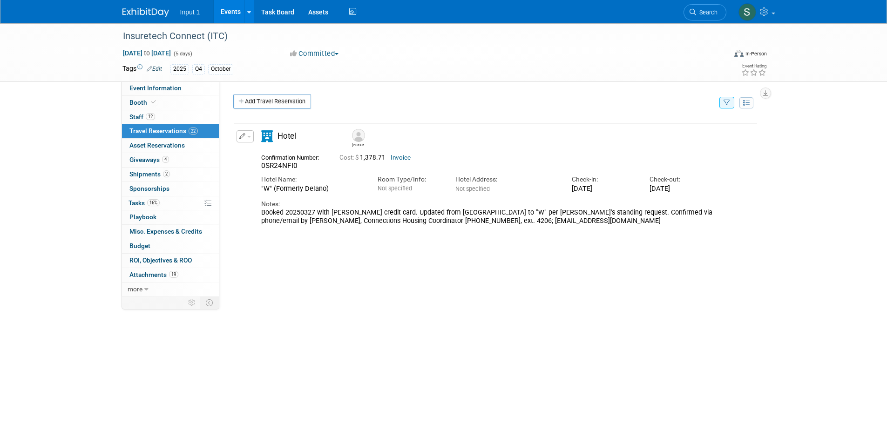
click at [387, 211] on div "Booked 20250327 with Rene credit card. Updated from Mandalay Bay to "W" per Ren…" at bounding box center [487, 217] width 452 height 17
click at [283, 99] on link "Add Travel Reservation" at bounding box center [272, 101] width 78 height 15
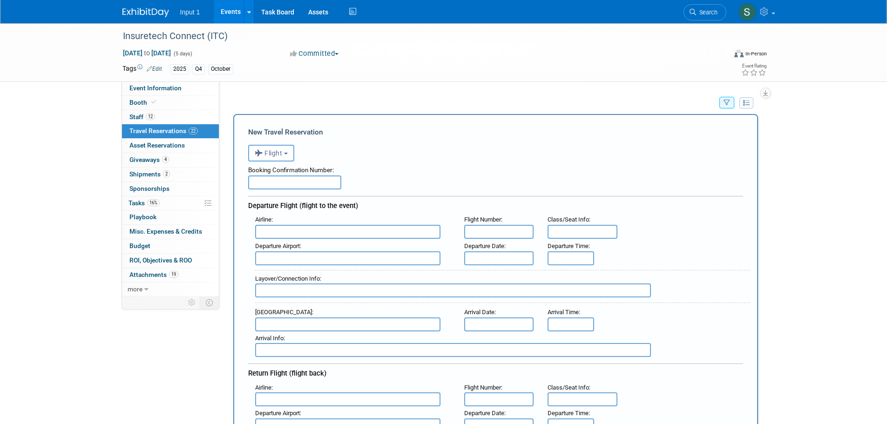
click at [182, 128] on span "Travel Reservations 22" at bounding box center [163, 130] width 68 height 7
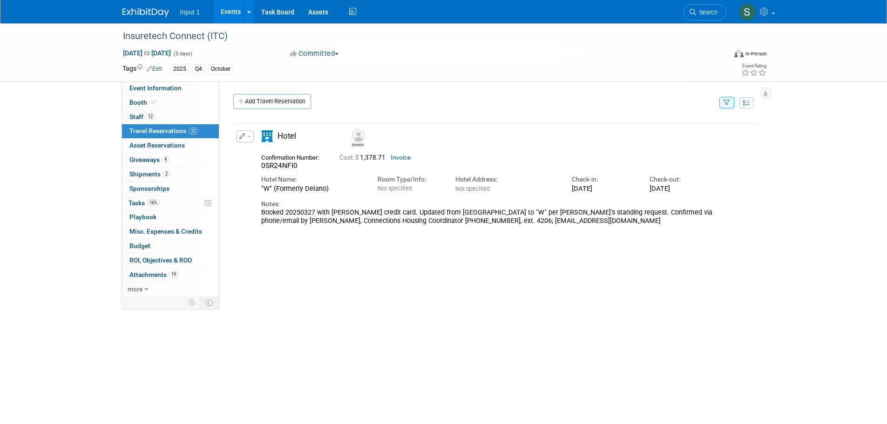
click at [728, 102] on icon "button" at bounding box center [726, 103] width 7 height 6
click at [625, 149] on button "Clear Filter" at bounding box center [631, 152] width 40 height 12
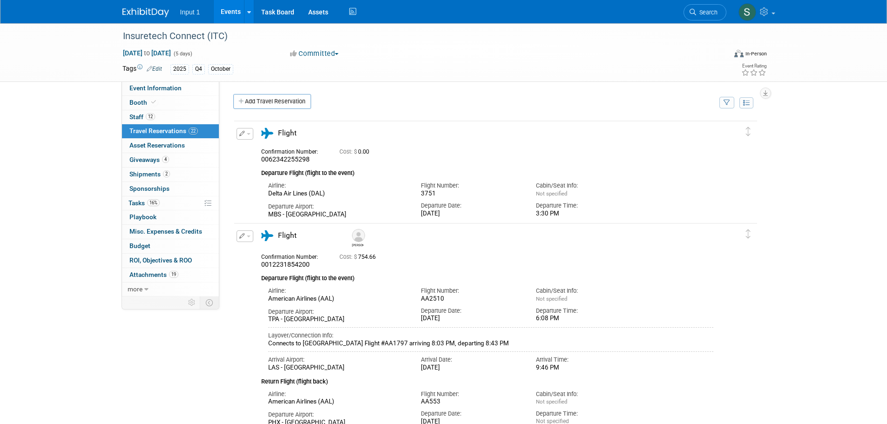
click at [250, 135] on button "button" at bounding box center [244, 134] width 17 height 12
drag, startPoint x: 256, startPoint y: 151, endPoint x: 282, endPoint y: 162, distance: 27.6
click at [257, 151] on button "Edit Reservation" at bounding box center [276, 149] width 79 height 13
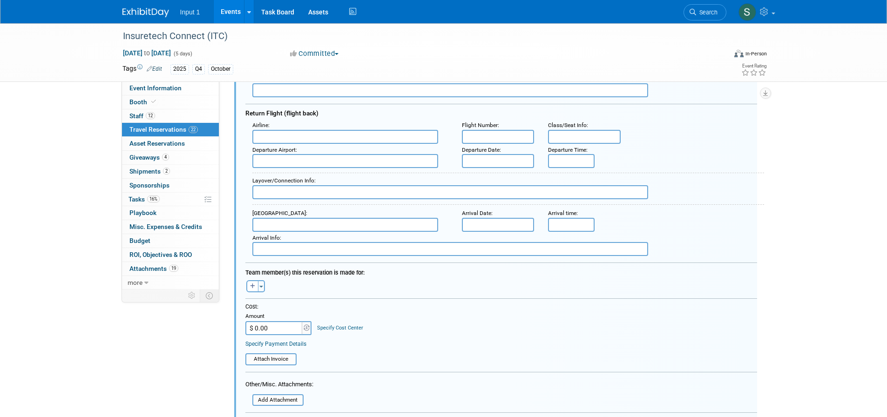
scroll to position [296, 0]
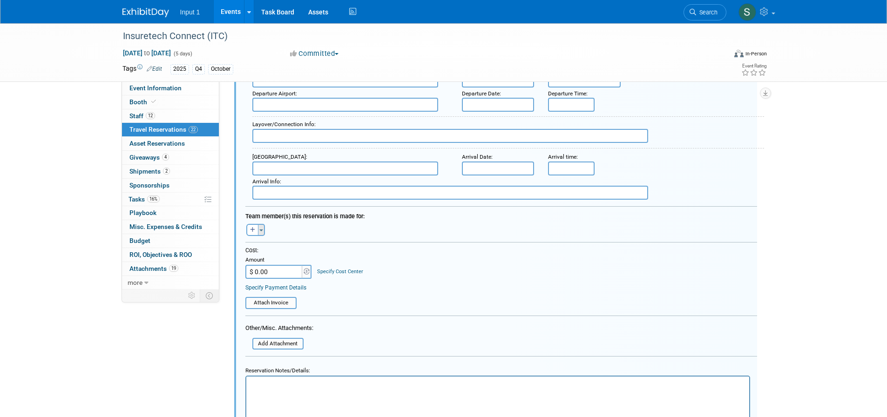
click at [263, 236] on button "Toggle Dropdown" at bounding box center [261, 230] width 7 height 12
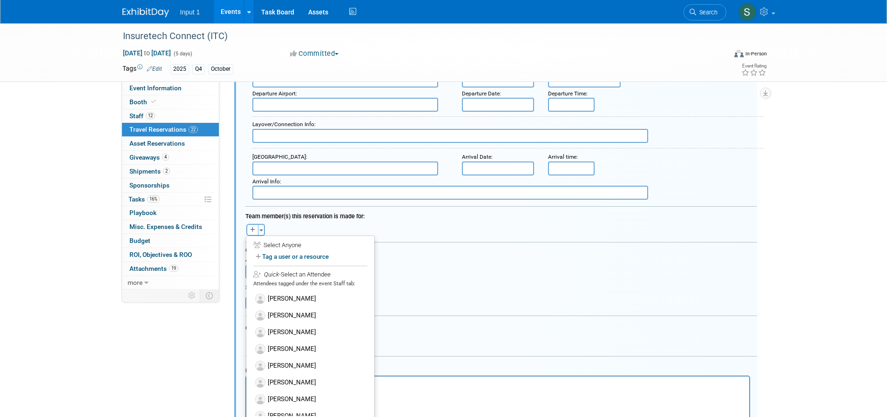
click at [287, 348] on label "[PERSON_NAME]" at bounding box center [310, 349] width 115 height 17
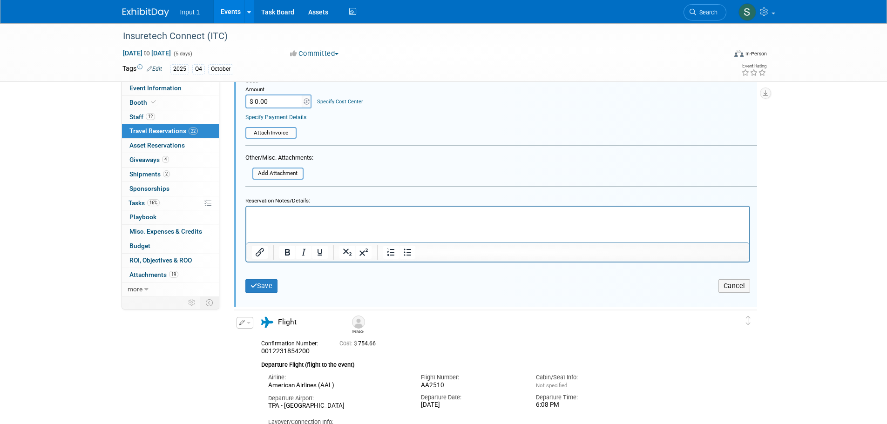
scroll to position [482, 0]
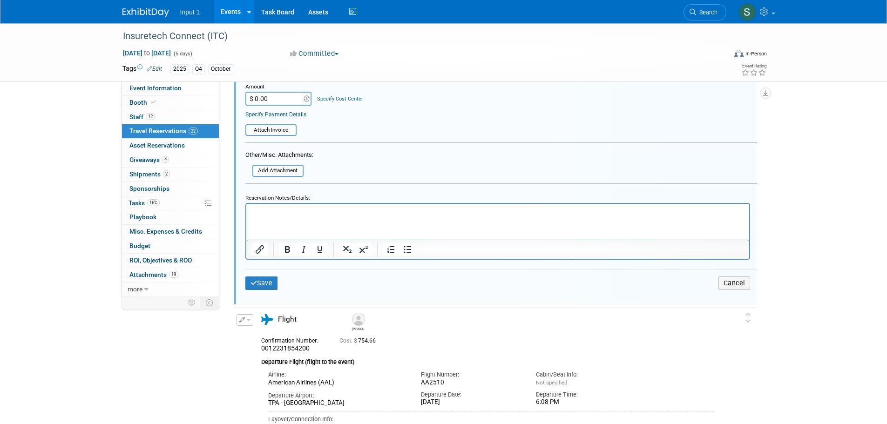
click at [264, 291] on div "Save Cancel" at bounding box center [501, 283] width 512 height 28
click at [267, 285] on button "Save" at bounding box center [261, 282] width 33 height 13
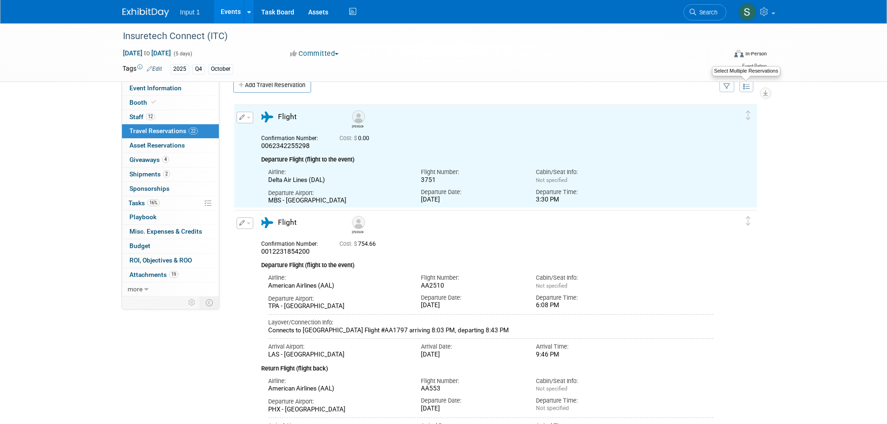
scroll to position [0, 0]
click at [731, 89] on button "button" at bounding box center [726, 87] width 15 height 12
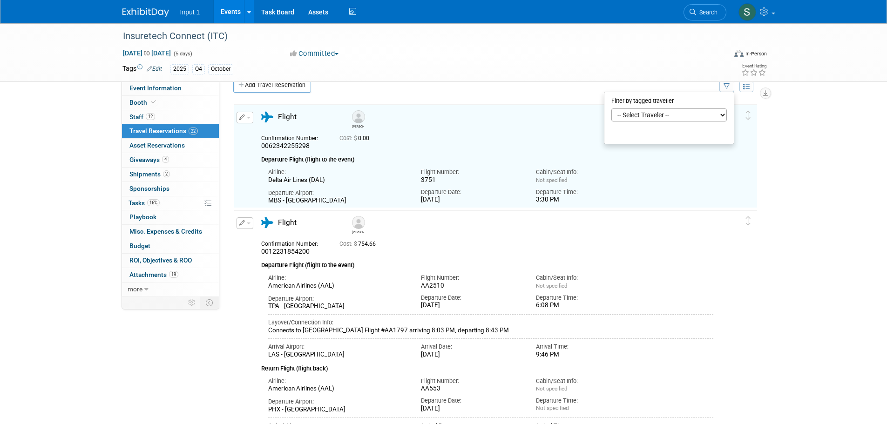
click at [656, 116] on select "-- Select Traveler -- All reservation with no one tagged Chris Farfaras Daniel …" at bounding box center [668, 114] width 115 height 13
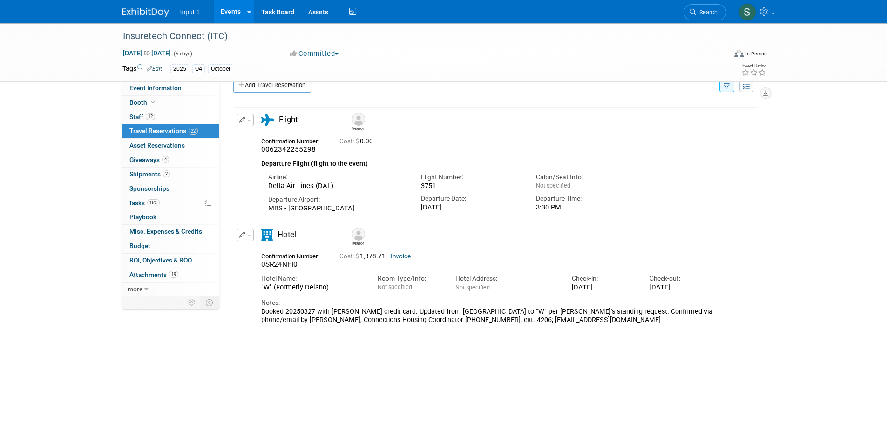
click at [249, 123] on button "button" at bounding box center [244, 120] width 17 height 12
click at [257, 136] on button "Edit Reservation" at bounding box center [276, 136] width 79 height 13
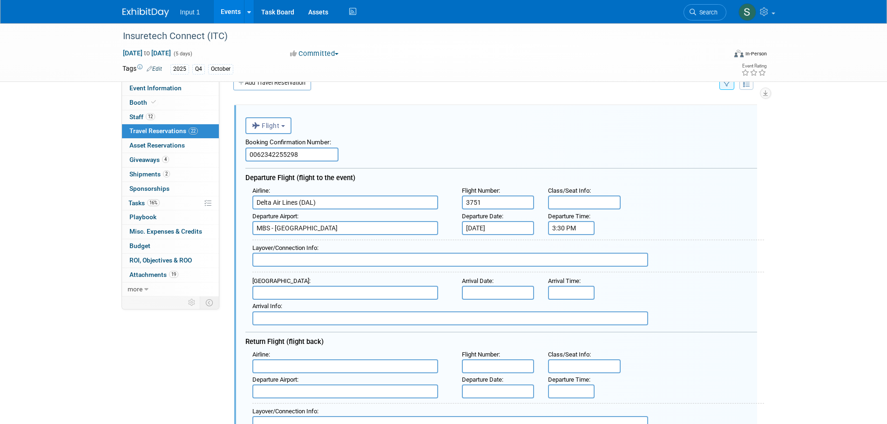
click at [303, 261] on input "text" at bounding box center [450, 260] width 396 height 14
type input "a"
type input "Arrives Detroit 6:30 PM, connects to Flight #544 departing 8:04 PM"
click at [284, 292] on input "text" at bounding box center [345, 293] width 186 height 14
type input "l"
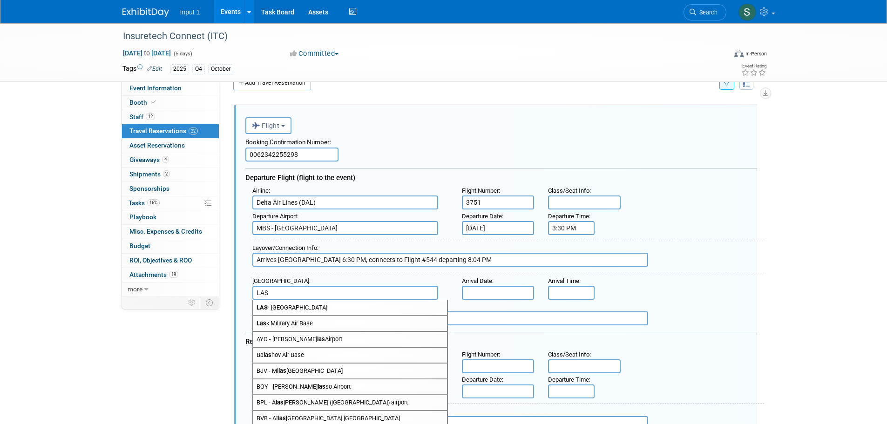
click at [283, 309] on span "LAS - McCarran International Airport" at bounding box center [350, 307] width 194 height 15
type input "LAS - McCarran International Airport"
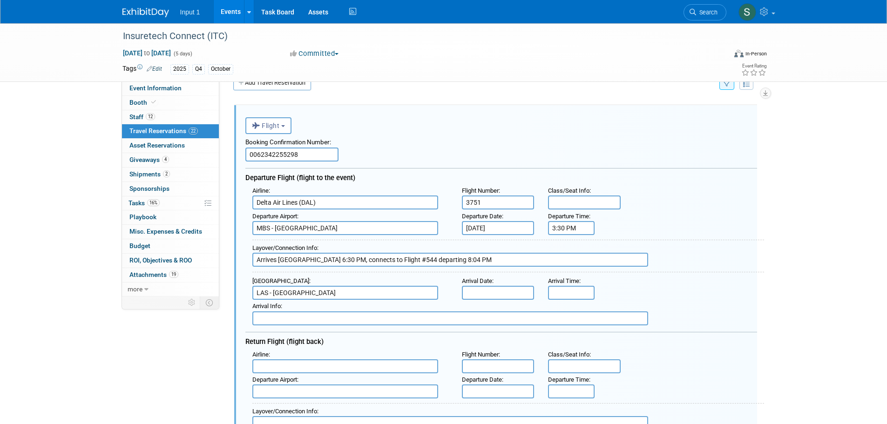
click at [492, 298] on input "text" at bounding box center [498, 293] width 73 height 14
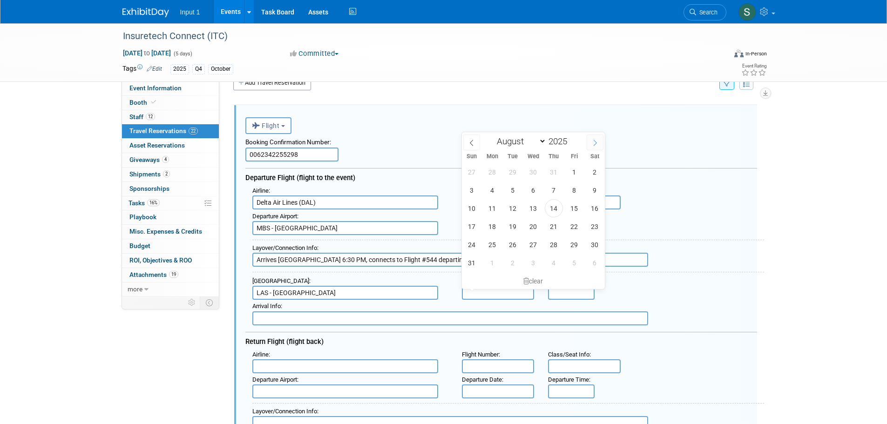
click at [597, 141] on icon at bounding box center [595, 143] width 7 height 7
select select "9"
click at [493, 209] on span "13" at bounding box center [492, 208] width 18 height 18
type input "Oct 13, 2025"
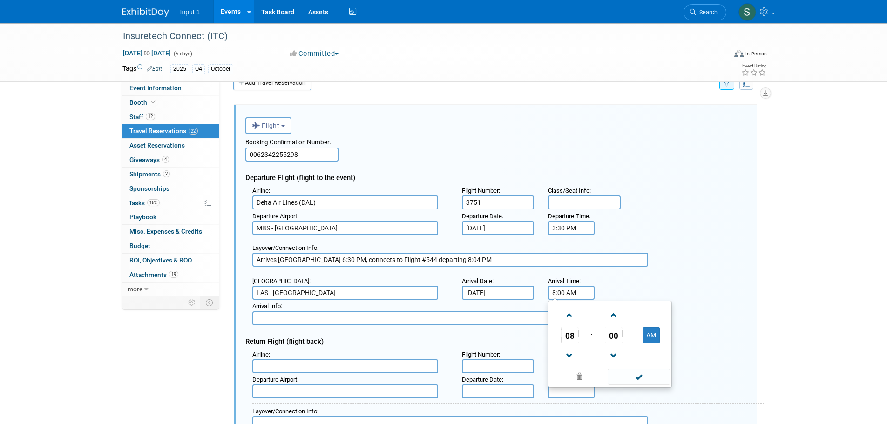
click at [567, 297] on input "8:00 AM" at bounding box center [571, 293] width 47 height 14
click at [613, 315] on span at bounding box center [613, 315] width 16 height 16
click at [612, 313] on span at bounding box center [613, 315] width 16 height 16
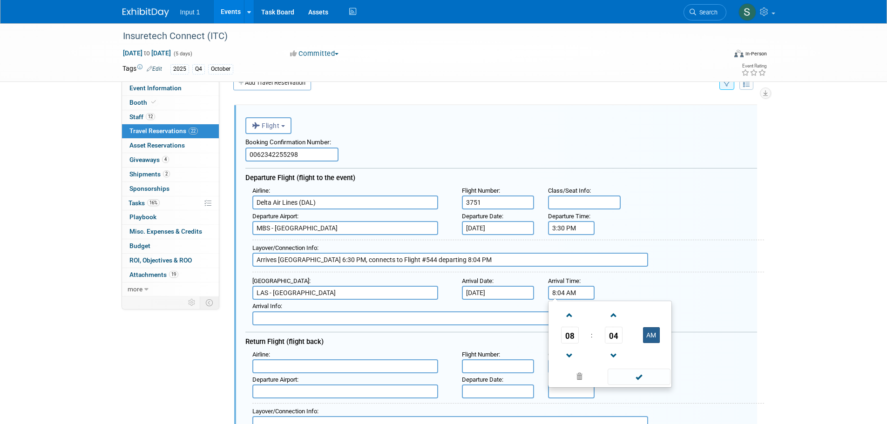
click at [653, 336] on button "AM" at bounding box center [651, 335] width 17 height 16
type input "8:04 PM"
click at [635, 379] on span at bounding box center [638, 377] width 63 height 16
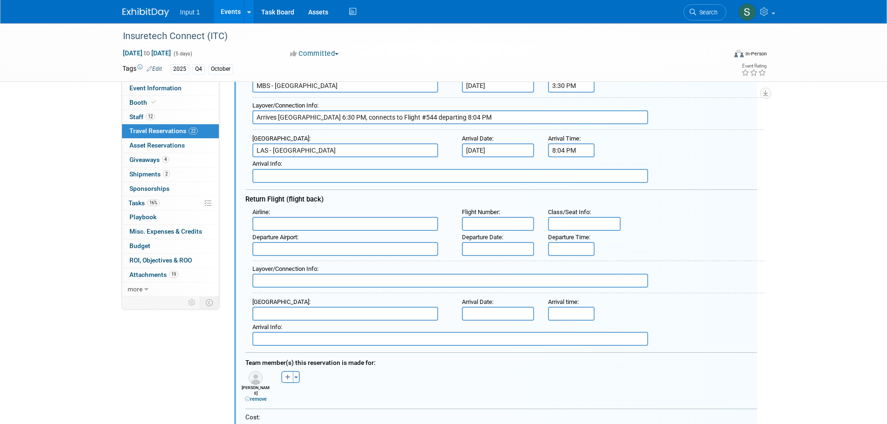
scroll to position [391, 0]
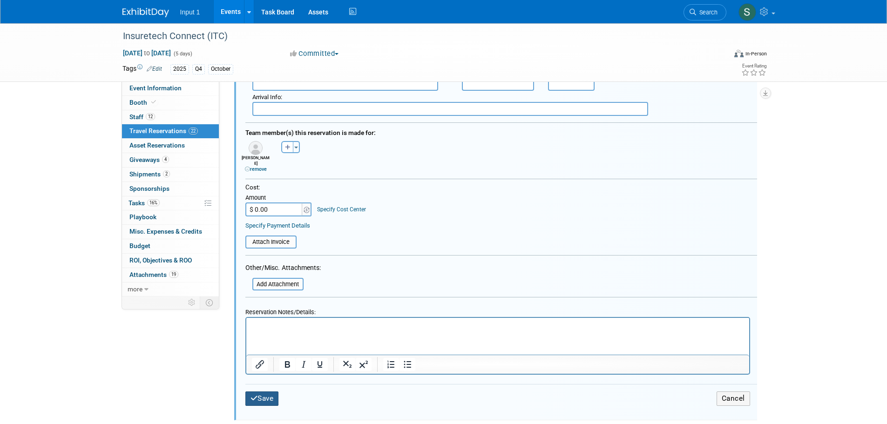
click at [264, 392] on button "Save" at bounding box center [262, 398] width 34 height 14
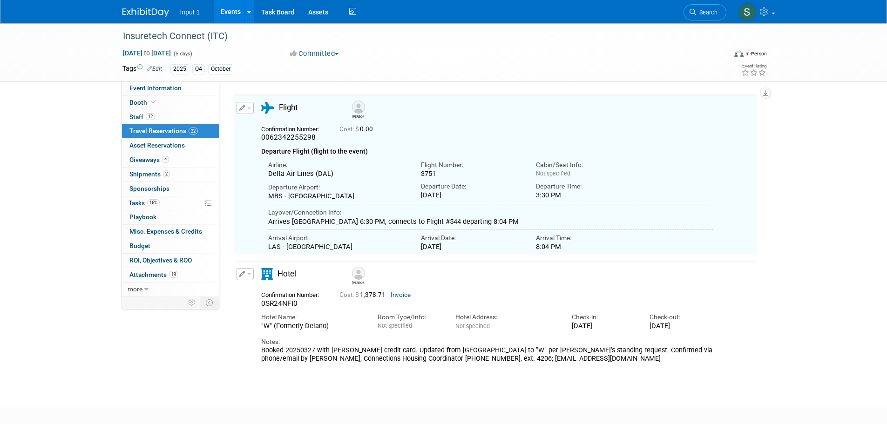
scroll to position [19, 0]
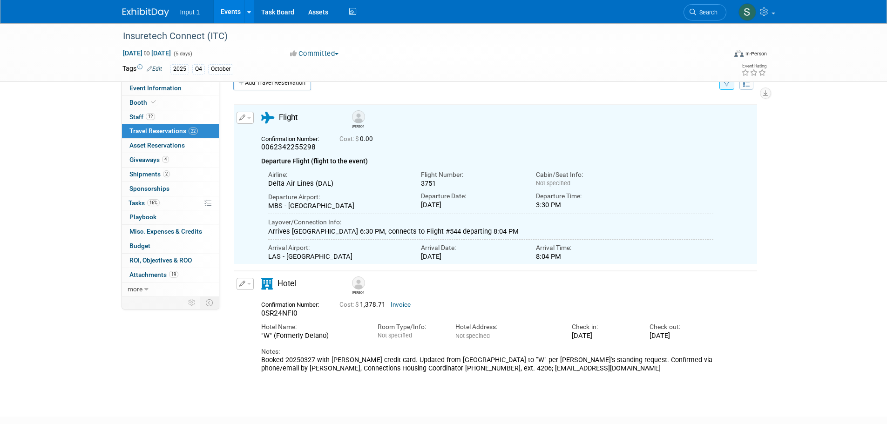
click at [252, 118] on button "button" at bounding box center [244, 118] width 17 height 12
drag, startPoint x: 249, startPoint y: 133, endPoint x: 301, endPoint y: 130, distance: 52.7
click at [249, 133] on icon "button" at bounding box center [246, 134] width 7 height 7
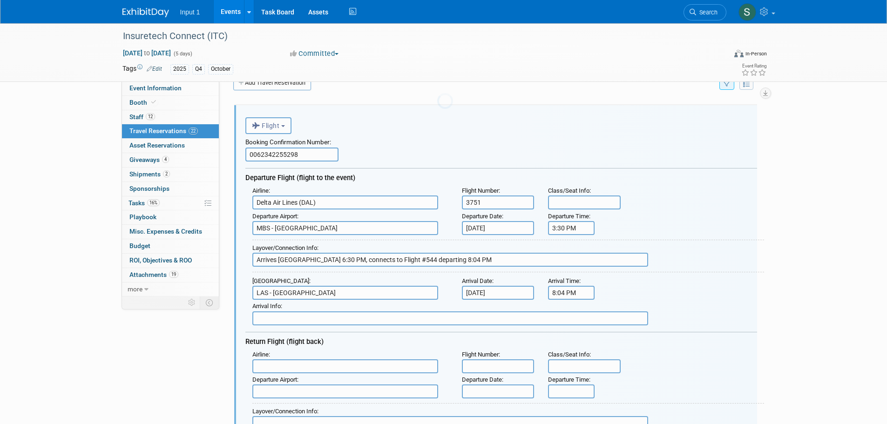
scroll to position [0, 0]
click at [270, 363] on input "text" at bounding box center [345, 366] width 186 height 14
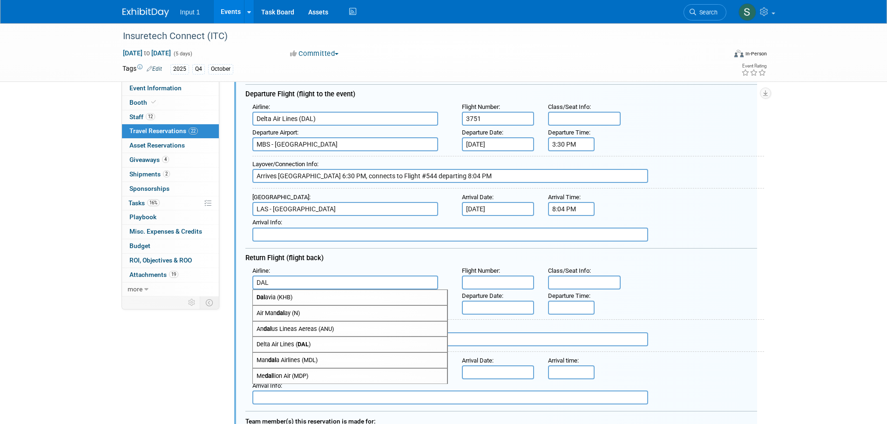
scroll to position [112, 0]
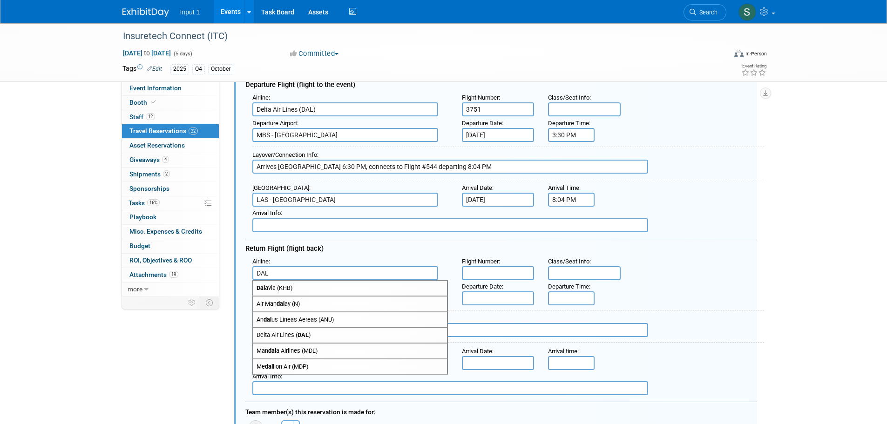
click at [276, 336] on span "Delta Air Lines ( DAL )" at bounding box center [350, 335] width 194 height 15
type input "Delta Air Lines (DAL)"
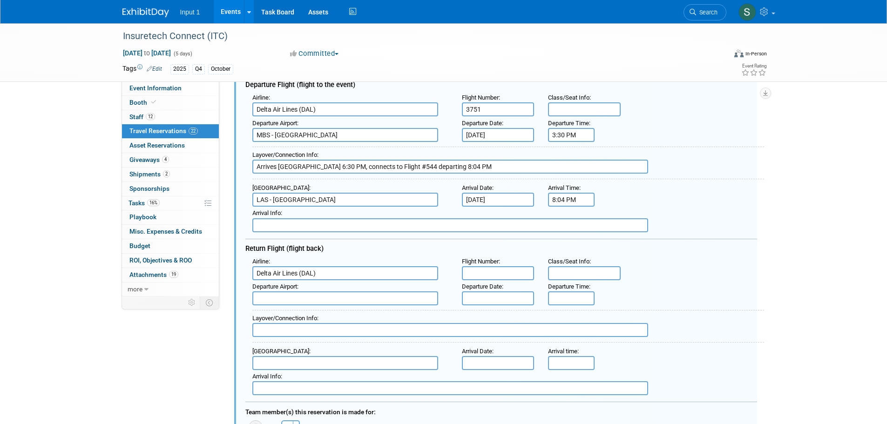
click at [464, 276] on input "text" at bounding box center [498, 273] width 73 height 14
type input "553"
click at [322, 304] on input "text" at bounding box center [345, 298] width 186 height 14
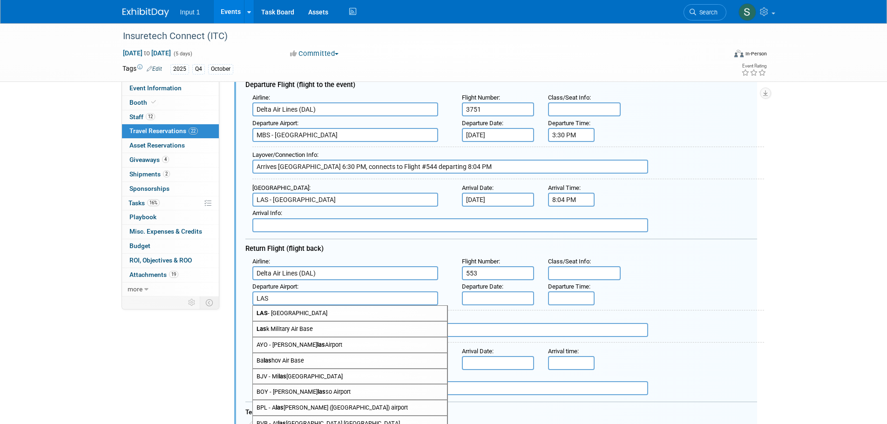
click at [318, 318] on span "LAS - McCarran International Airport" at bounding box center [350, 313] width 194 height 15
type input "LAS - McCarran International Airport"
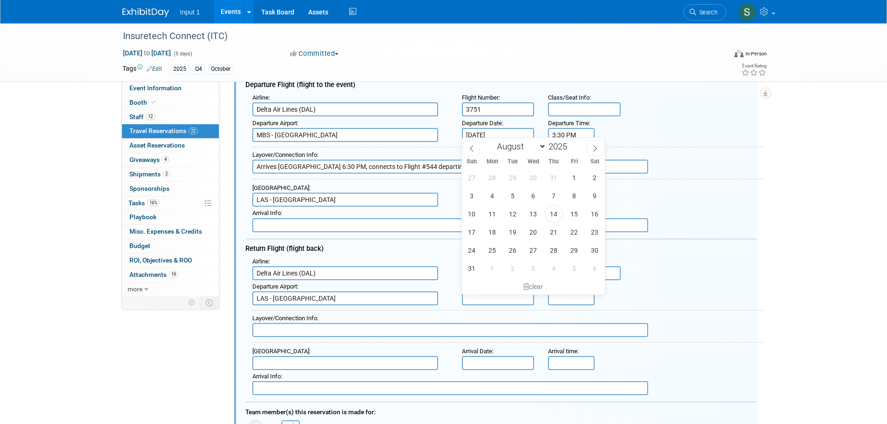
click at [479, 300] on input "text" at bounding box center [498, 298] width 73 height 14
click at [487, 231] on span "18" at bounding box center [492, 232] width 18 height 18
type input "Aug 18, 2025"
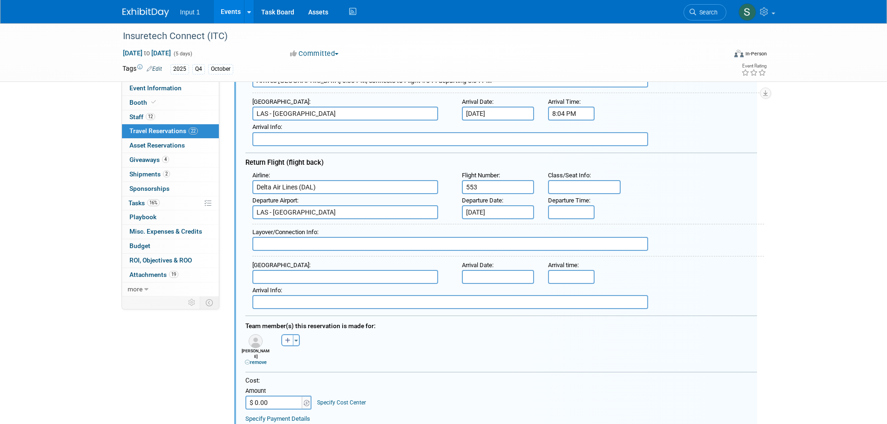
scroll to position [205, 0]
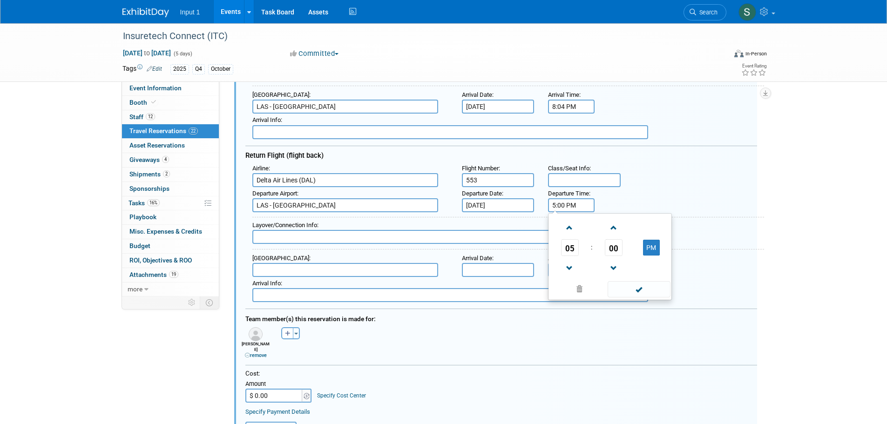
click at [575, 206] on input "5:00 PM" at bounding box center [571, 205] width 47 height 14
click at [575, 249] on span "05" at bounding box center [570, 247] width 18 height 17
click at [627, 249] on td "06" at bounding box center [625, 253] width 30 height 25
click at [650, 248] on button "PM" at bounding box center [651, 248] width 17 height 16
type input "6:00 AM"
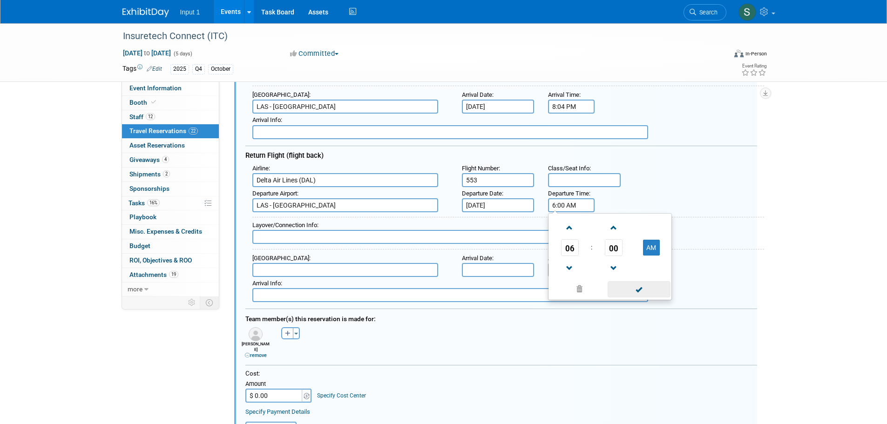
drag, startPoint x: 644, startPoint y: 286, endPoint x: 640, endPoint y: 289, distance: 4.8
click at [643, 286] on span at bounding box center [638, 289] width 63 height 16
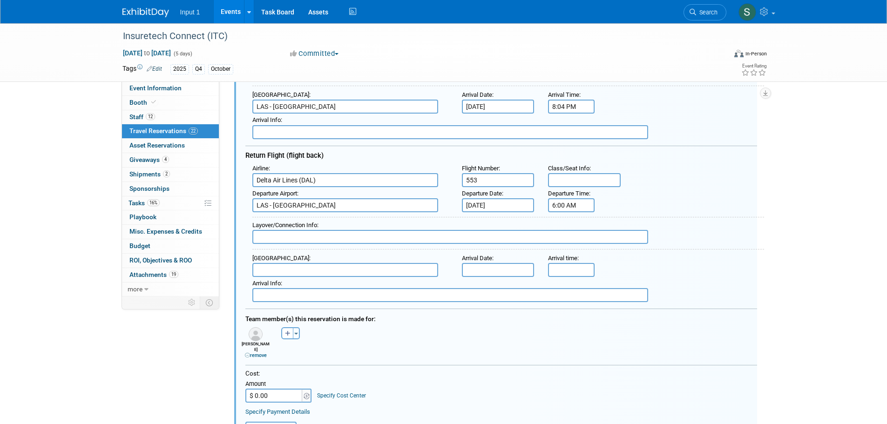
click at [270, 236] on input "text" at bounding box center [450, 237] width 396 height 14
type input "a"
type input "Arrives LAX 7:12 AM, connects to Flight #4119 departing 7:59 AM"
click at [320, 276] on input "text" at bounding box center [345, 270] width 186 height 14
drag, startPoint x: 312, startPoint y: 284, endPoint x: 366, endPoint y: 263, distance: 58.1
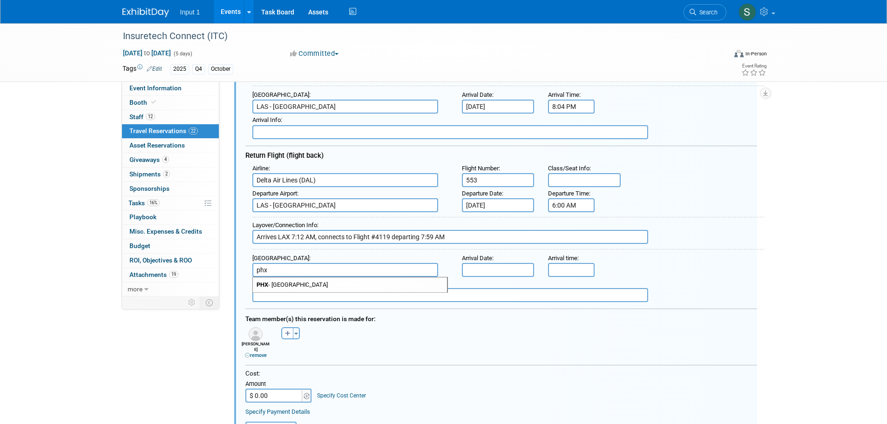
click at [312, 283] on span "PHX - Phoenix Sky Harbor International Airport" at bounding box center [350, 284] width 194 height 15
type input "PHX - Phoenix Sky Harbor International Airport"
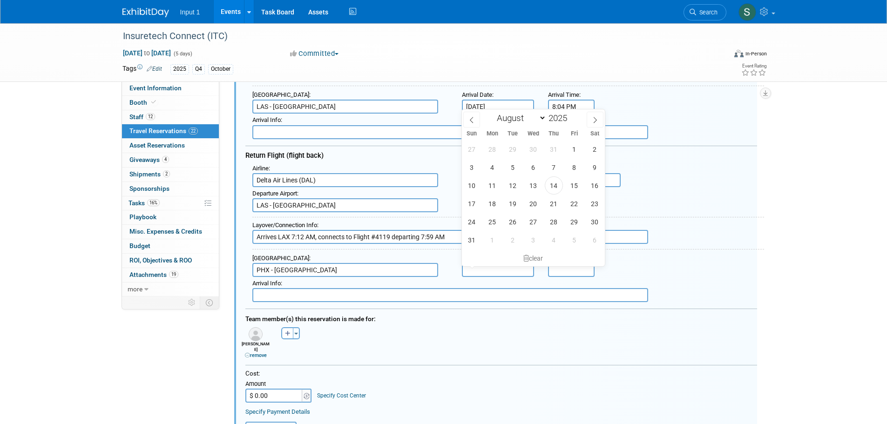
click at [496, 273] on input "text" at bounding box center [498, 270] width 73 height 14
click at [598, 117] on icon at bounding box center [595, 120] width 7 height 7
select select "9"
click at [593, 186] on span "18" at bounding box center [595, 185] width 18 height 18
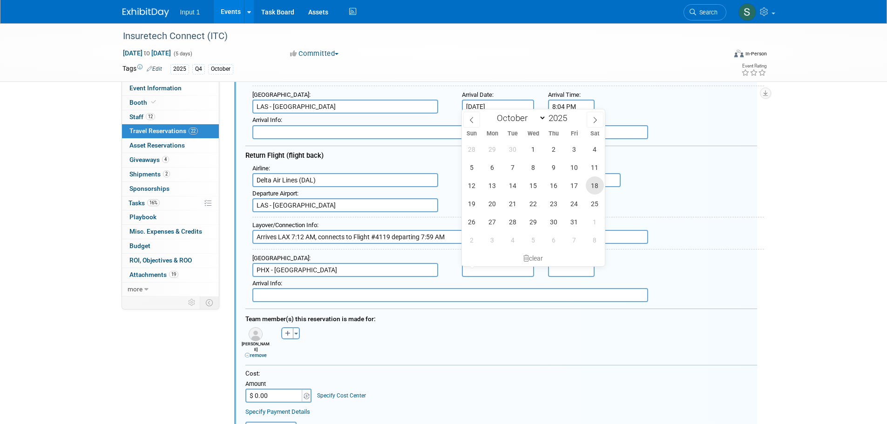
type input "Oct 18, 2025"
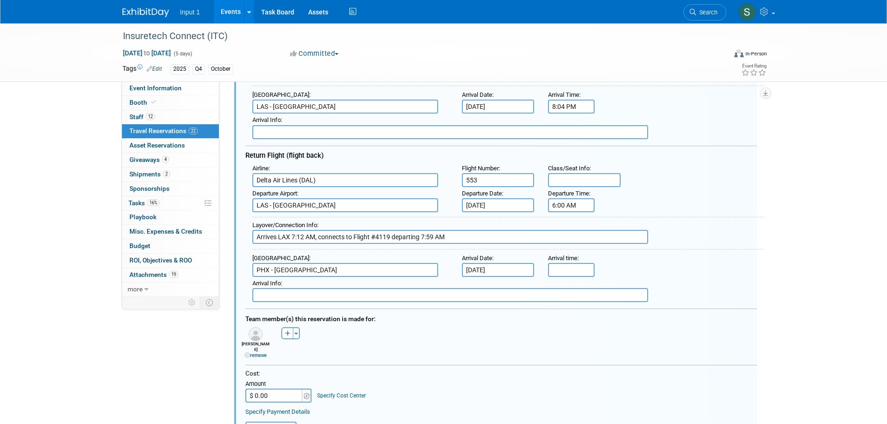
click at [290, 300] on input "text" at bounding box center [450, 295] width 396 height 14
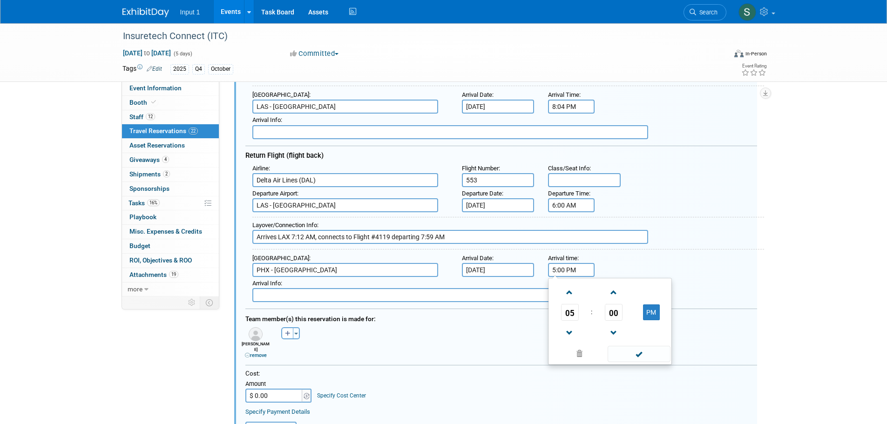
click at [553, 270] on input "5:00 PM" at bounding box center [571, 270] width 47 height 14
click at [565, 317] on span "05" at bounding box center [570, 312] width 18 height 17
click at [596, 341] on td "09" at bounding box center [595, 342] width 30 height 25
click at [650, 310] on button "PM" at bounding box center [651, 312] width 17 height 16
click at [614, 312] on span "00" at bounding box center [614, 312] width 18 height 17
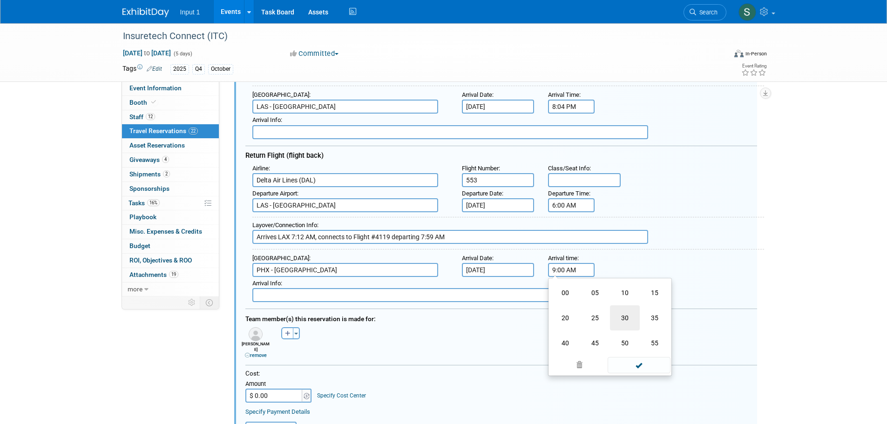
click at [627, 316] on td "30" at bounding box center [625, 317] width 30 height 25
click at [609, 332] on span at bounding box center [613, 333] width 16 height 16
click at [610, 332] on span at bounding box center [613, 333] width 16 height 16
type input "9:27 AM"
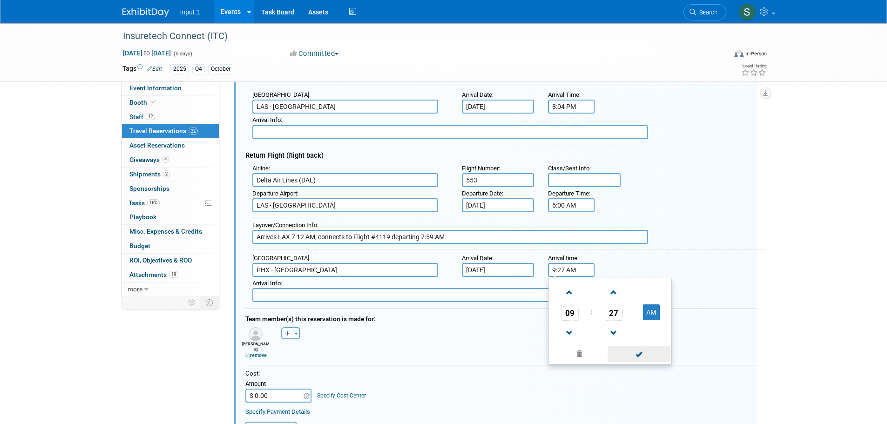
click at [627, 351] on span at bounding box center [638, 354] width 63 height 16
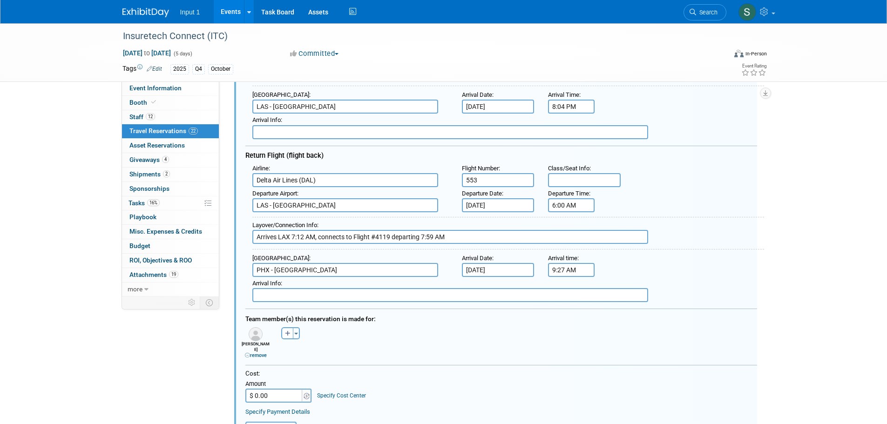
click at [298, 294] on input "text" at bounding box center [450, 295] width 396 height 14
type input "Jim is flying straight from ITC to TMPAA"
click at [367, 350] on div "Achilles (Kelly) remove AJ remove Alex remove" at bounding box center [501, 342] width 526 height 34
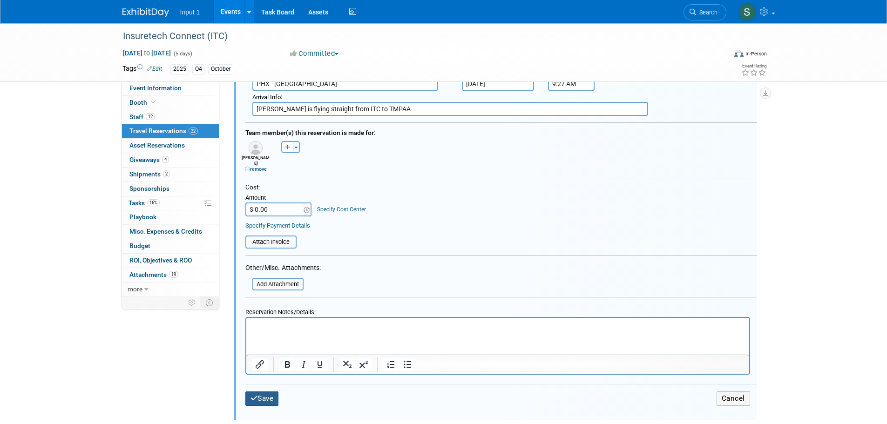
click at [263, 393] on button "Save" at bounding box center [262, 398] width 34 height 14
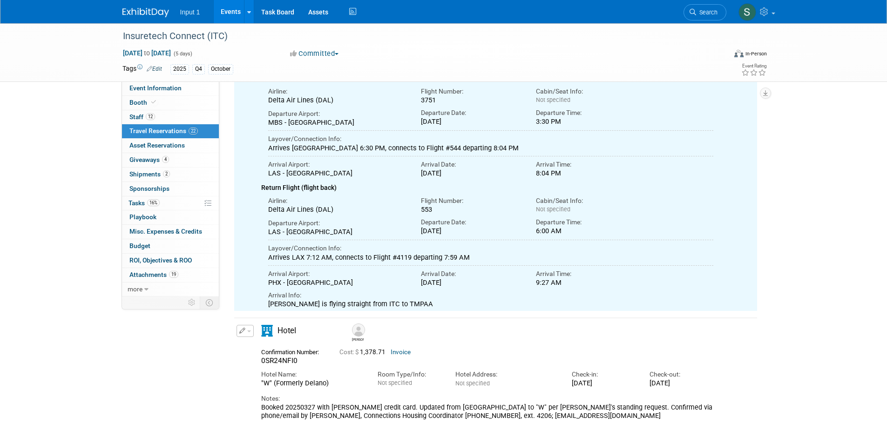
scroll to position [19, 0]
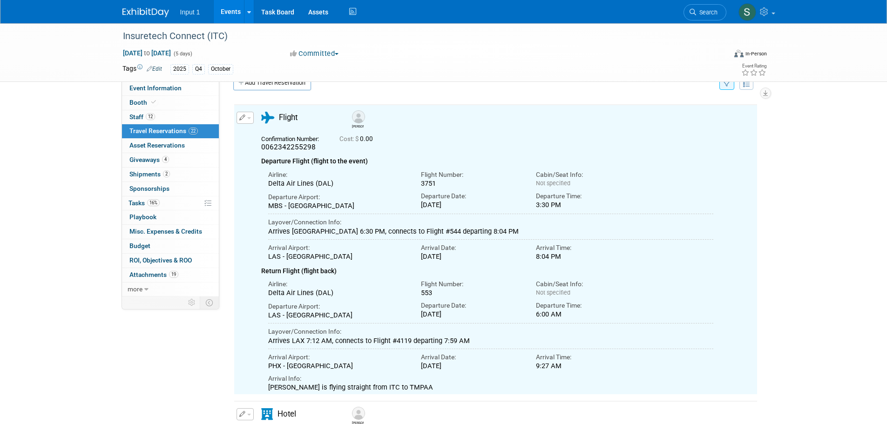
click at [251, 123] on button "button" at bounding box center [244, 118] width 17 height 12
click at [258, 137] on button "Edit Reservation" at bounding box center [276, 134] width 79 height 13
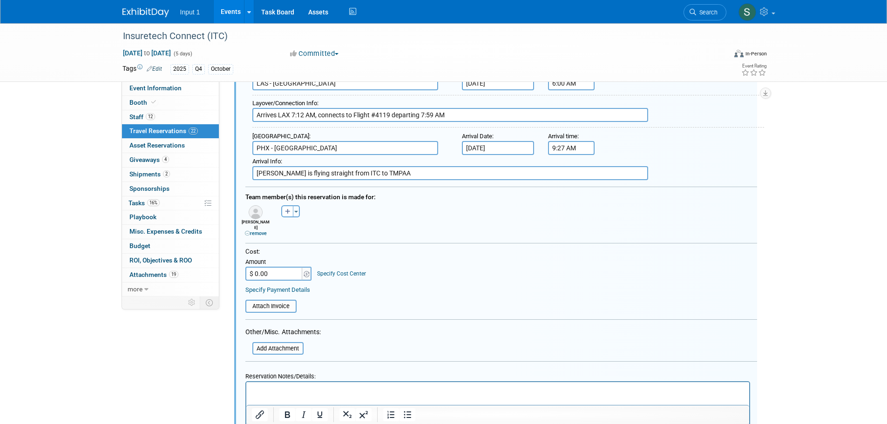
scroll to position [344, 0]
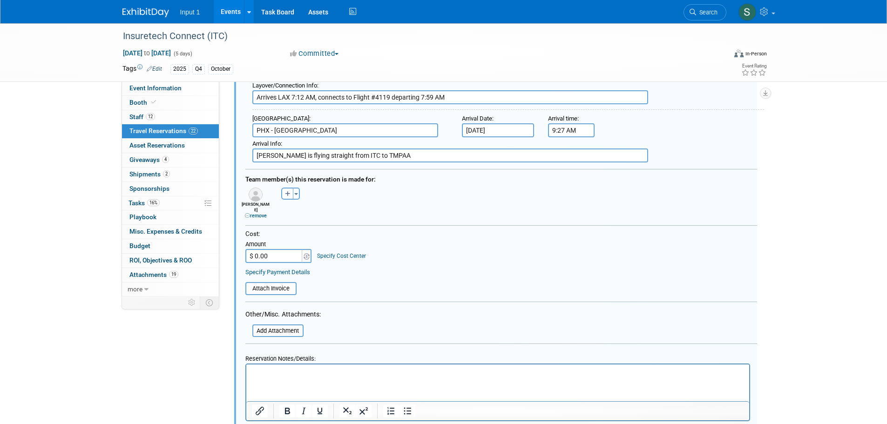
click at [269, 255] on input "$ 0.00" at bounding box center [274, 256] width 58 height 14
click at [281, 287] on input "file" at bounding box center [240, 288] width 111 height 11
type input "$ 969.48"
click at [265, 284] on input "file" at bounding box center [240, 288] width 111 height 11
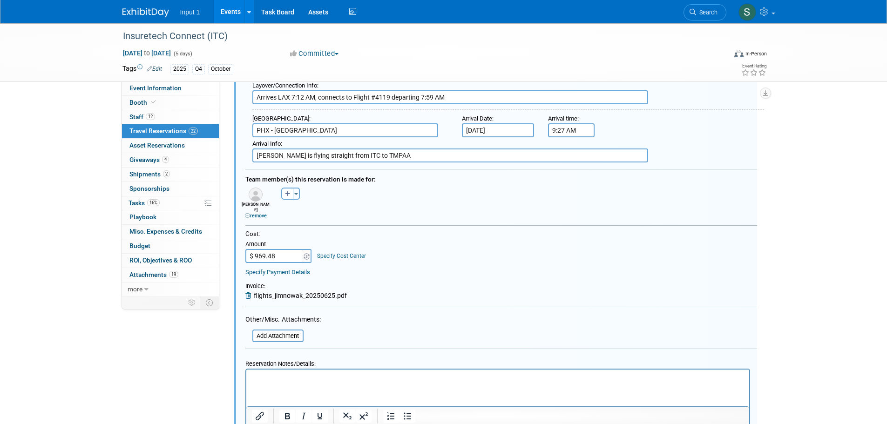
click at [269, 383] on html at bounding box center [497, 375] width 503 height 13
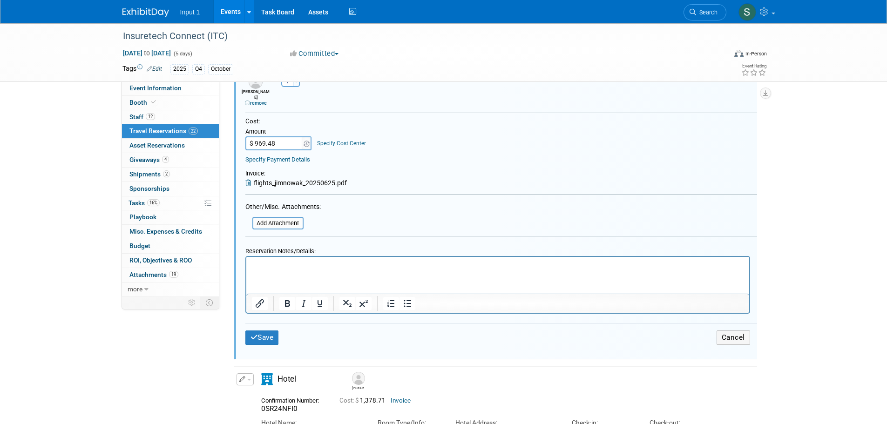
scroll to position [484, 0]
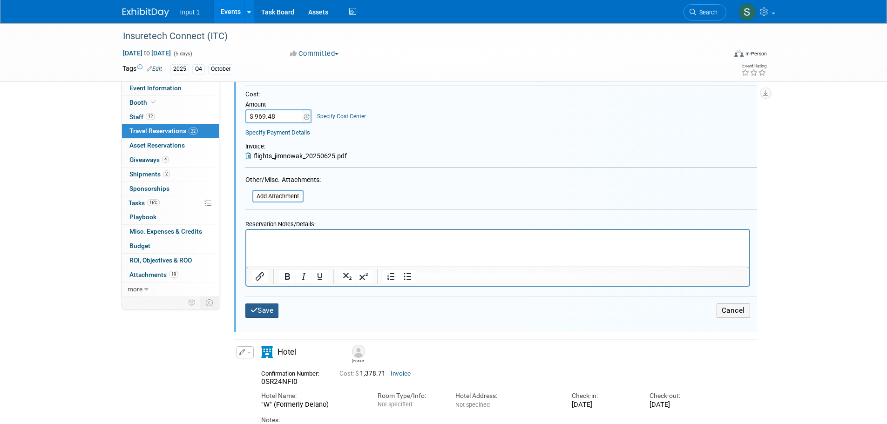
click at [272, 310] on button "Save" at bounding box center [262, 310] width 34 height 14
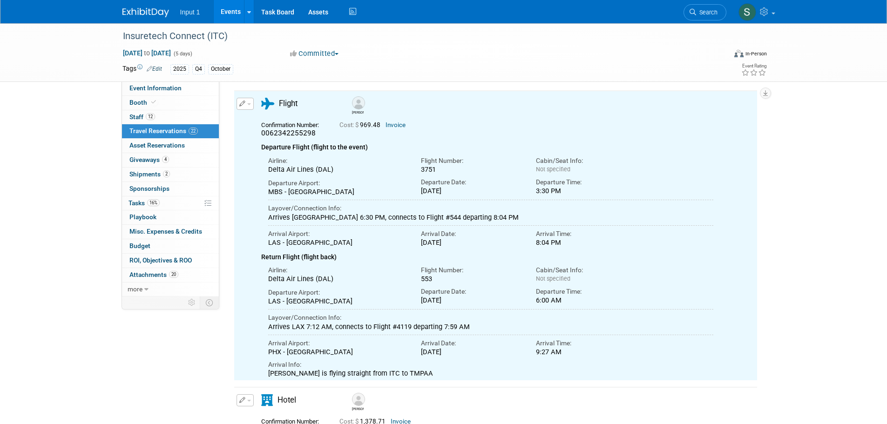
scroll to position [19, 0]
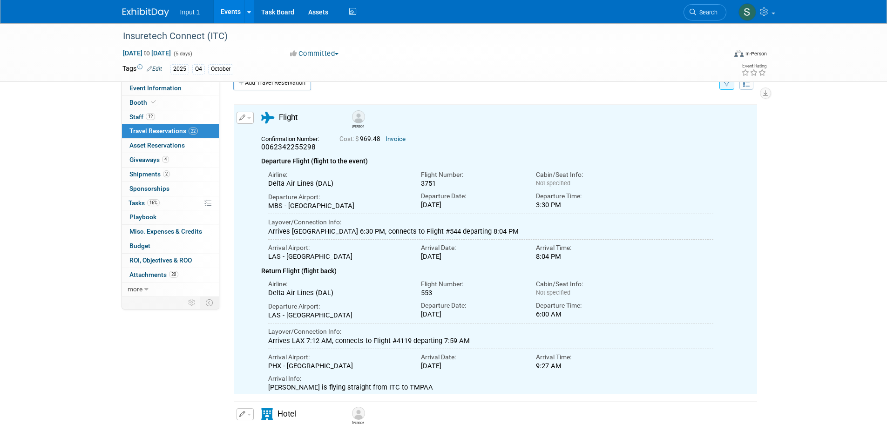
click at [248, 124] on button "button" at bounding box center [244, 118] width 17 height 12
click at [250, 139] on button "Edit Reservation" at bounding box center [276, 134] width 79 height 13
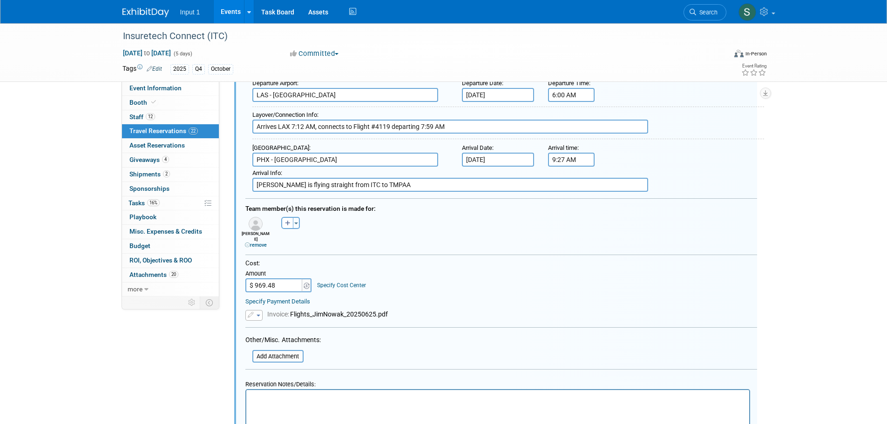
scroll to position [438, 0]
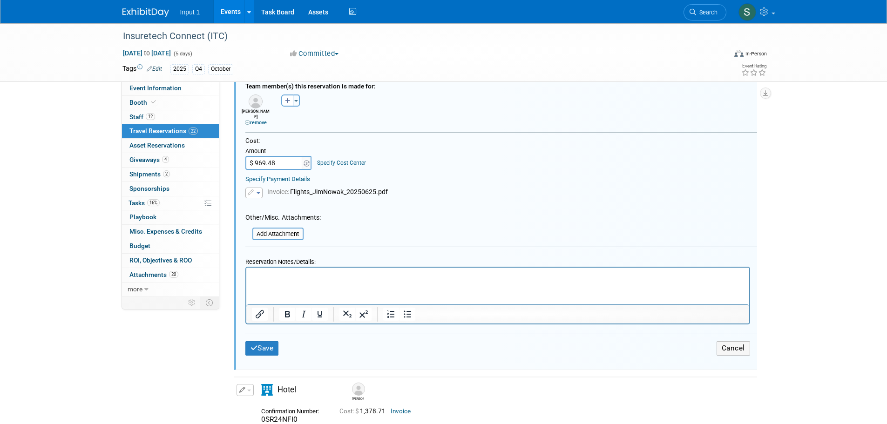
click at [296, 281] on html at bounding box center [497, 273] width 503 height 13
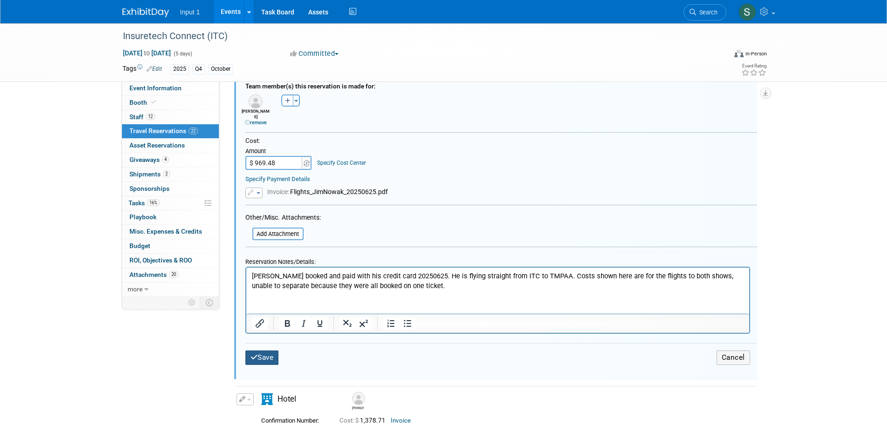
click at [265, 356] on button "Save" at bounding box center [262, 357] width 34 height 14
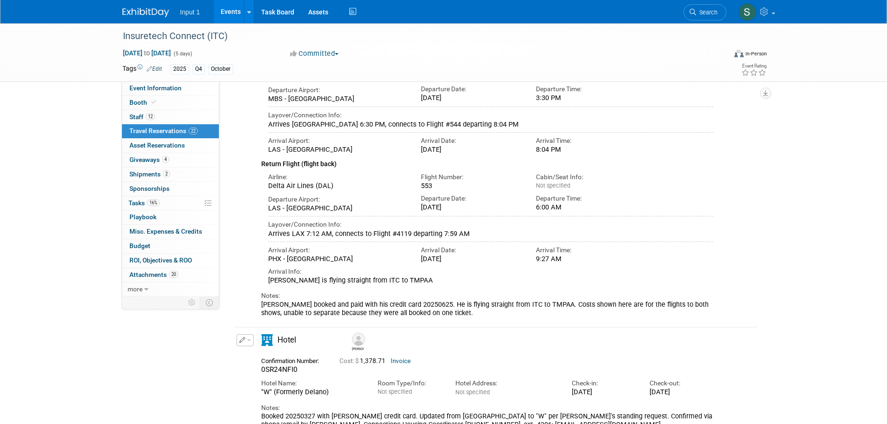
scroll to position [248, 0]
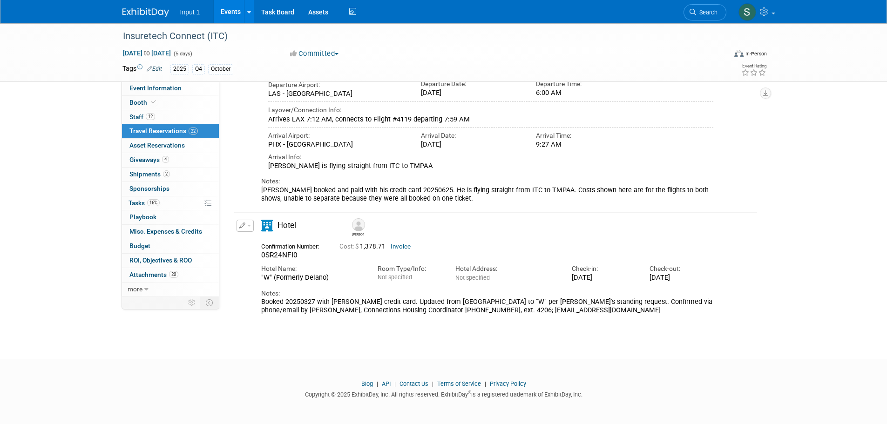
click at [781, 222] on div "Insuretech Connect (ITC) Oct 13, 2025 to Oct 17, 2025 (5 days) Oct 13, 2025 to …" at bounding box center [443, 62] width 887 height 559
click at [234, 14] on link "Events" at bounding box center [231, 11] width 34 height 23
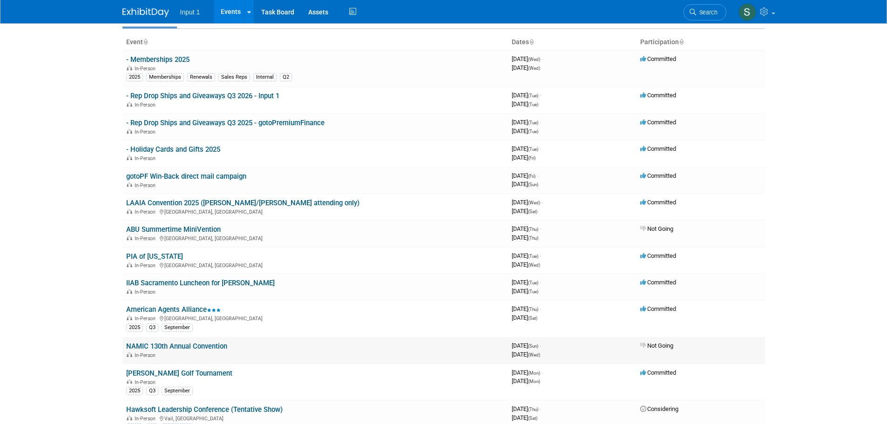
scroll to position [47, 0]
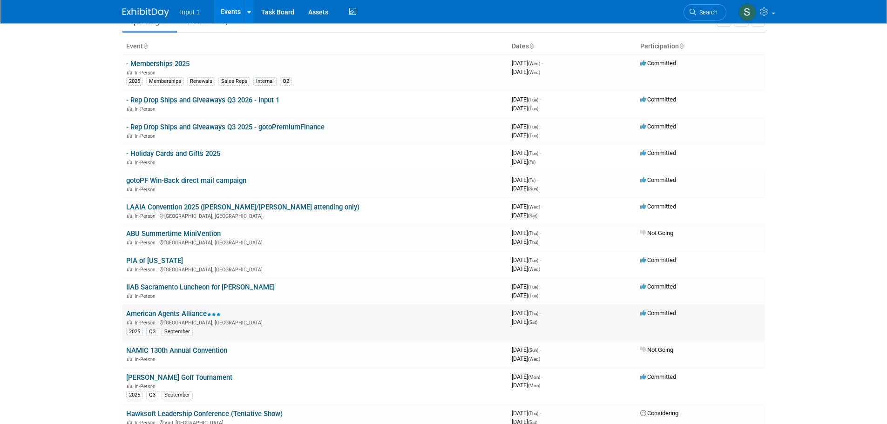
click at [196, 314] on link "American Agents Alliance" at bounding box center [173, 314] width 94 height 8
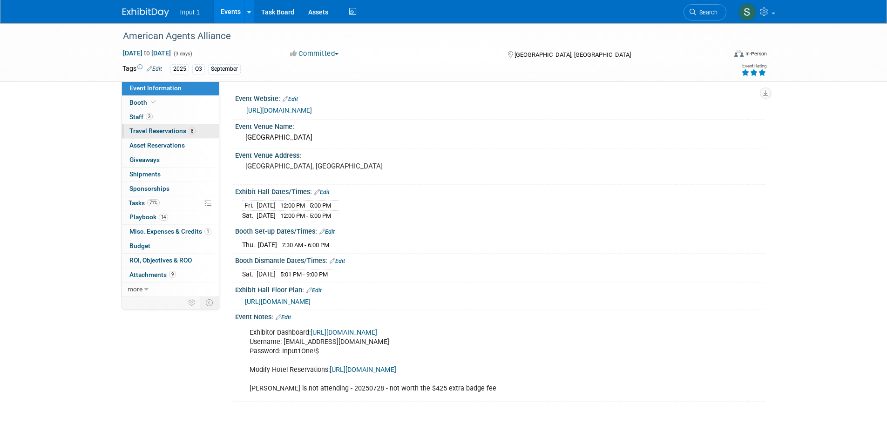
click at [158, 131] on span "Travel Reservations 8" at bounding box center [162, 130] width 66 height 7
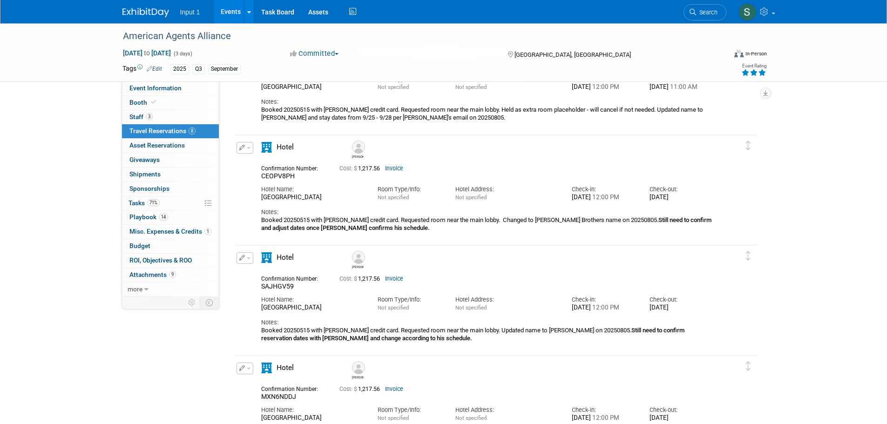
scroll to position [838, 0]
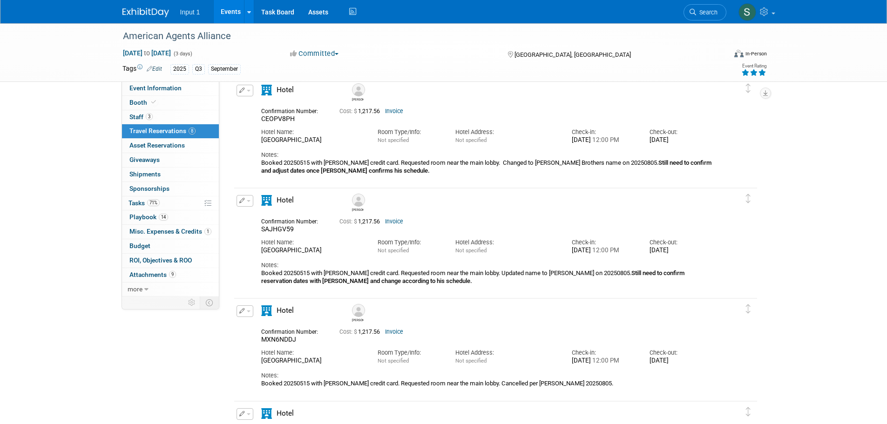
click at [396, 223] on link "Invoice" at bounding box center [394, 221] width 18 height 7
click at [250, 203] on button "button" at bounding box center [244, 201] width 17 height 12
drag, startPoint x: 250, startPoint y: 216, endPoint x: 265, endPoint y: 218, distance: 15.1
click at [250, 216] on button "Edit Reservation" at bounding box center [276, 216] width 79 height 13
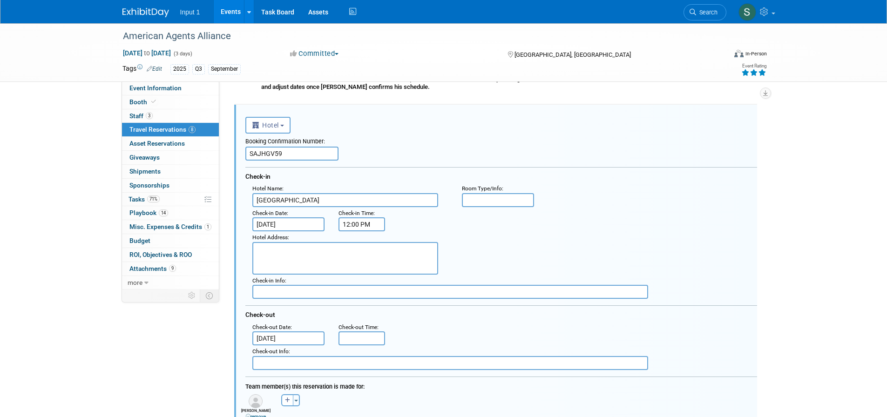
scroll to position [921, 0]
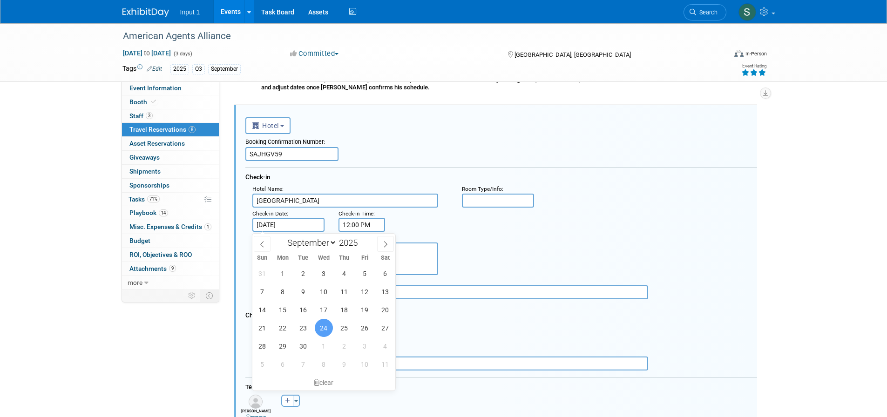
click at [275, 228] on input "[DATE]" at bounding box center [288, 225] width 73 height 14
click at [343, 327] on span "25" at bounding box center [344, 328] width 18 height 18
type input "[DATE]"
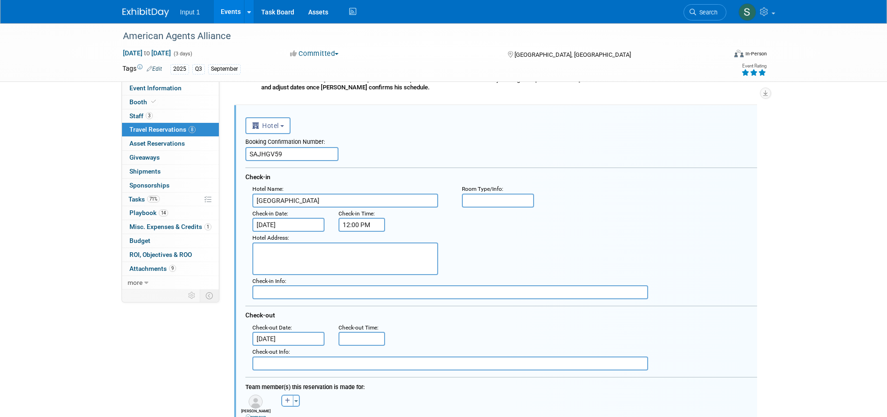
click at [279, 341] on input "[DATE]" at bounding box center [288, 339] width 73 height 14
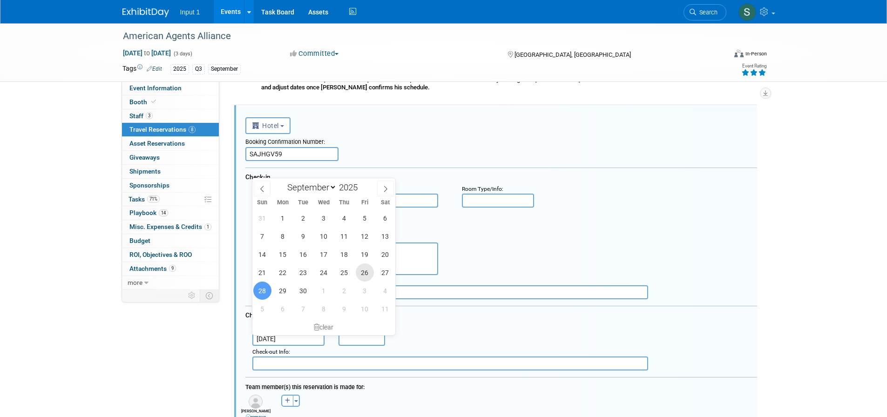
click at [362, 269] on span "26" at bounding box center [365, 272] width 18 height 18
type input "[DATE]"
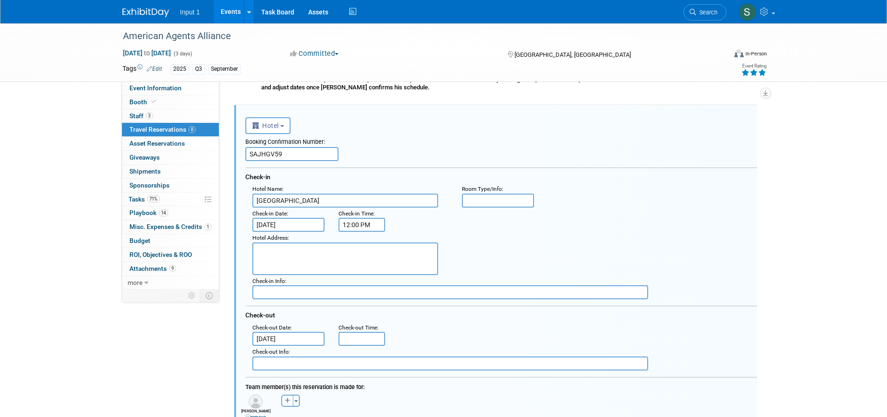
click at [412, 342] on div ": Check-out Date : [DATE] Check-out Time :" at bounding box center [504, 334] width 519 height 25
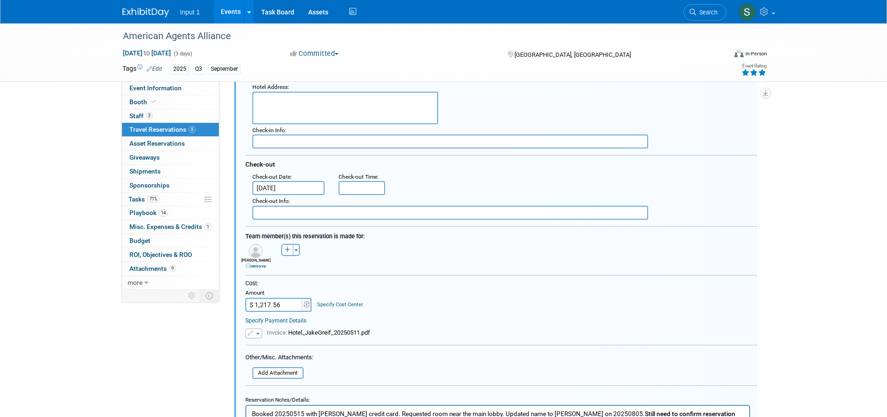
scroll to position [1107, 0]
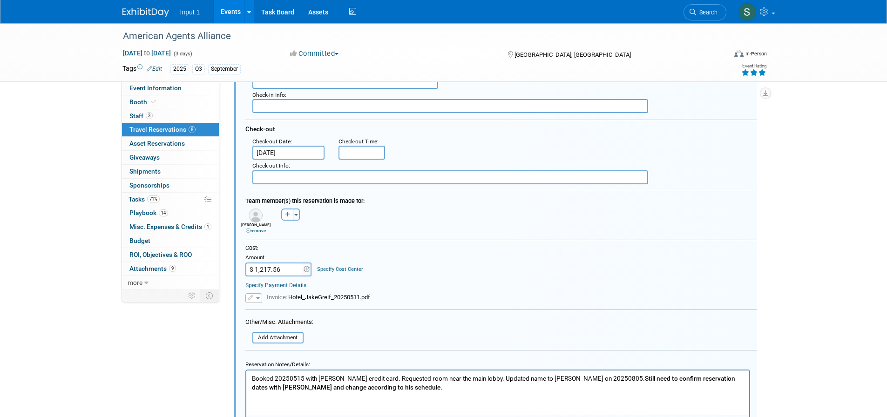
click at [264, 269] on input "$ 1,217.56" at bounding box center [274, 270] width 58 height 14
type input "$ 304.39"
click at [259, 299] on span "button" at bounding box center [258, 298] width 4 height 2
click at [269, 313] on link "Replace with a new file" at bounding box center [292, 311] width 93 height 13
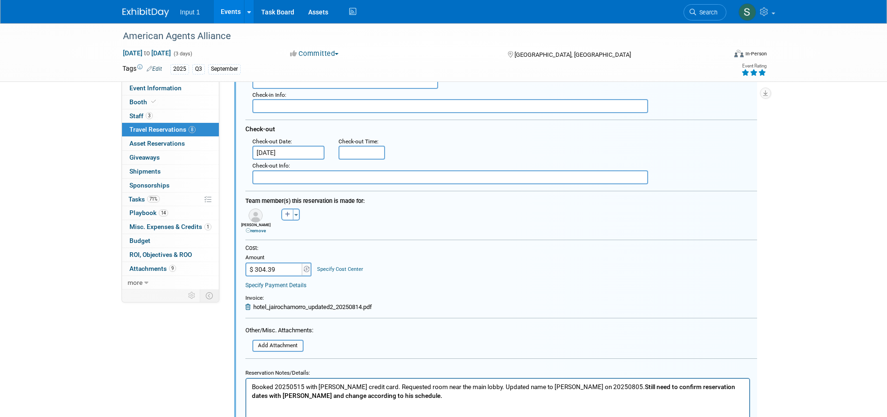
click at [460, 274] on div "Cost: Amount $ 304.39 Specify Cost Center Cost Center -- Not Specified --" at bounding box center [501, 260] width 512 height 32
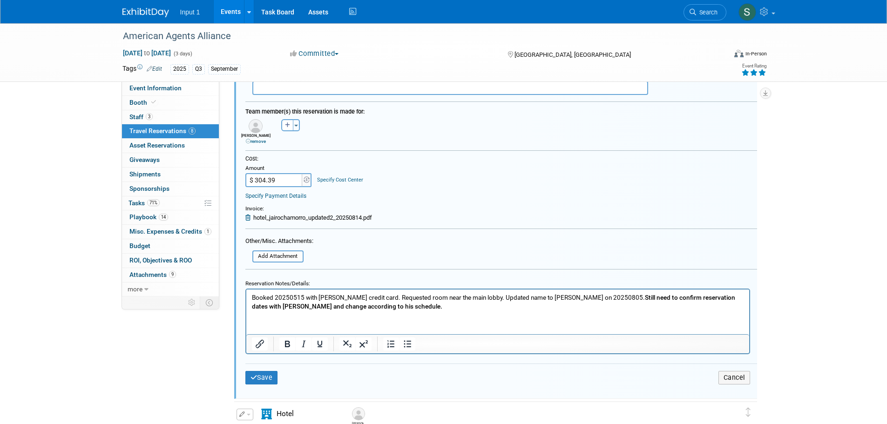
scroll to position [1200, 0]
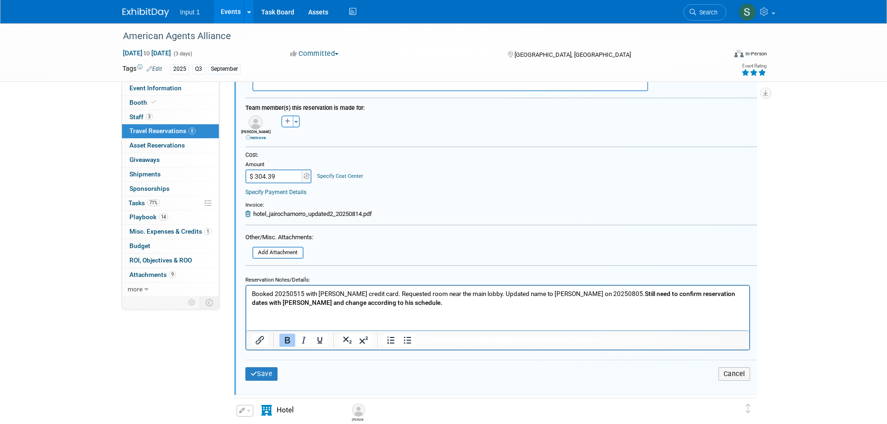
click at [409, 304] on p "Booked 20250515 with [PERSON_NAME] credit card. Requested room near the main lo…" at bounding box center [497, 298] width 492 height 18
click at [607, 294] on b "Still need to confirm reservation dates with [PERSON_NAME] and change according…" at bounding box center [492, 298] width 483 height 16
click at [265, 381] on button "Save" at bounding box center [261, 373] width 33 height 13
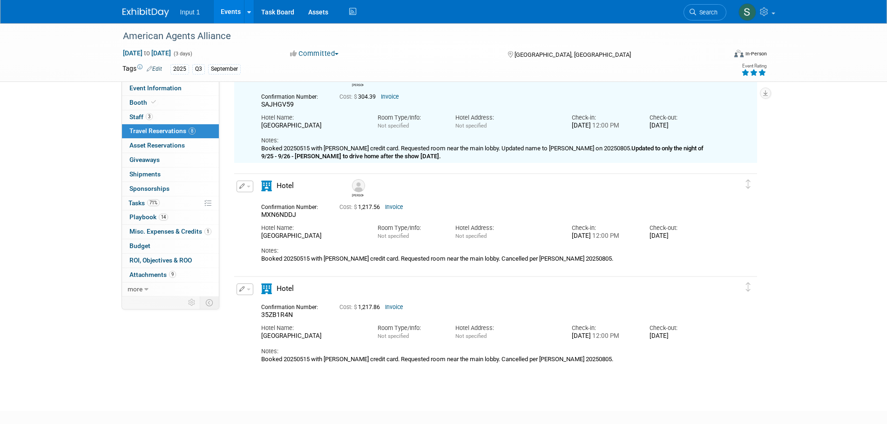
scroll to position [921, 0]
